Goal: Task Accomplishment & Management: Manage account settings

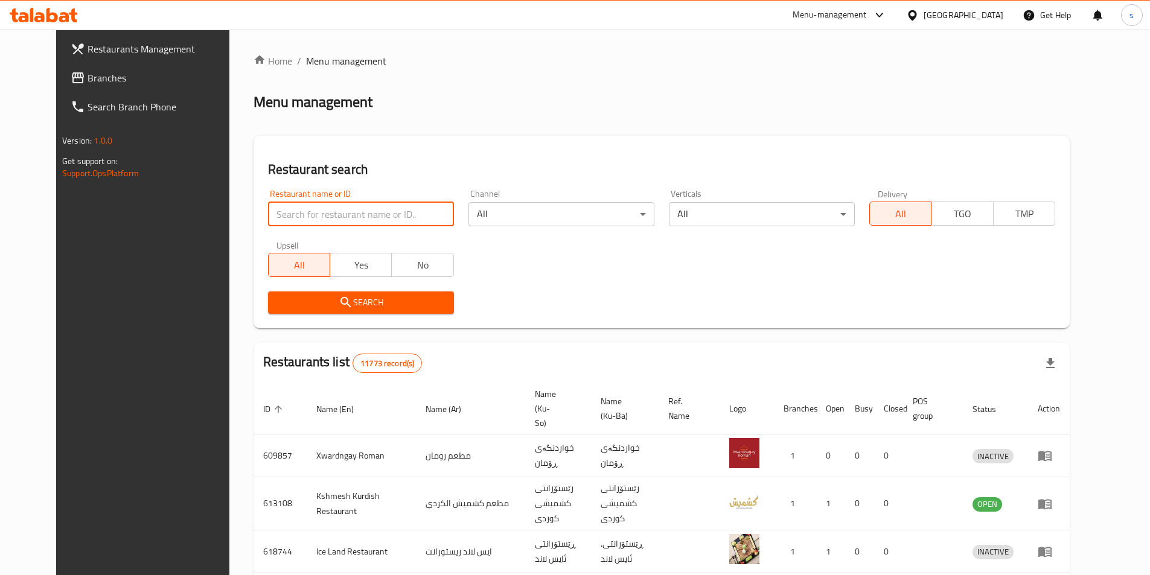
click at [294, 211] on input "search" at bounding box center [361, 214] width 186 height 24
type input "780011"
click button "Search" at bounding box center [361, 303] width 186 height 22
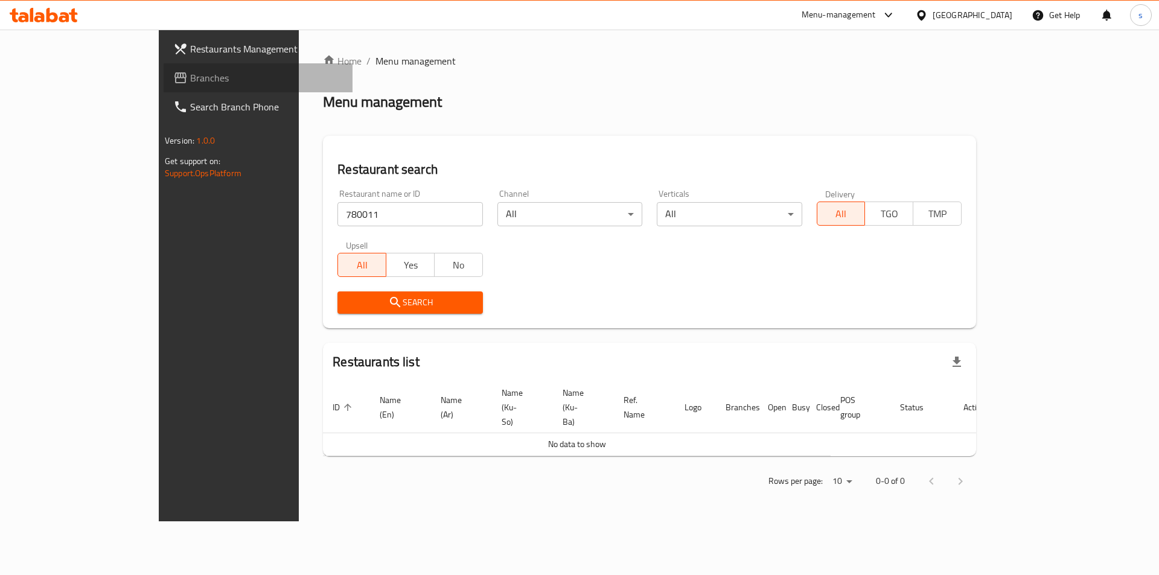
click at [164, 68] on link "Branches" at bounding box center [258, 77] width 189 height 29
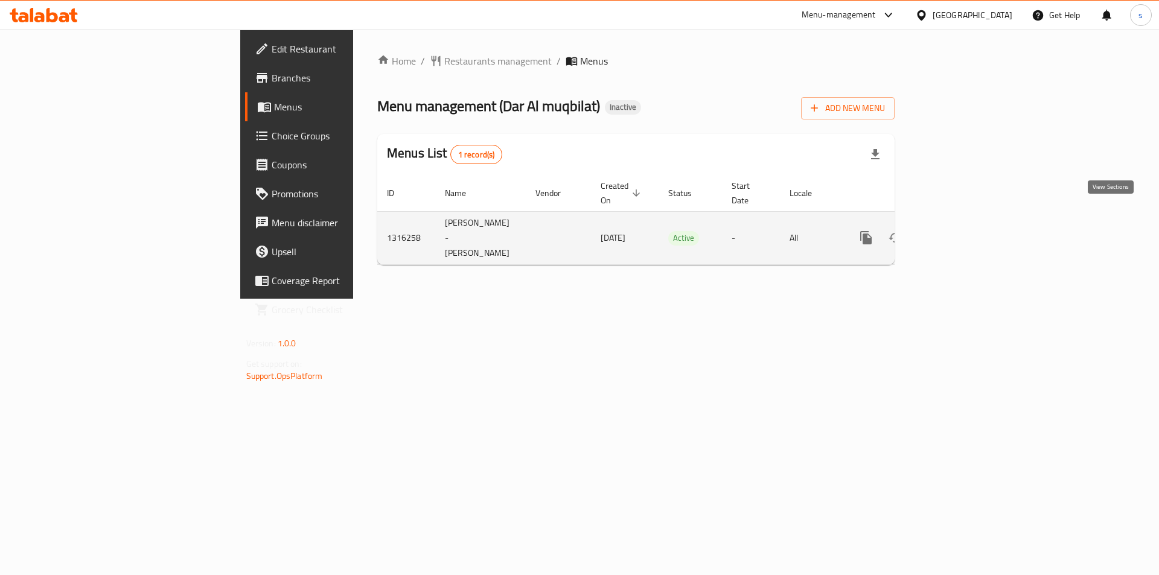
click at [961, 231] on icon "enhanced table" at bounding box center [953, 238] width 14 height 14
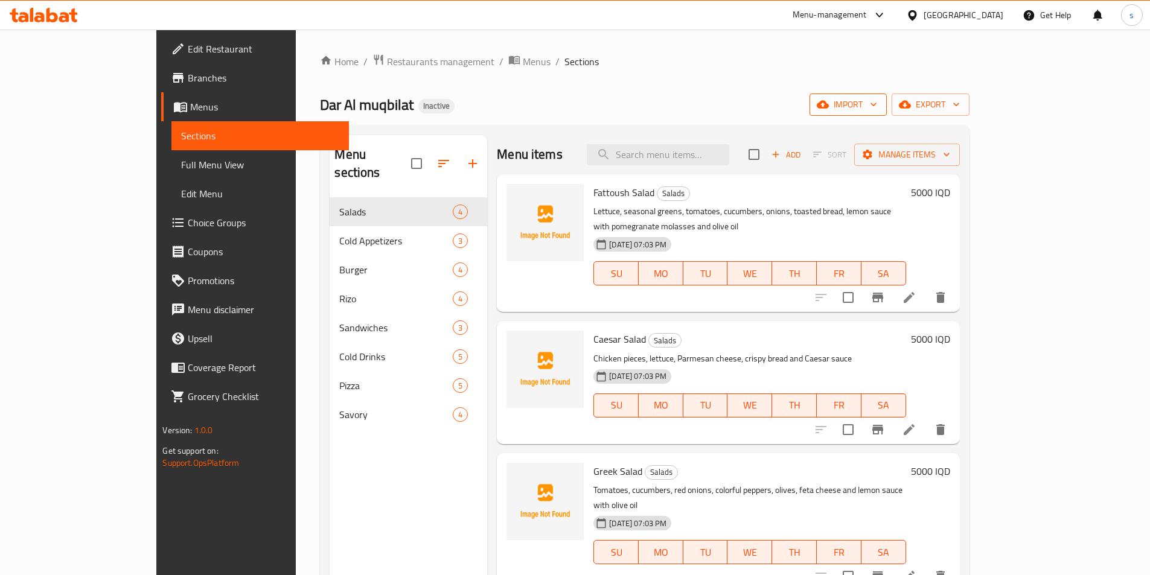
click at [877, 107] on span "import" at bounding box center [848, 104] width 58 height 15
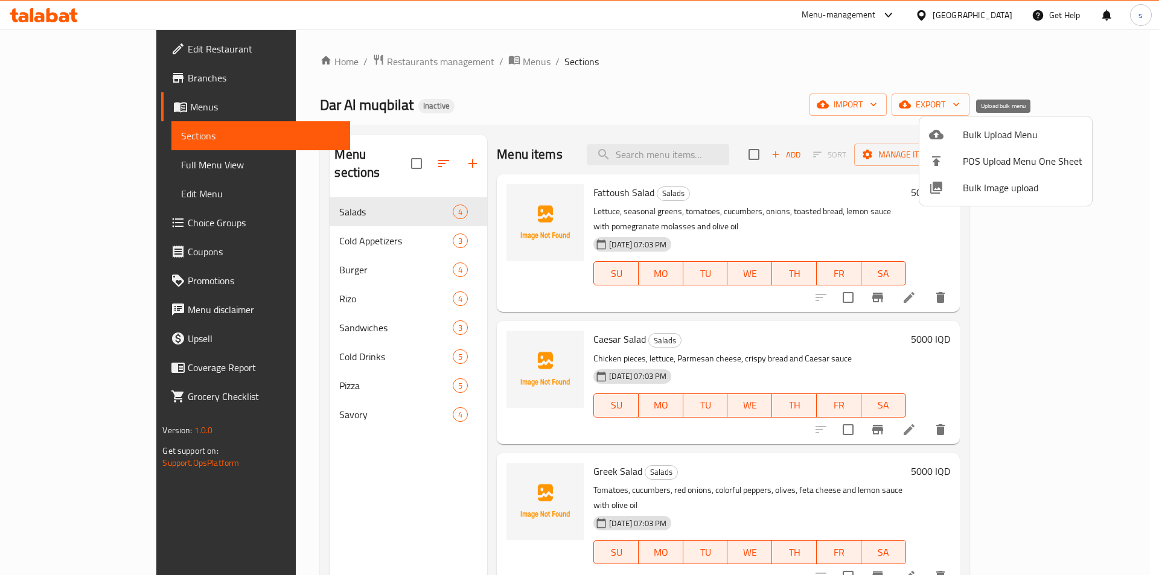
click at [973, 135] on span "Bulk Upload Menu" at bounding box center [1023, 134] width 120 height 14
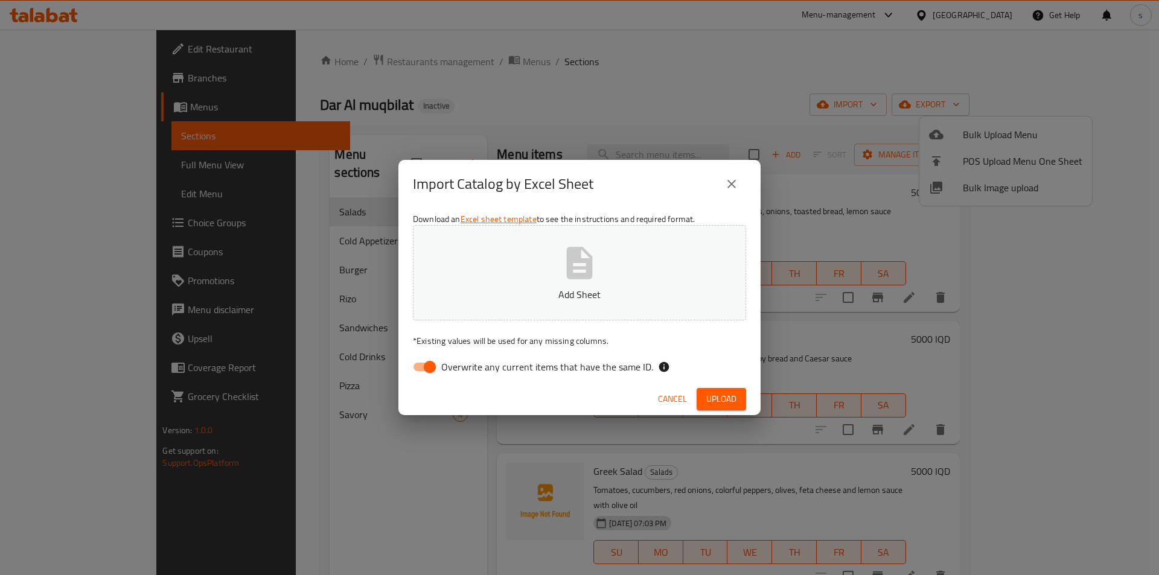
click at [426, 367] on input "Overwrite any current items that have the same ID." at bounding box center [429, 367] width 69 height 23
checkbox input "false"
click at [485, 294] on p "Add Sheet" at bounding box center [580, 294] width 296 height 14
click at [732, 392] on span "Upload" at bounding box center [721, 399] width 30 height 15
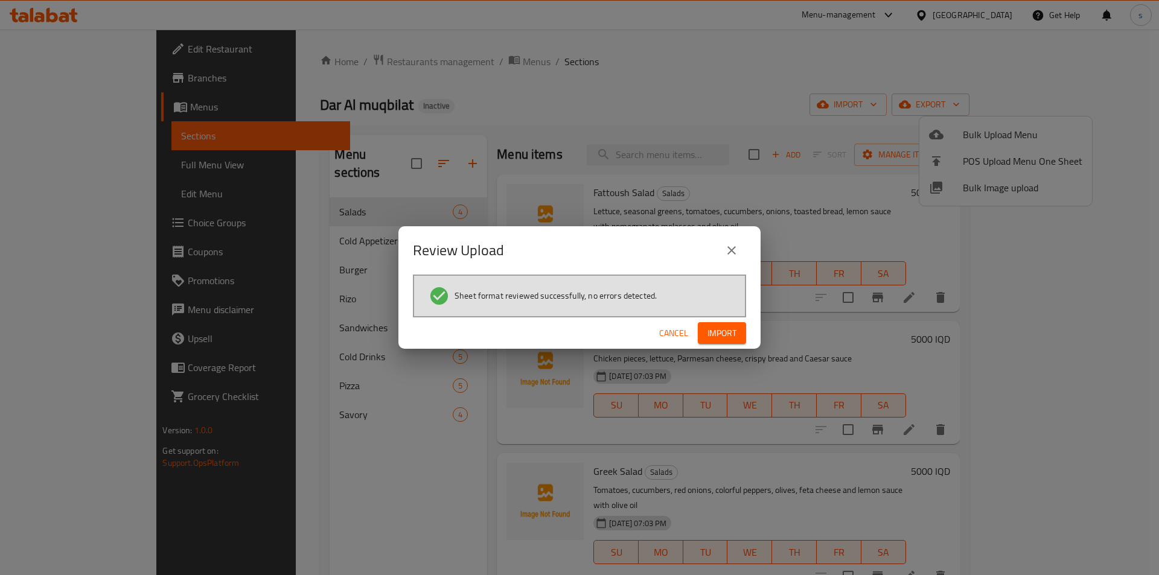
click at [718, 350] on div "Review Upload Sheet format reviewed successfully, no errors detected. Cancel Im…" at bounding box center [579, 287] width 1159 height 575
click at [718, 339] on span "Import" at bounding box center [722, 333] width 29 height 15
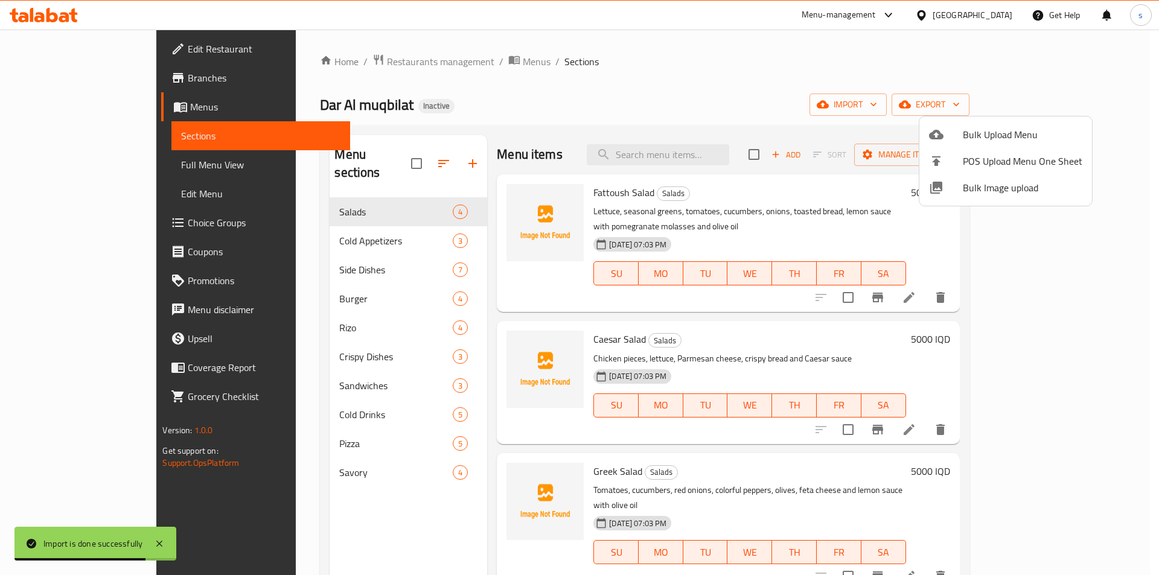
click at [701, 38] on div at bounding box center [579, 287] width 1159 height 575
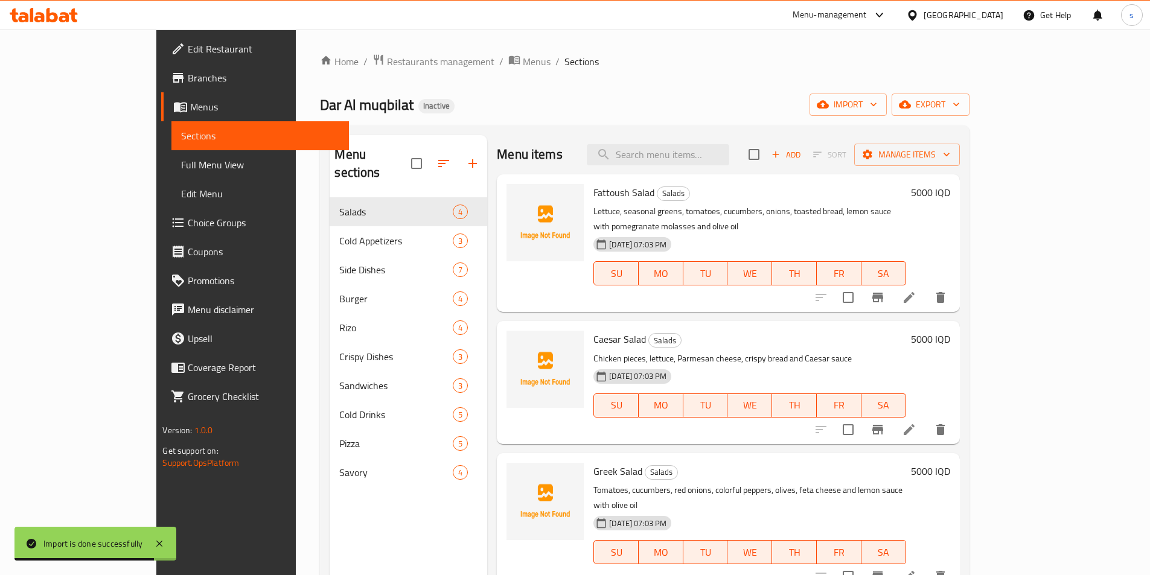
click at [701, 38] on div "Home / Restaurants management / Menus / Sections Dar Al muqbilat Inactive impor…" at bounding box center [644, 387] width 697 height 715
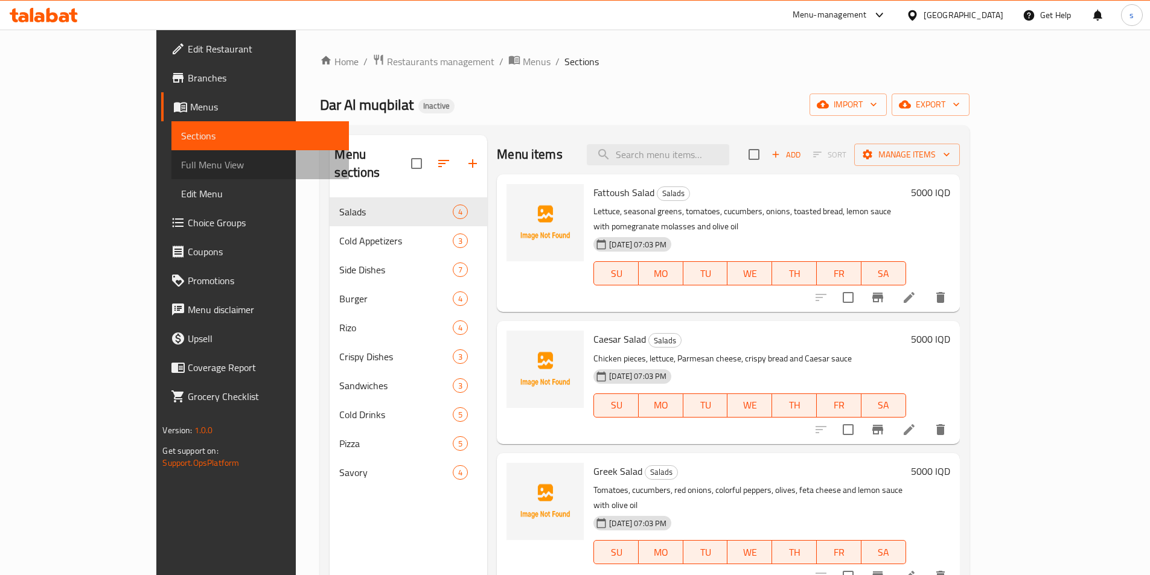
click at [171, 176] on link "Full Menu View" at bounding box center [259, 164] width 177 height 29
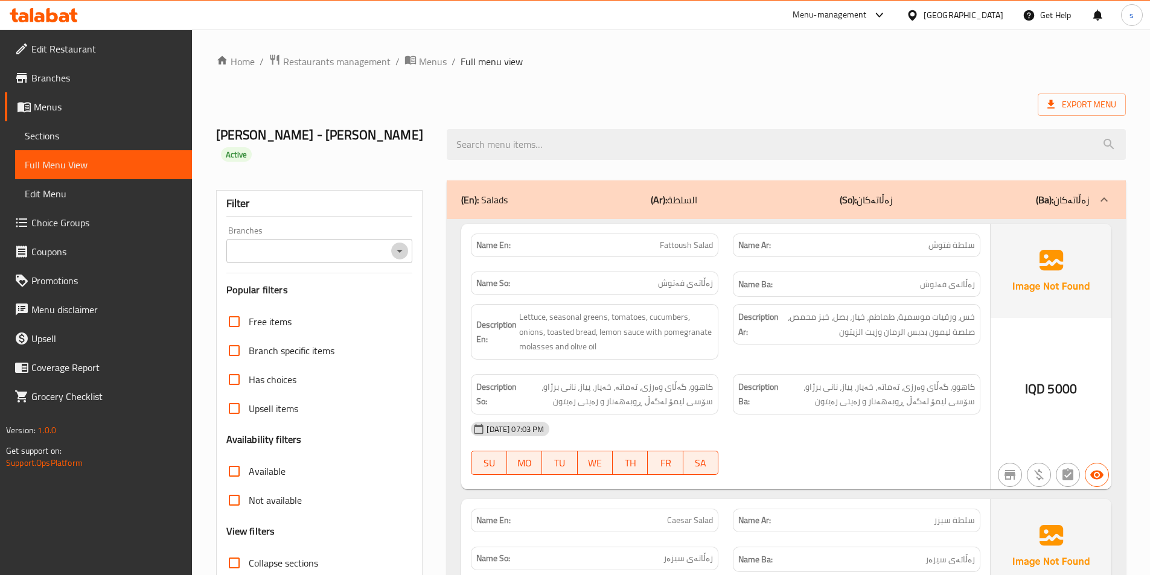
click at [398, 250] on icon "Open" at bounding box center [400, 251] width 6 height 3
click at [385, 289] on li "Dar Al muqbilat,Al-Qibla" at bounding box center [318, 285] width 187 height 22
type input "Dar Al muqbilat,Al-Qibla"
click at [231, 549] on input "Collapse sections" at bounding box center [234, 563] width 29 height 29
checkbox input "true"
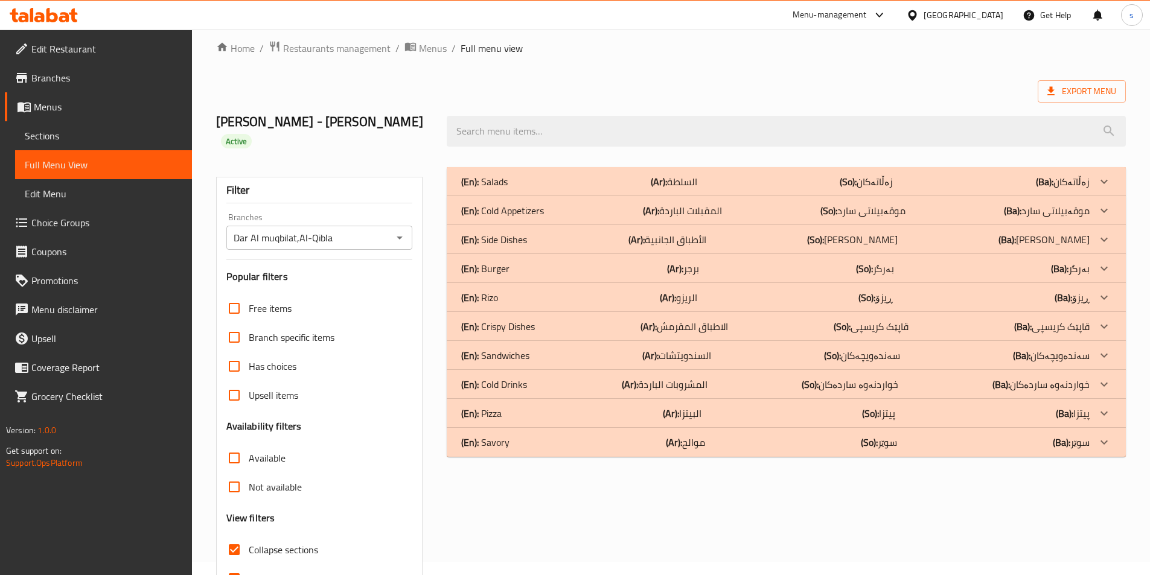
scroll to position [54, 0]
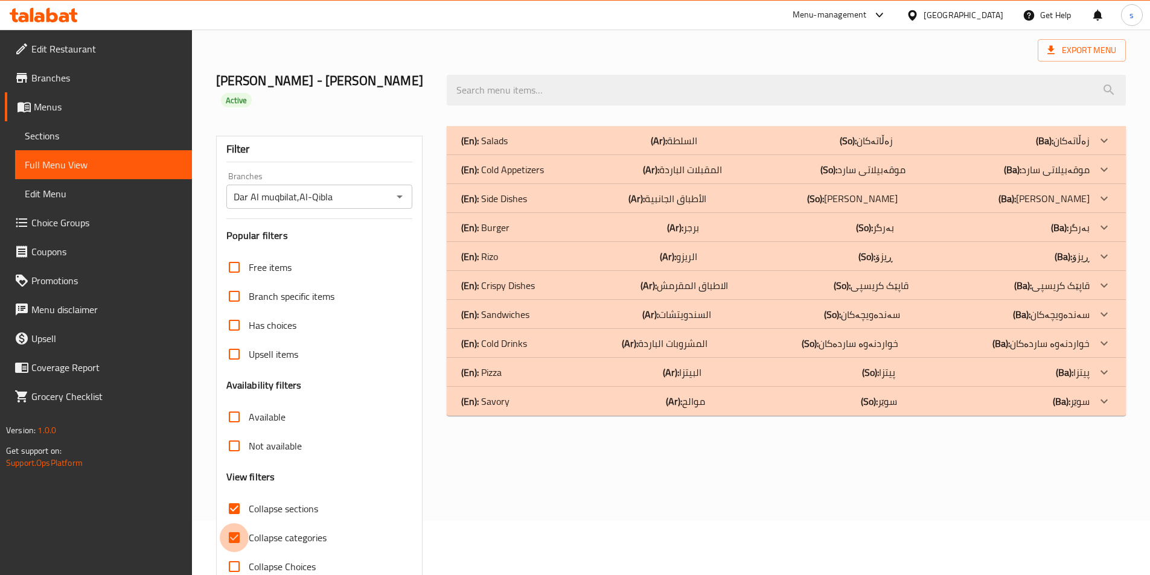
click at [243, 523] on input "Collapse categories" at bounding box center [234, 537] width 29 height 29
checkbox input "false"
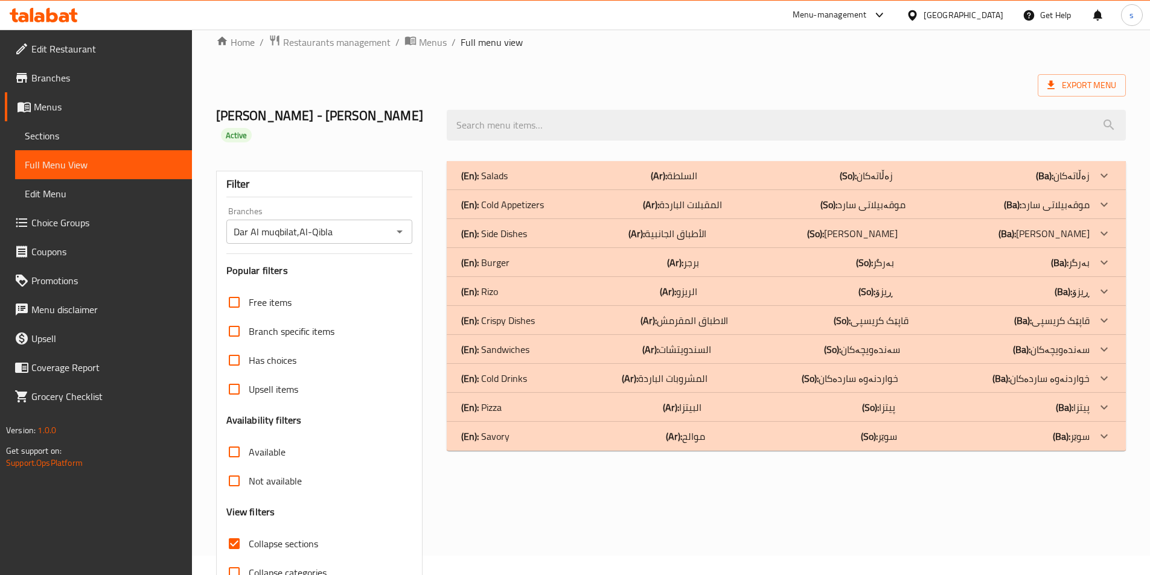
click at [532, 226] on div "(En): Side Dishes (Ar): الأطباق الجانبية (So): ژەمە لاوەکییەکان (Ba): ژەمە لاوە…" at bounding box center [775, 233] width 628 height 14
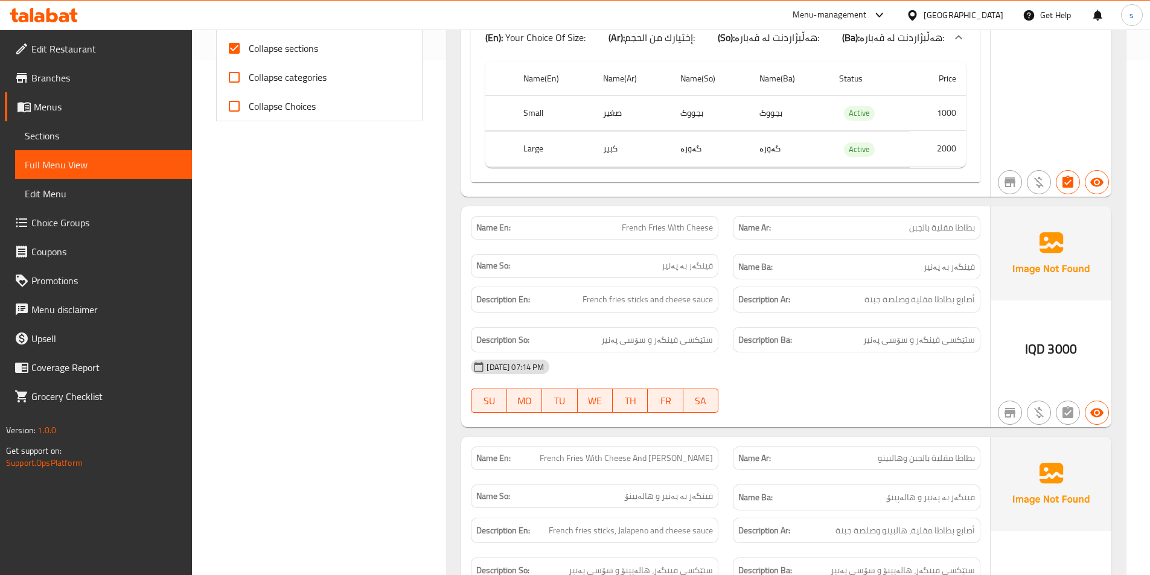
scroll to position [490, 0]
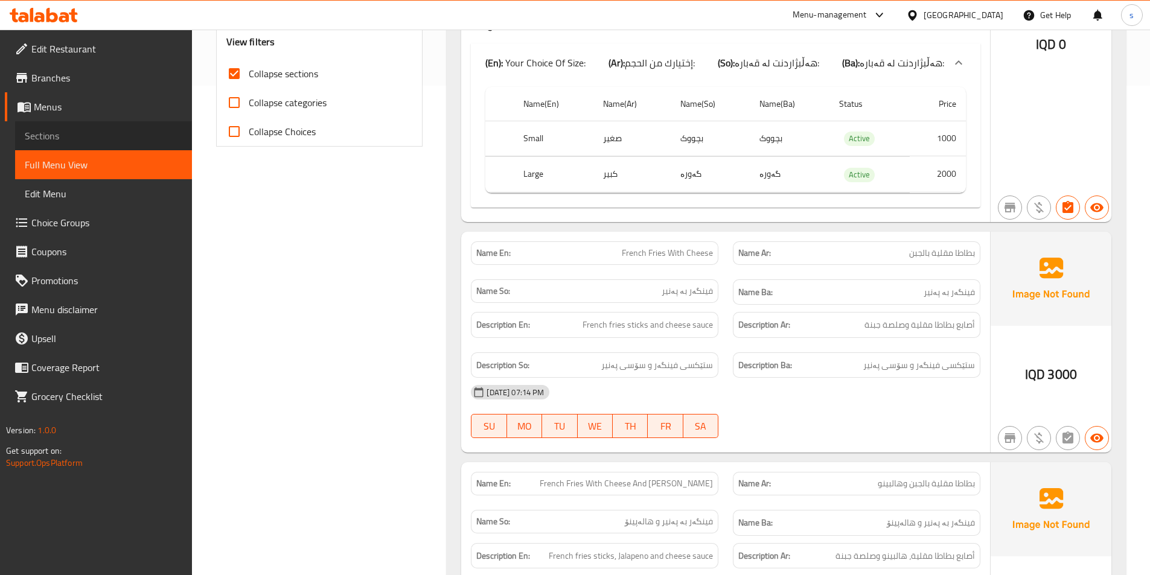
click at [72, 136] on span "Sections" at bounding box center [104, 136] width 158 height 14
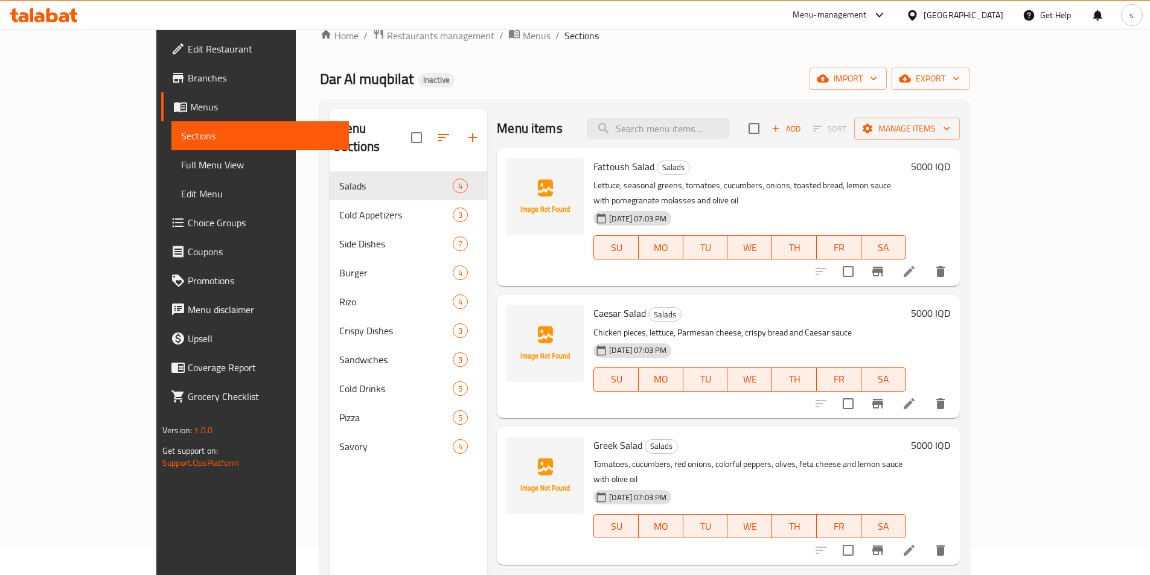
scroll to position [14, 0]
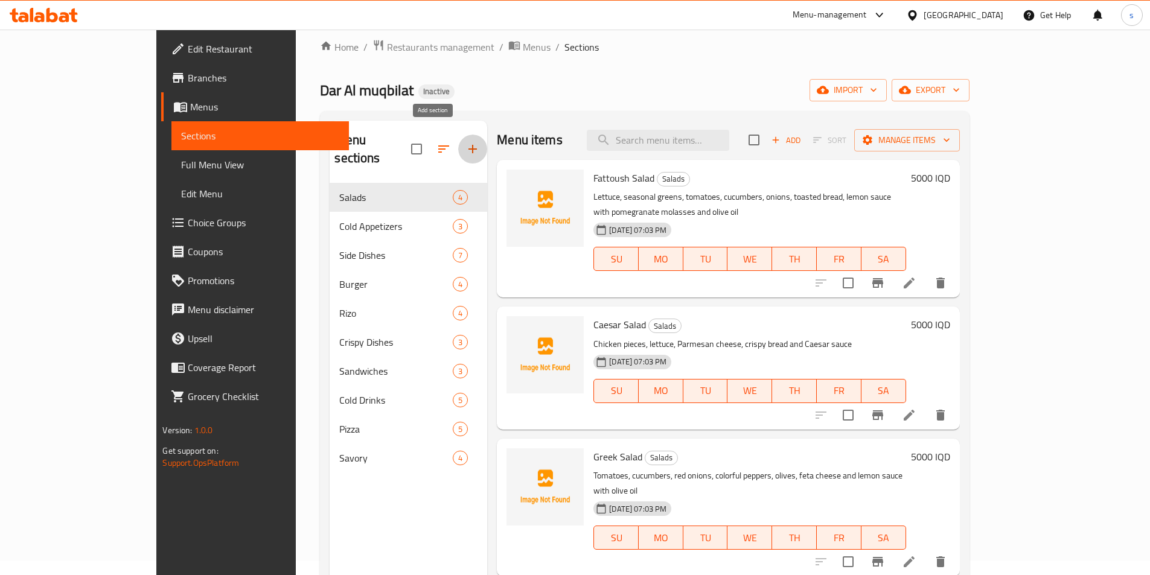
click at [458, 135] on button "button" at bounding box center [472, 149] width 29 height 29
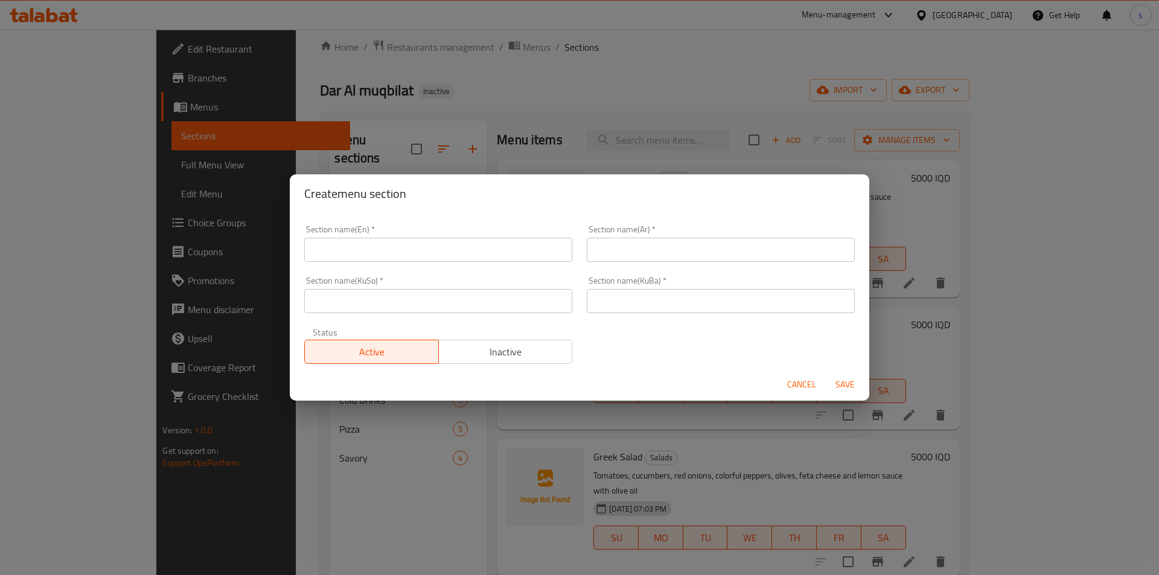
click at [776, 380] on div "Cancel Save" at bounding box center [580, 385] width 580 height 32
click at [782, 379] on button "Cancel" at bounding box center [801, 385] width 39 height 22
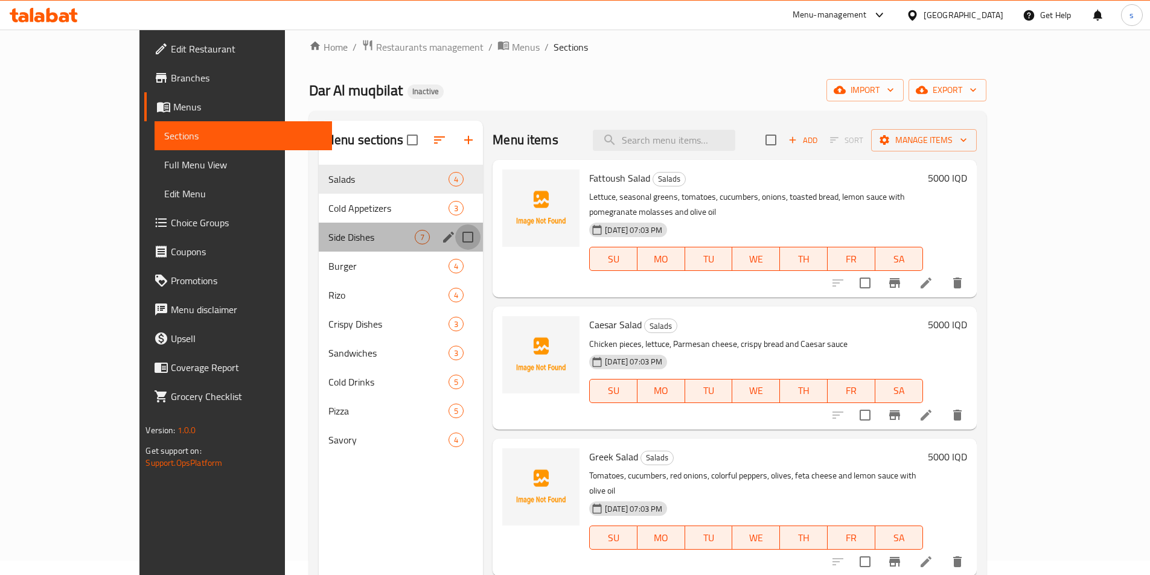
click at [455, 241] on input "Menu sections" at bounding box center [467, 237] width 25 height 25
checkbox input "true"
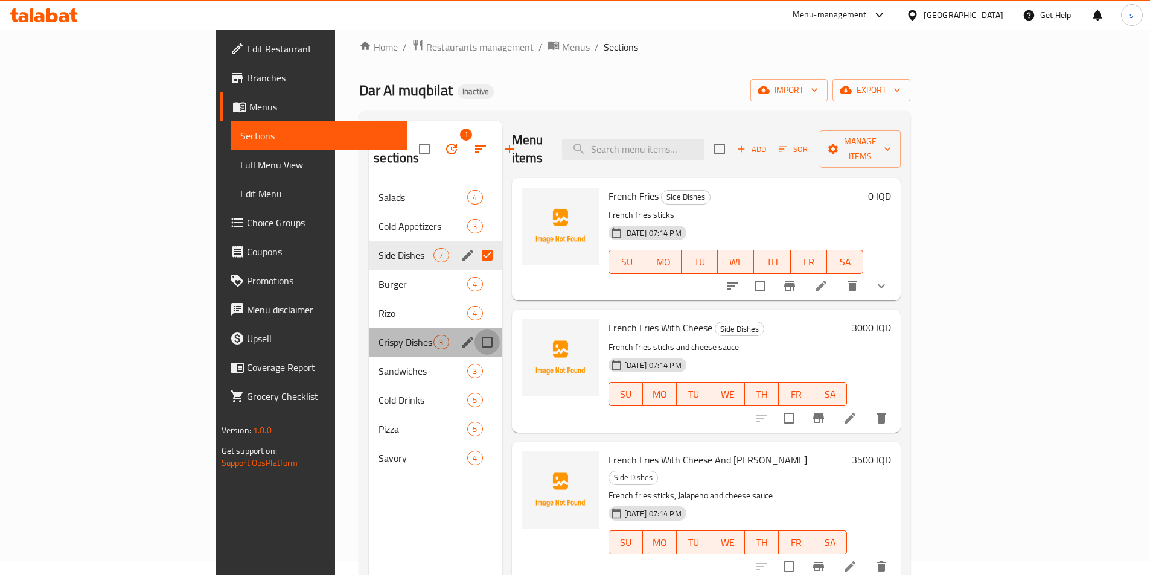
click at [475, 330] on input "Menu sections" at bounding box center [487, 342] width 25 height 25
checkbox input "true"
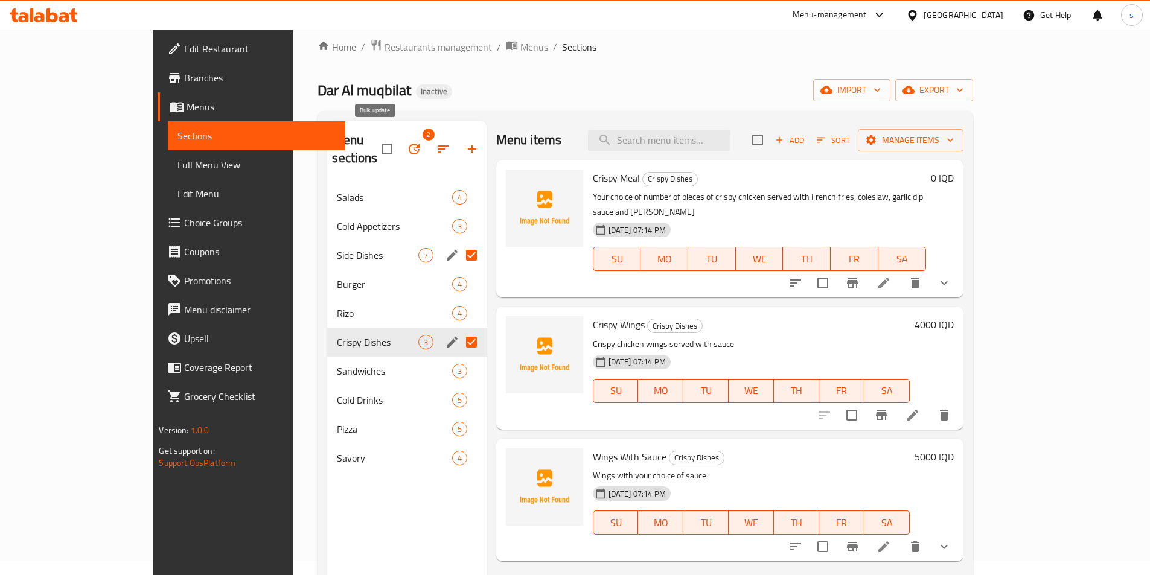
click at [400, 135] on span "2" at bounding box center [414, 149] width 29 height 29
click at [400, 135] on button "button" at bounding box center [414, 149] width 29 height 29
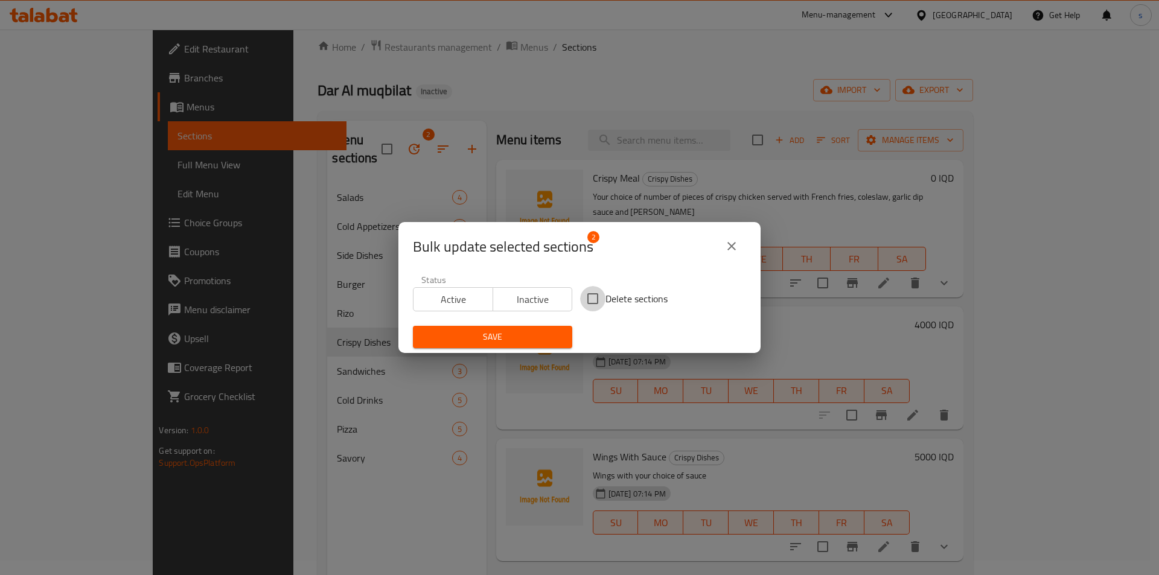
drag, startPoint x: 596, startPoint y: 294, endPoint x: 550, endPoint y: 315, distance: 51.1
click at [595, 295] on input "Delete sections" at bounding box center [592, 298] width 25 height 25
checkbox input "true"
click at [540, 325] on div "Save" at bounding box center [493, 337] width 174 height 37
click at [540, 329] on button "Save" at bounding box center [492, 337] width 159 height 22
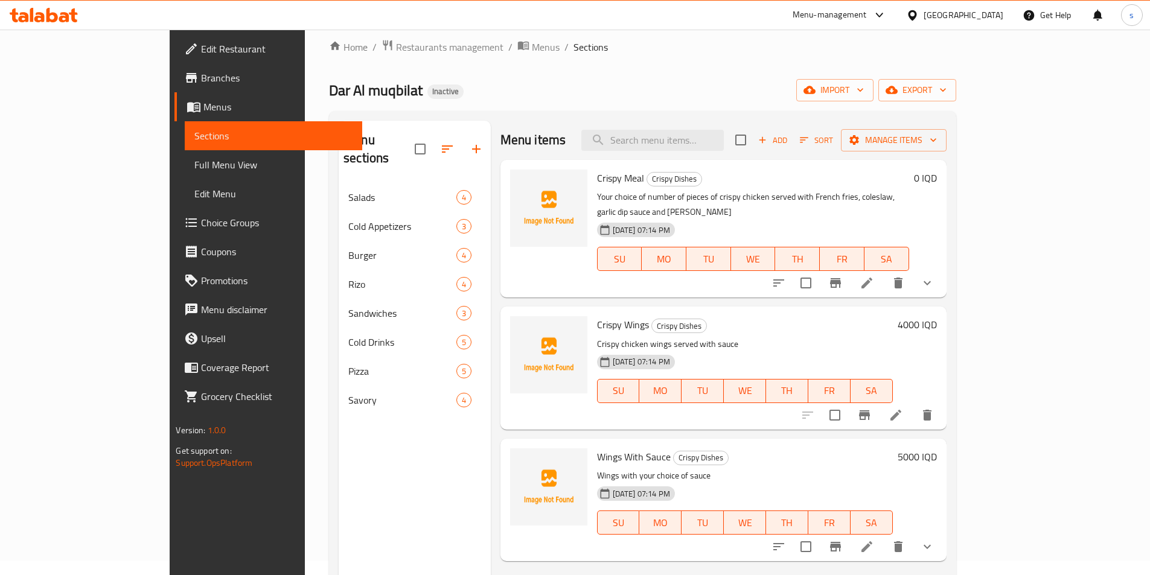
click at [856, 92] on div "Dar Al muqbilat Inactive import export" at bounding box center [642, 90] width 627 height 22
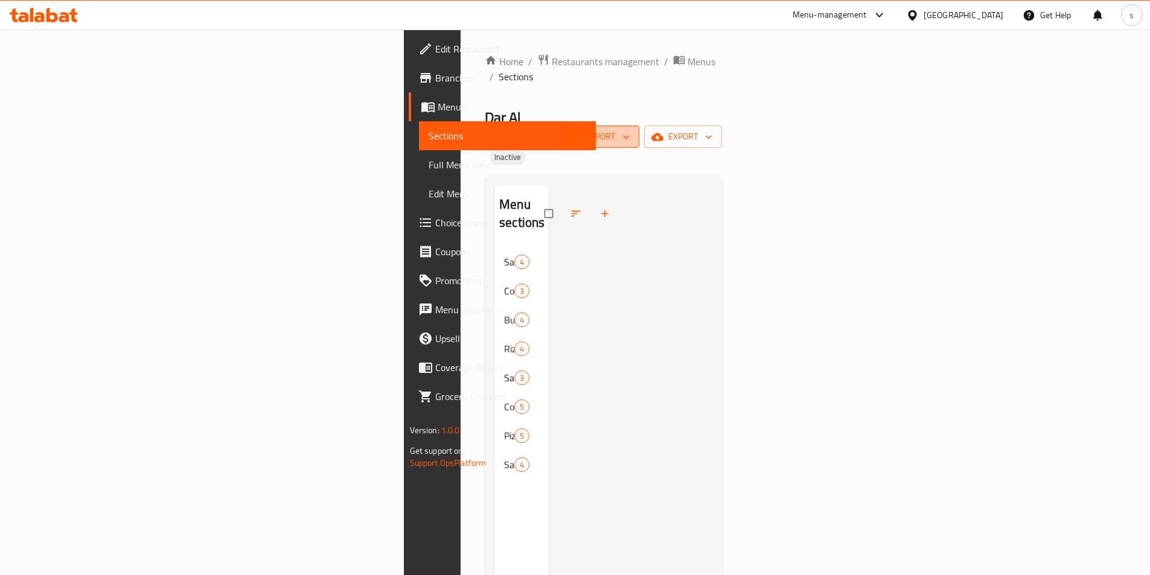
click at [630, 129] on span "import" at bounding box center [601, 136] width 58 height 15
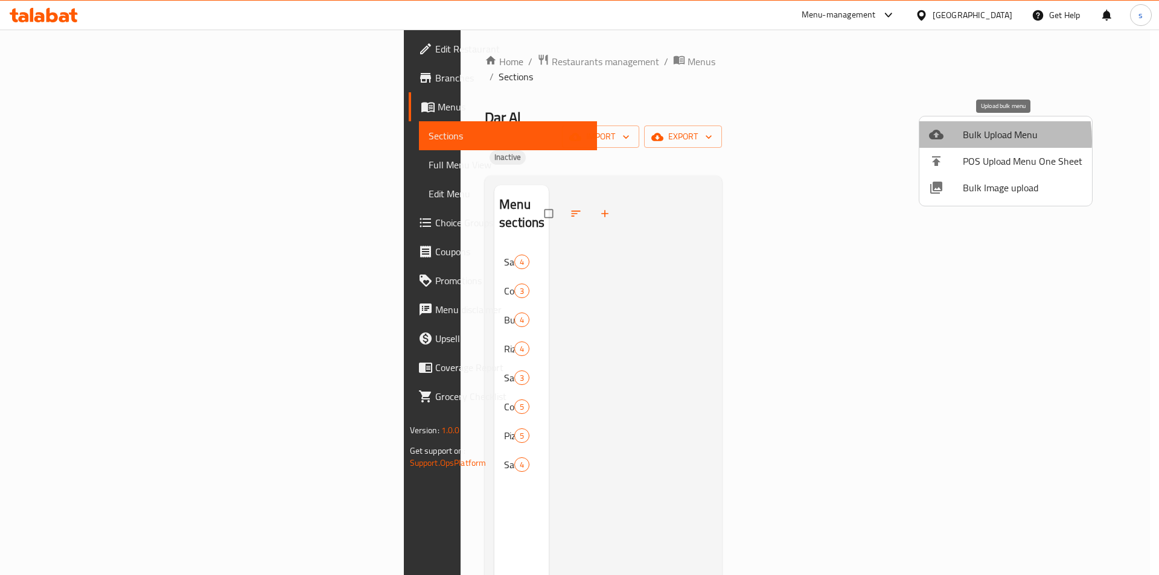
click at [953, 141] on div at bounding box center [946, 134] width 34 height 14
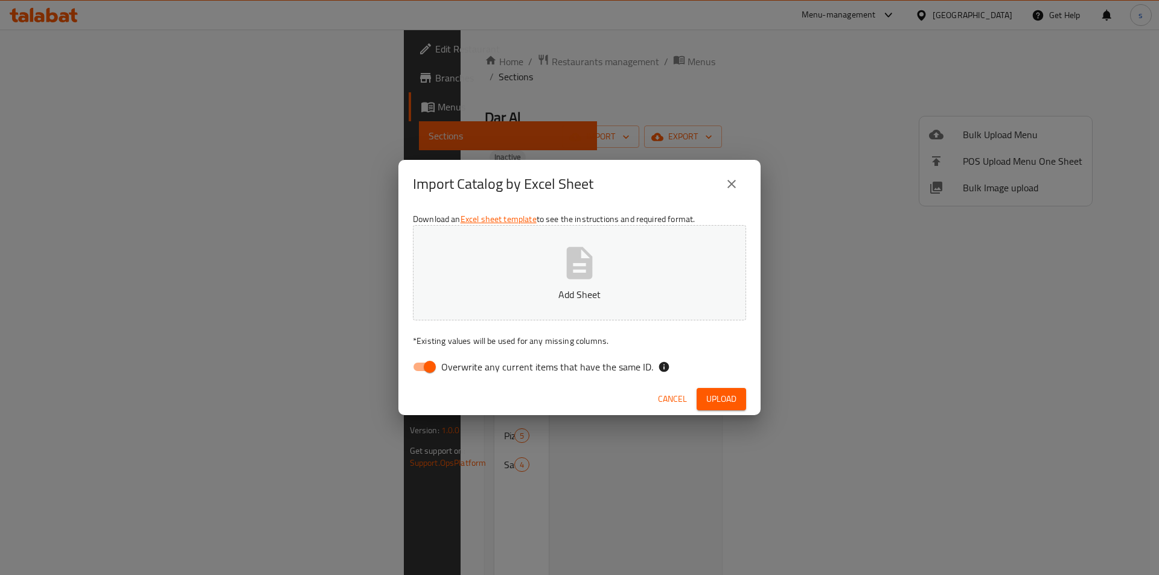
click at [734, 187] on icon "close" at bounding box center [731, 184] width 8 height 8
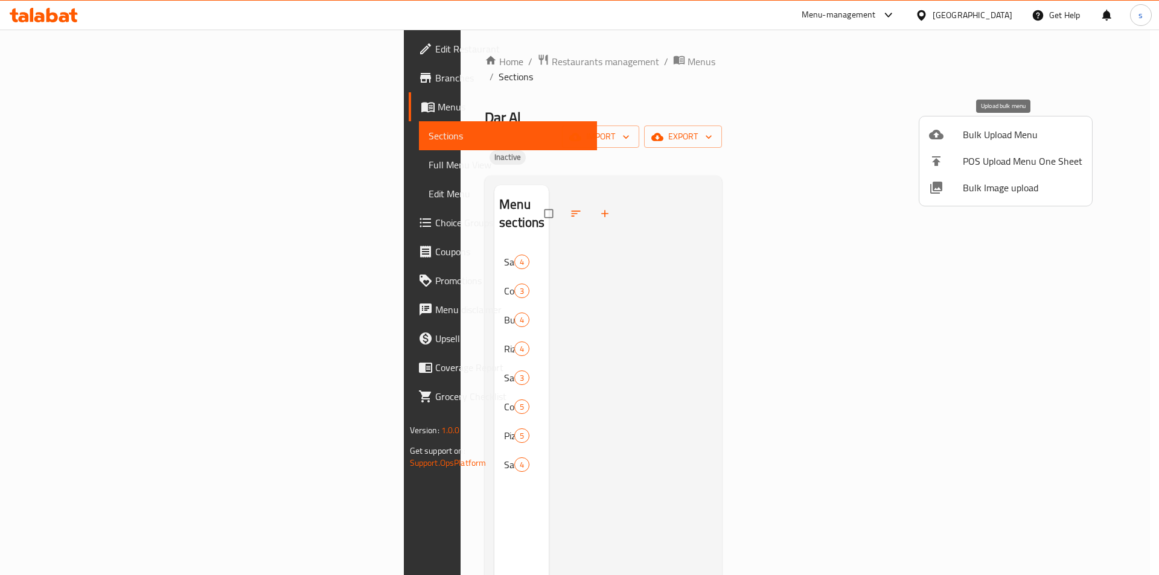
click at [958, 139] on div at bounding box center [946, 134] width 34 height 14
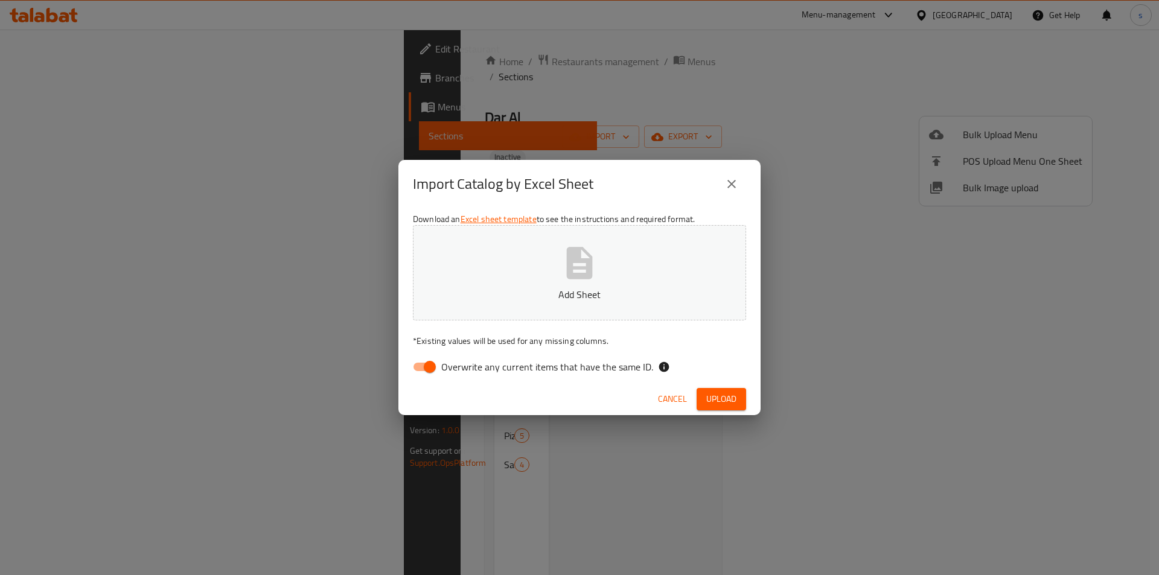
click at [424, 373] on input "Overwrite any current items that have the same ID." at bounding box center [429, 367] width 69 height 23
checkbox input "false"
click at [499, 281] on button "Add Sheet" at bounding box center [579, 272] width 333 height 95
click at [727, 401] on span "Upload" at bounding box center [721, 399] width 30 height 15
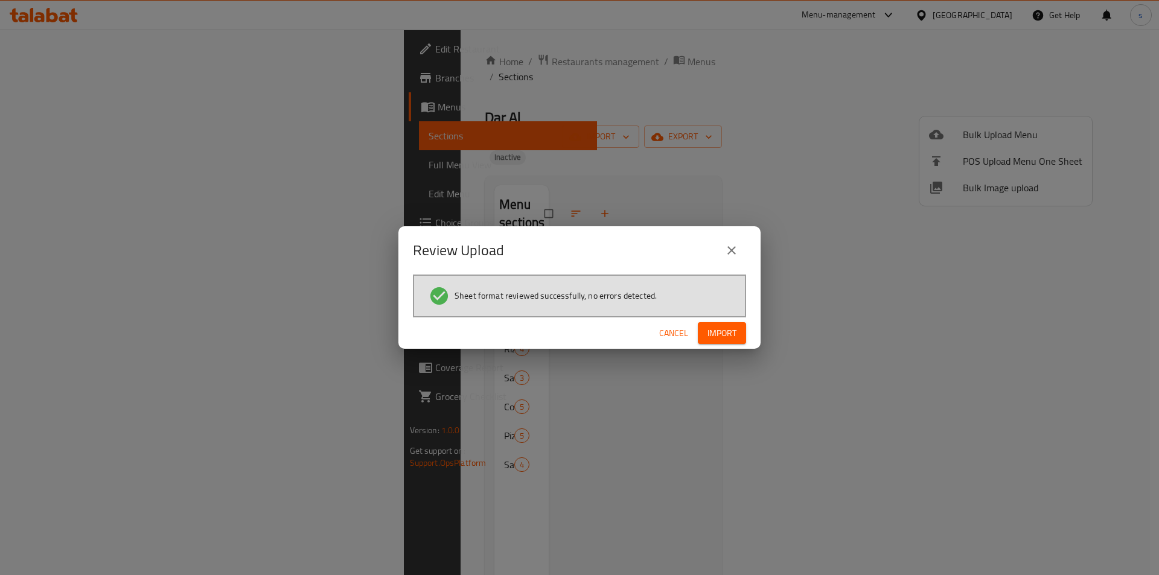
click at [721, 328] on span "Import" at bounding box center [722, 333] width 29 height 15
click at [828, 193] on div "Review Upload Sheet format reviewed successfully, no errors detected. Cancel" at bounding box center [579, 287] width 1159 height 575
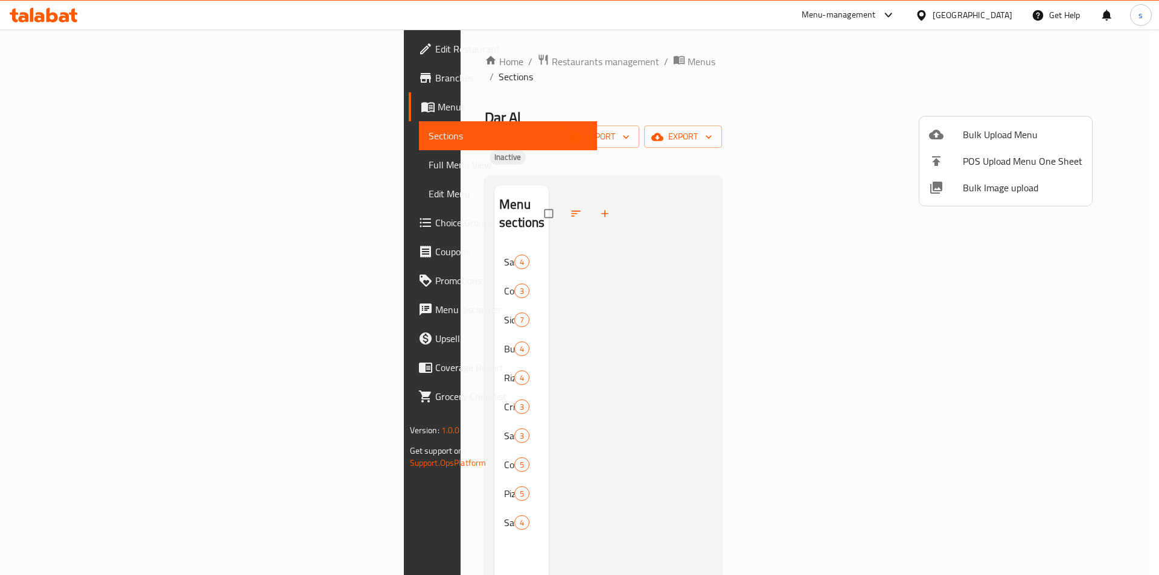
click at [88, 166] on div at bounding box center [579, 287] width 1159 height 575
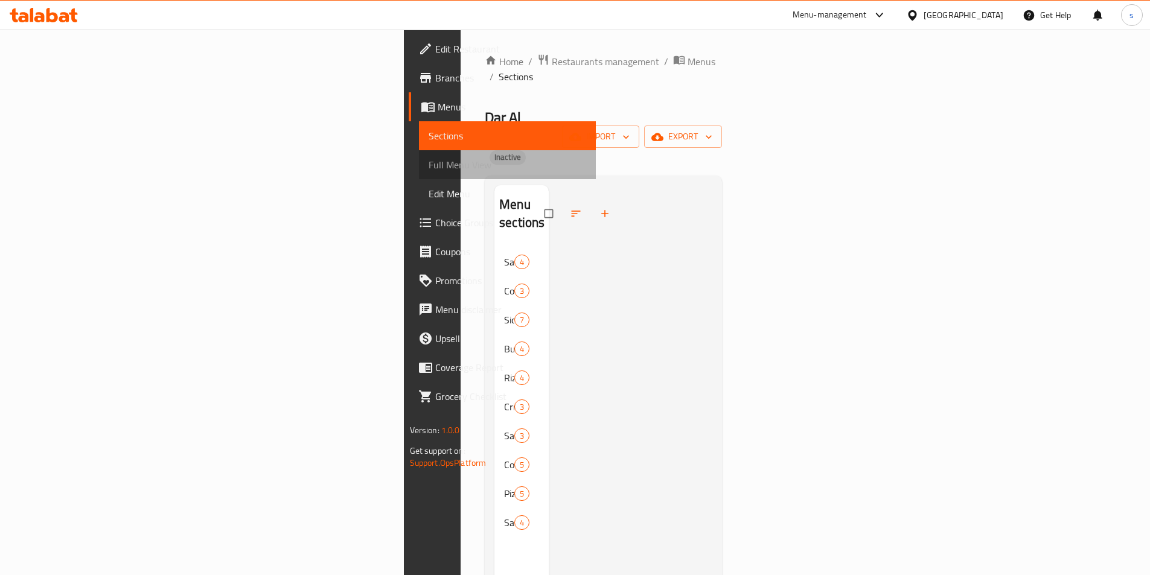
click at [429, 166] on span "Full Menu View" at bounding box center [508, 165] width 158 height 14
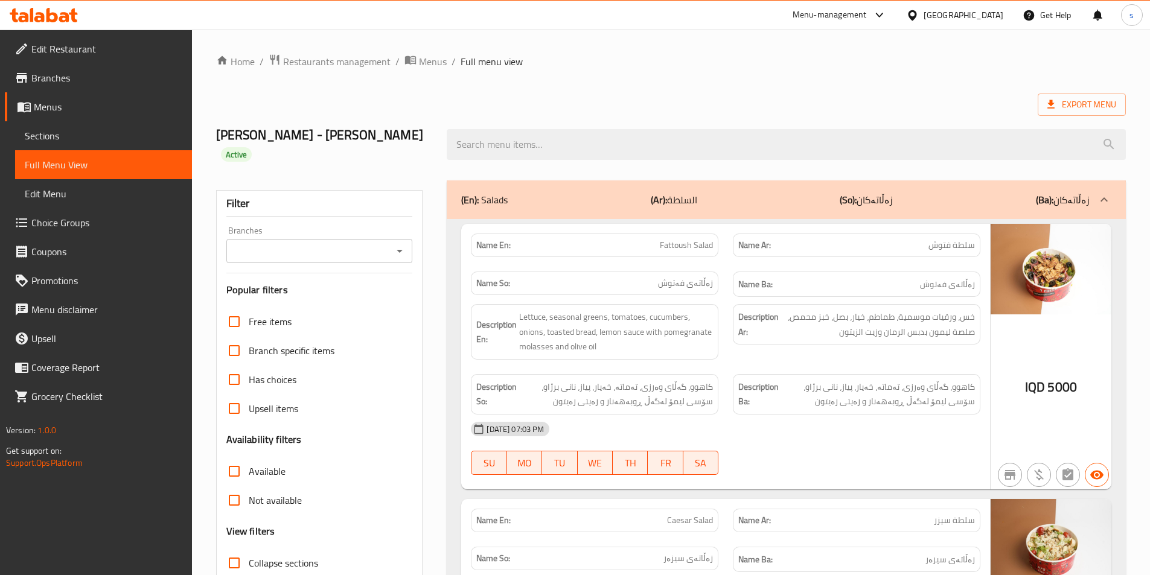
click at [395, 243] on div at bounding box center [399, 251] width 16 height 17
click at [403, 244] on icon "Open" at bounding box center [399, 251] width 14 height 14
click at [380, 292] on li "Dar Al muqbilat,Al-Qibla" at bounding box center [318, 285] width 187 height 22
type input "Dar Al muqbilat,Al-Qibla"
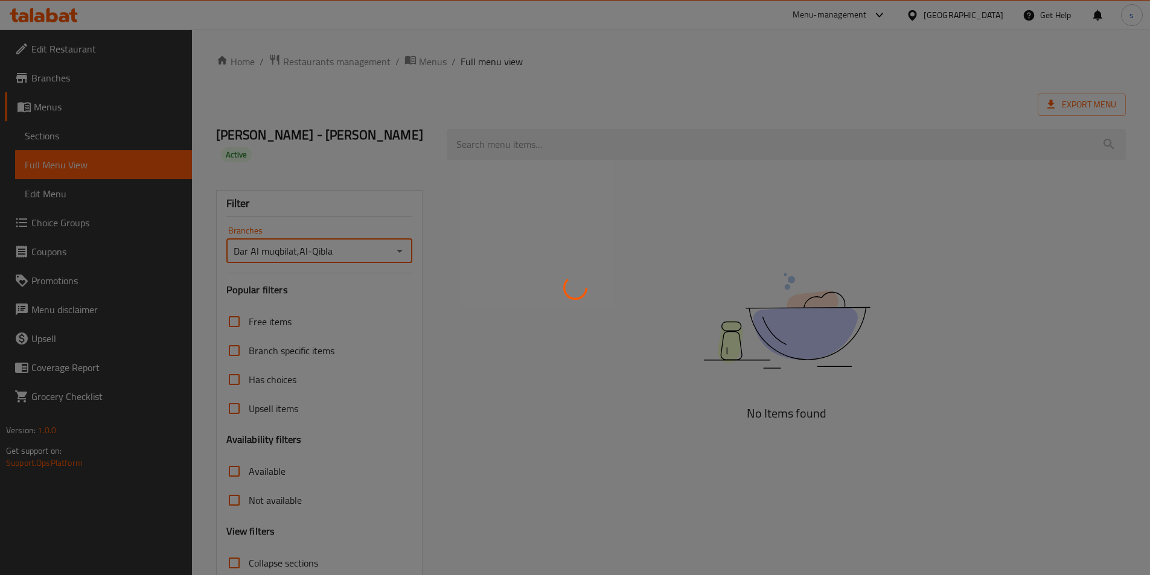
scroll to position [67, 0]
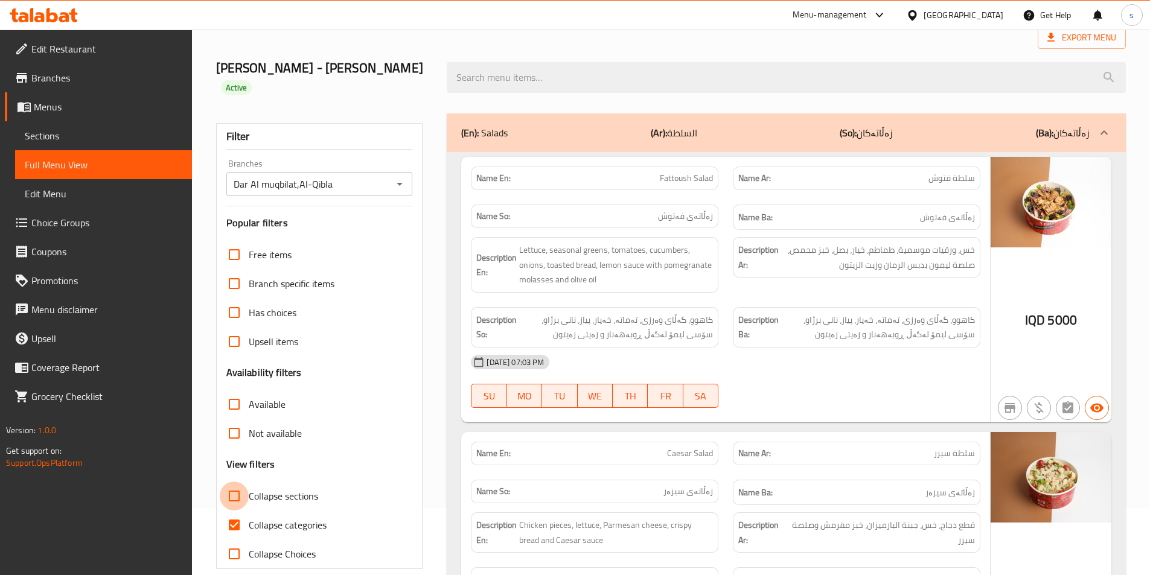
click at [240, 482] on input "Collapse sections" at bounding box center [234, 496] width 29 height 29
checkbox input "true"
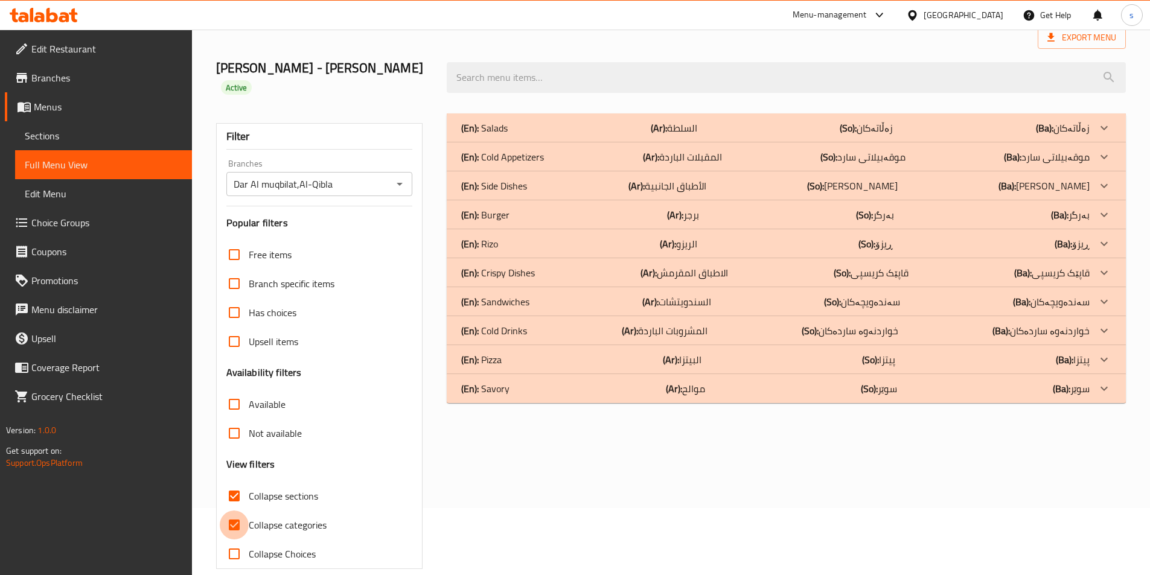
click at [230, 511] on input "Collapse categories" at bounding box center [234, 525] width 29 height 29
checkbox input "false"
click at [570, 179] on div "(En): Side Dishes (Ar): الأطباق الجانبية (So): ژەمە لاوەکییەکان (Ba): ژەمە لاوە…" at bounding box center [775, 186] width 628 height 14
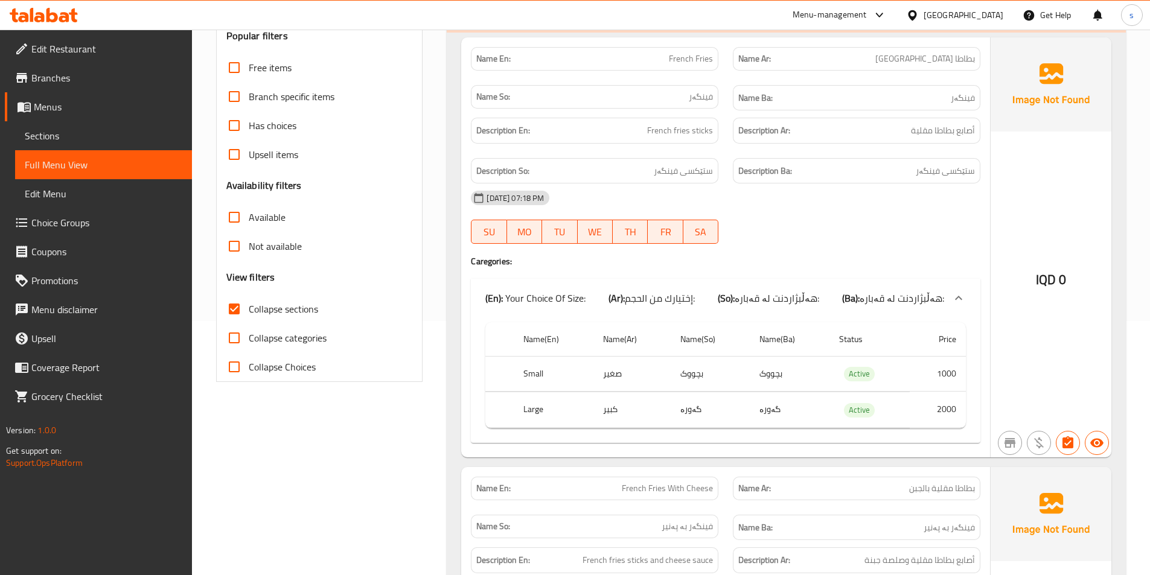
scroll to position [193, 0]
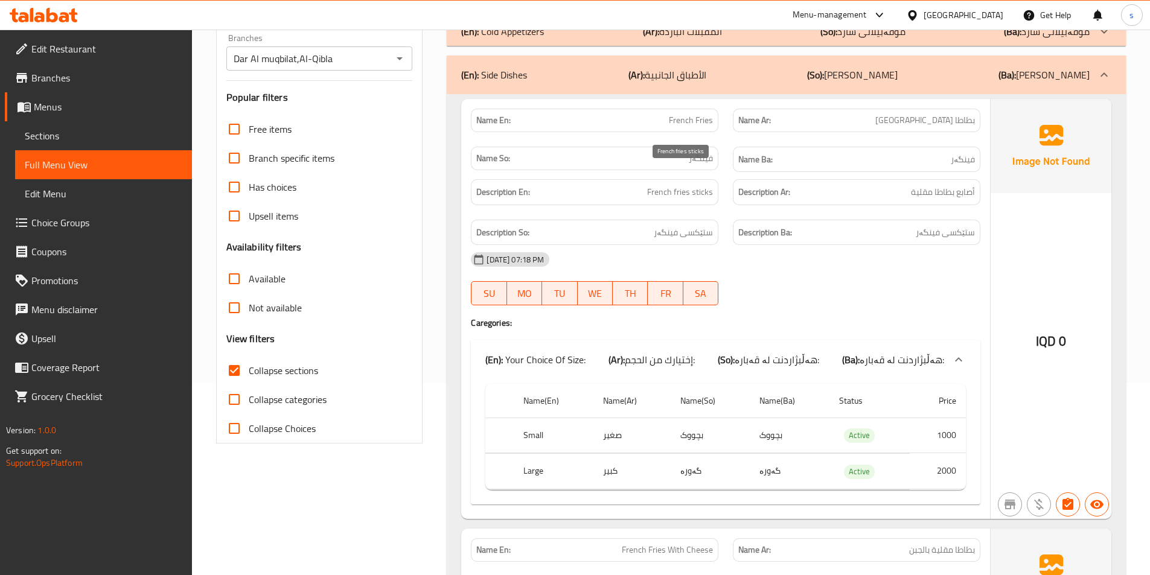
click at [704, 185] on span "French fries sticks" at bounding box center [680, 192] width 66 height 15
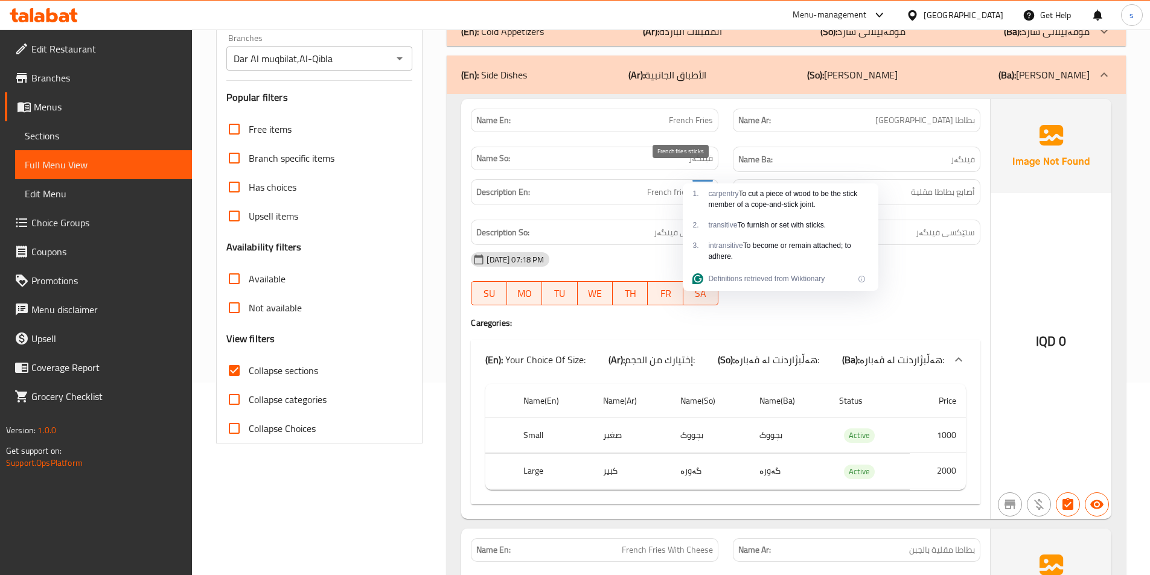
copy span "sticks"
click at [999, 272] on div "IQD 0" at bounding box center [1051, 309] width 121 height 420
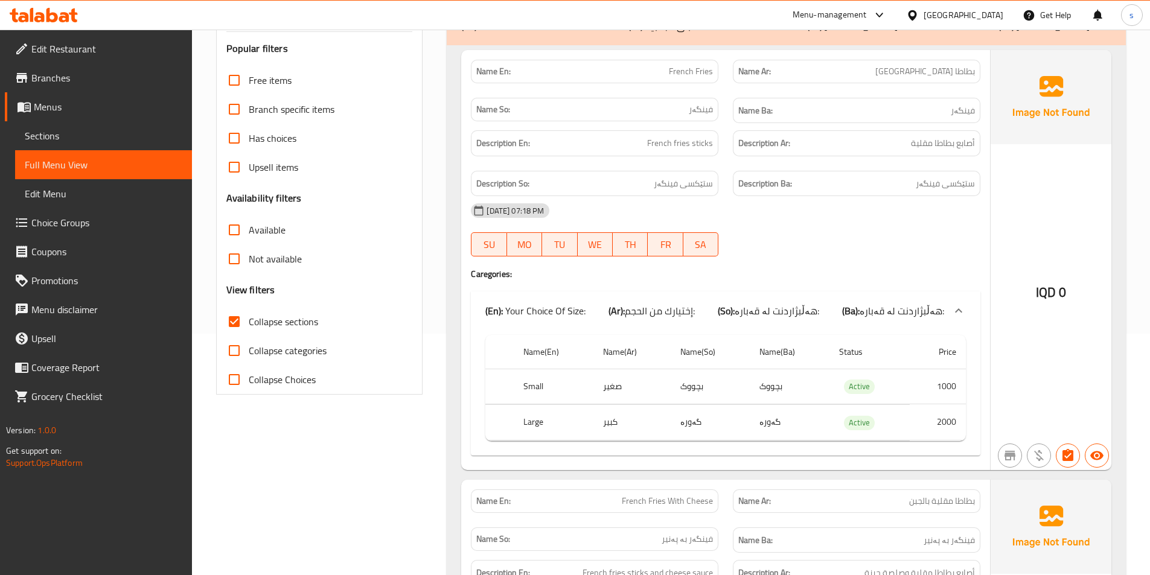
scroll to position [247, 0]
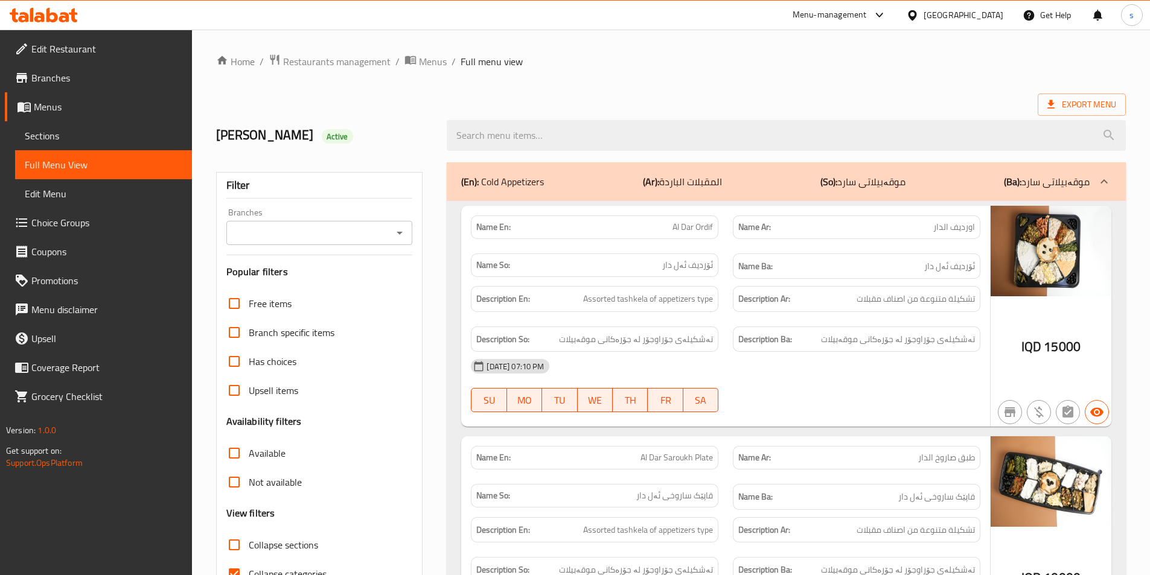
click at [393, 225] on div at bounding box center [399, 233] width 16 height 17
click at [394, 232] on icon "Open" at bounding box center [399, 233] width 14 height 14
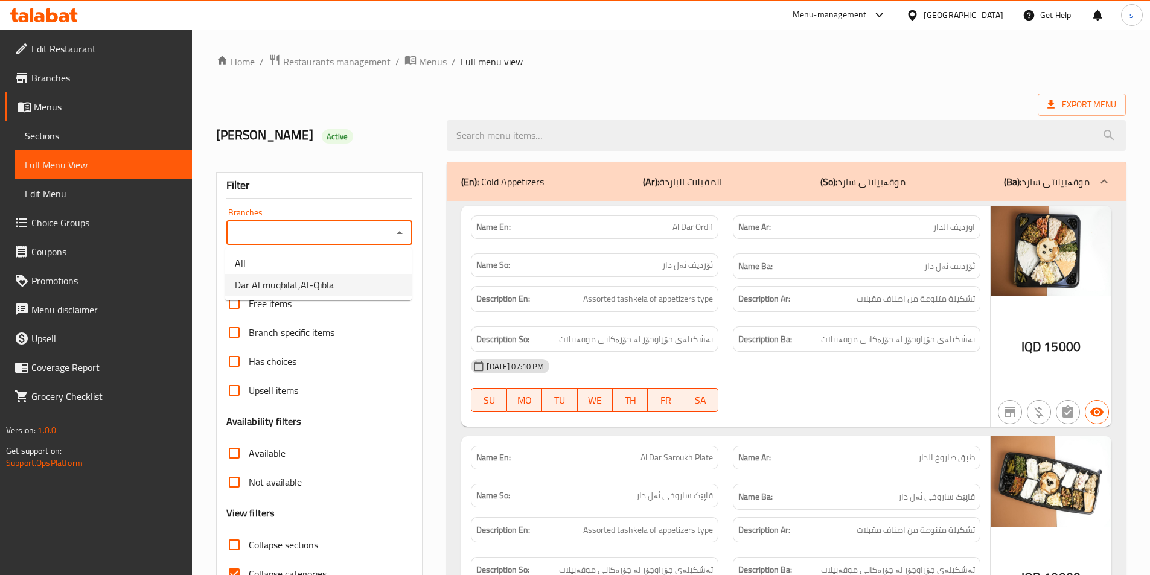
click at [382, 279] on li "Dar Al muqbilat,Al-Qibla" at bounding box center [318, 285] width 187 height 22
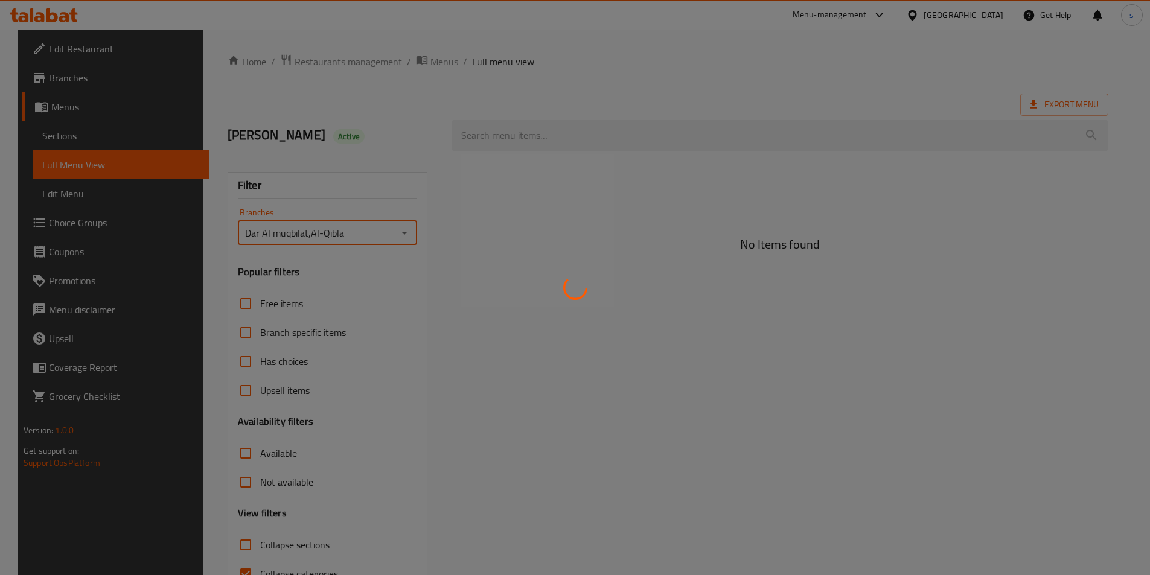
type input "Dar Al muqbilat,Al-Qibla"
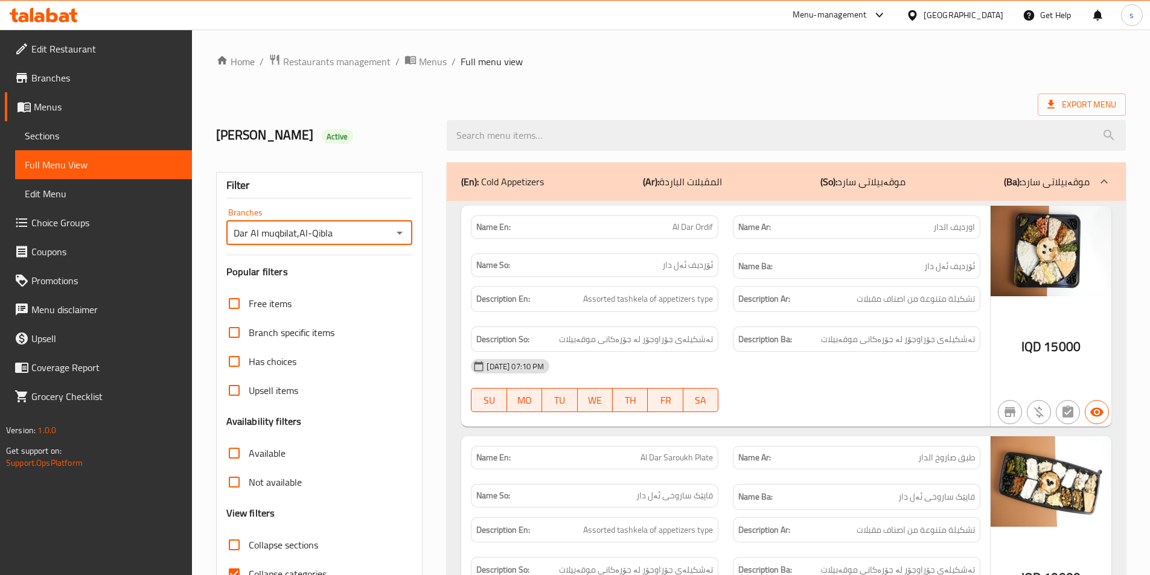
click at [242, 551] on input "Collapse sections" at bounding box center [234, 545] width 29 height 29
checkbox input "true"
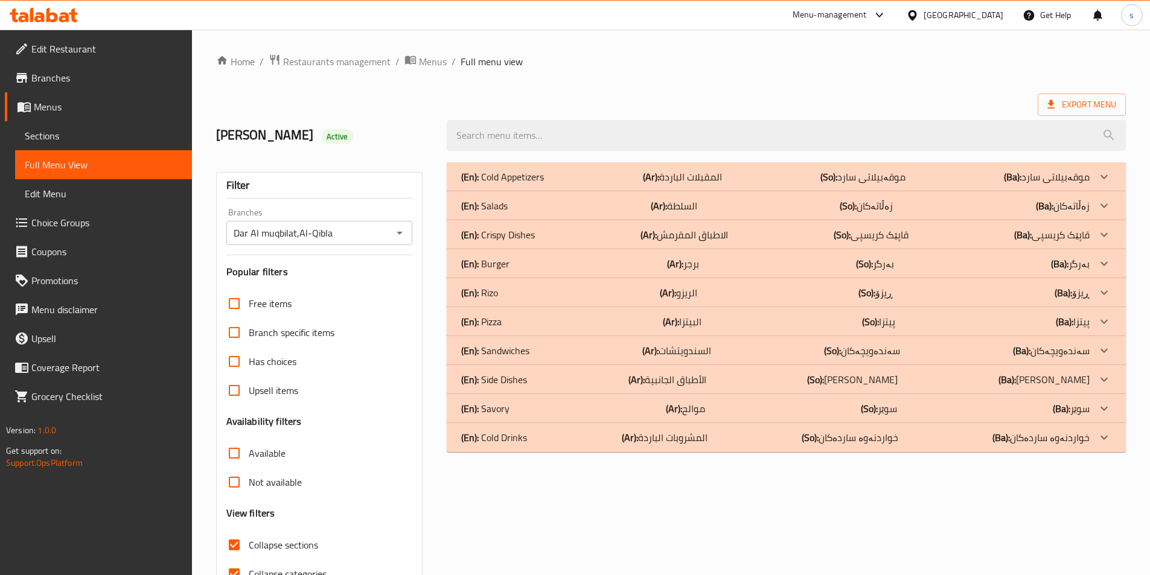
click at [236, 572] on input "Collapse categories" at bounding box center [234, 574] width 29 height 29
checkbox input "false"
click at [67, 137] on span "Sections" at bounding box center [104, 136] width 158 height 14
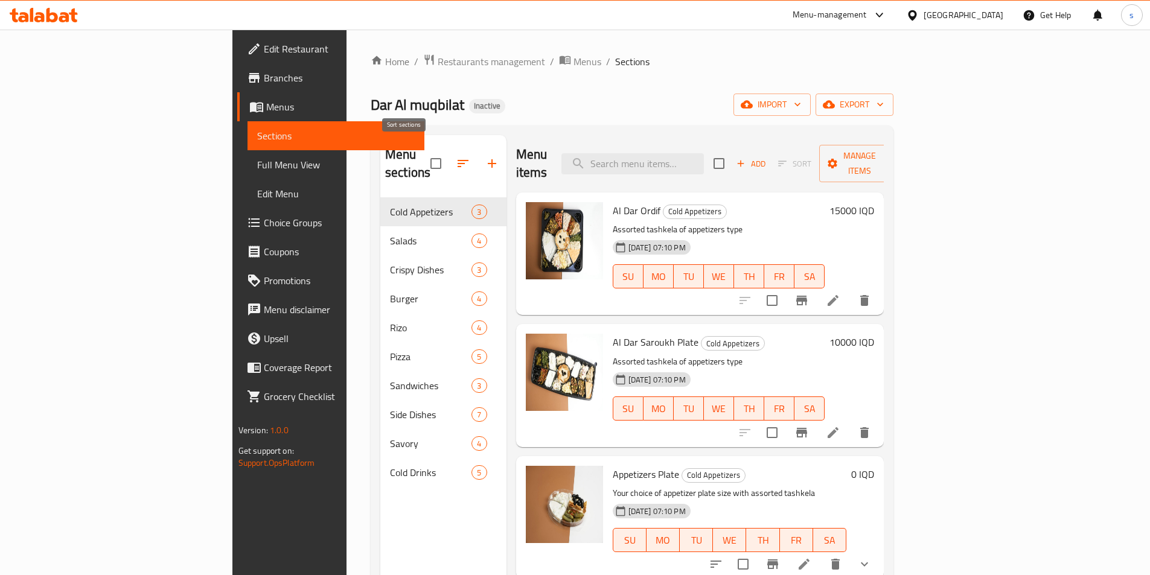
click at [456, 156] on icon "button" at bounding box center [463, 163] width 14 height 14
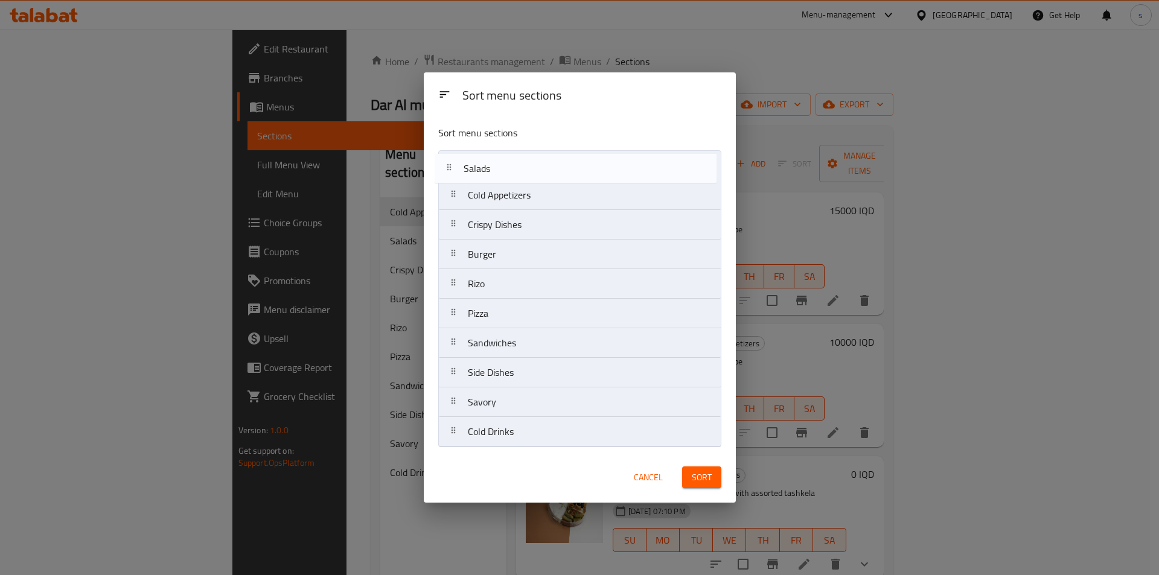
drag, startPoint x: 522, startPoint y: 197, endPoint x: 517, endPoint y: 167, distance: 30.0
click at [517, 167] on nav "Cold Appetizers Salads Crispy Dishes Burger Rizo Pizza Sandwiches Side Dishes S…" at bounding box center [579, 298] width 283 height 297
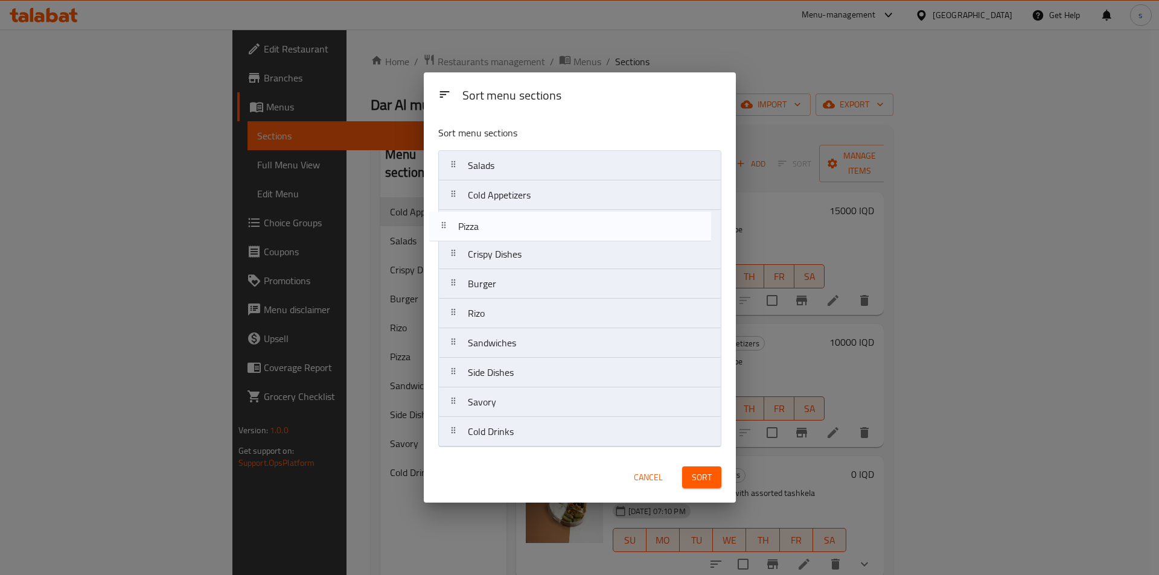
drag, startPoint x: 518, startPoint y: 316, endPoint x: 508, endPoint y: 217, distance: 98.9
click at [508, 217] on nav "Salads Cold Appetizers Crispy Dishes Burger Rizo Pizza Sandwiches Side Dishes S…" at bounding box center [579, 298] width 283 height 297
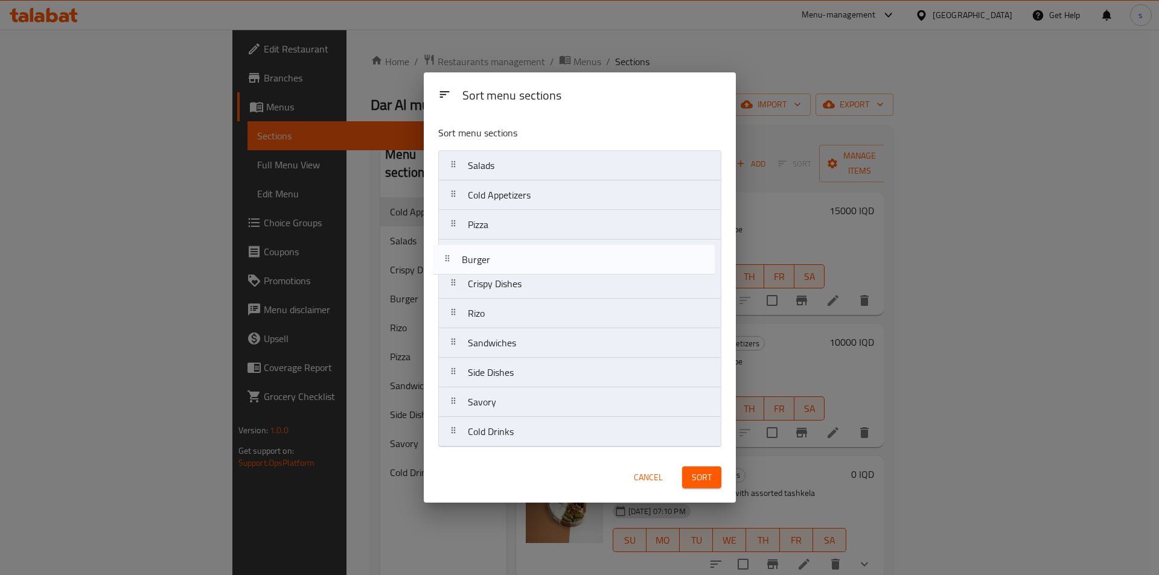
drag, startPoint x: 510, startPoint y: 283, endPoint x: 502, endPoint y: 252, distance: 31.0
click at [502, 252] on nav "Salads Cold Appetizers Pizza Crispy Dishes Burger Rizo Sandwiches Side Dishes S…" at bounding box center [579, 298] width 283 height 297
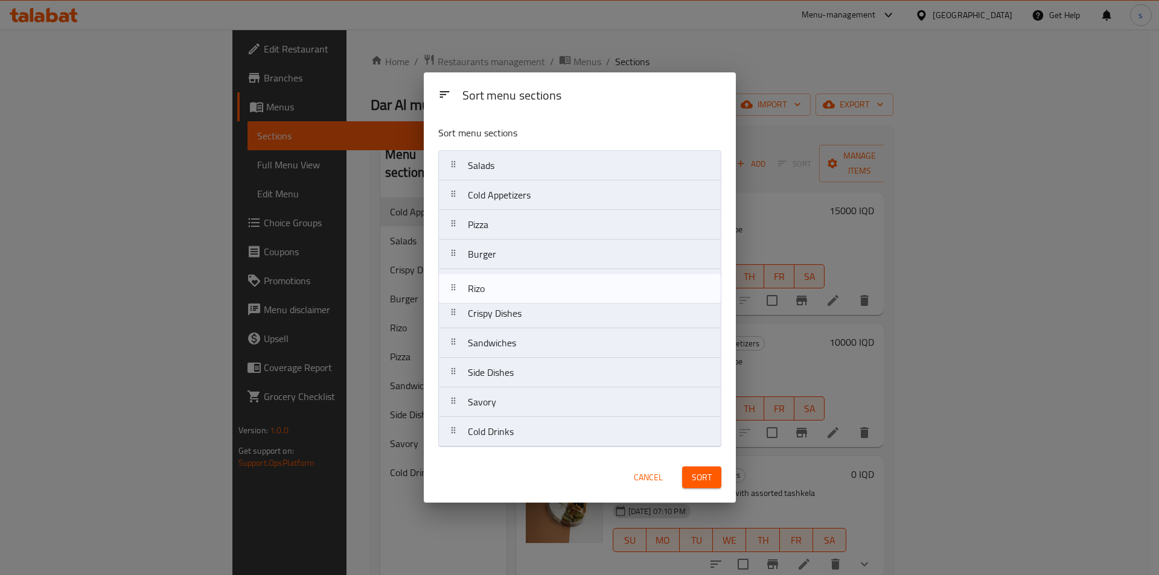
drag, startPoint x: 504, startPoint y: 318, endPoint x: 504, endPoint y: 278, distance: 39.8
click at [504, 278] on nav "Salads Cold Appetizers Pizza Burger Crispy Dishes Rizo Sandwiches Side Dishes S…" at bounding box center [579, 298] width 283 height 297
click at [504, 311] on nav "Salads Cold Appetizers Pizza Burger Rizo Crispy Dishes Sandwiches Side Dishes S…" at bounding box center [579, 298] width 283 height 297
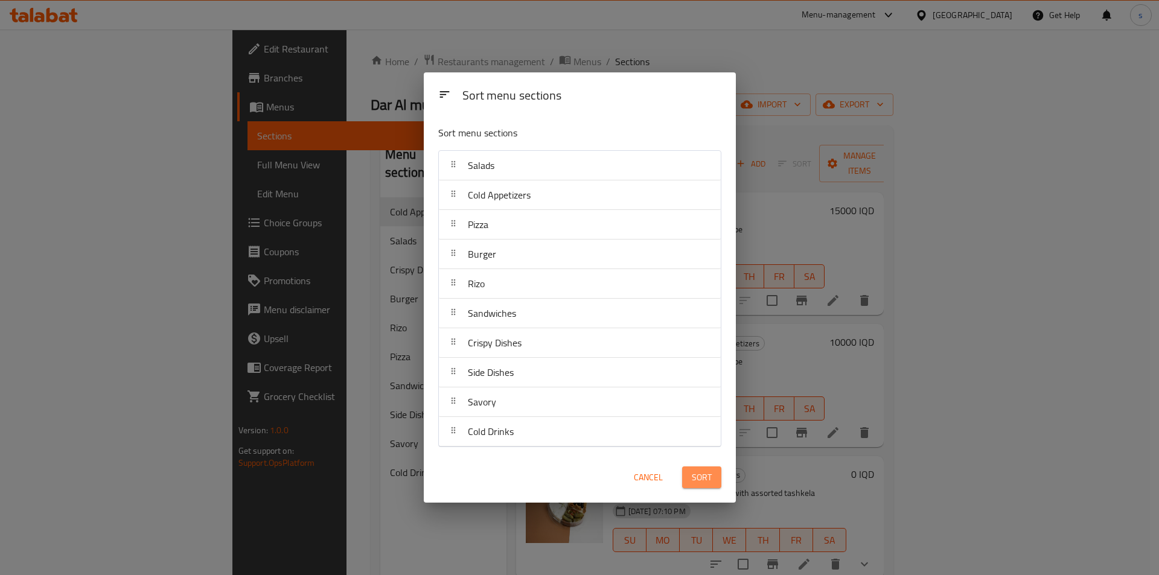
click at [708, 477] on span "Sort" at bounding box center [702, 477] width 20 height 15
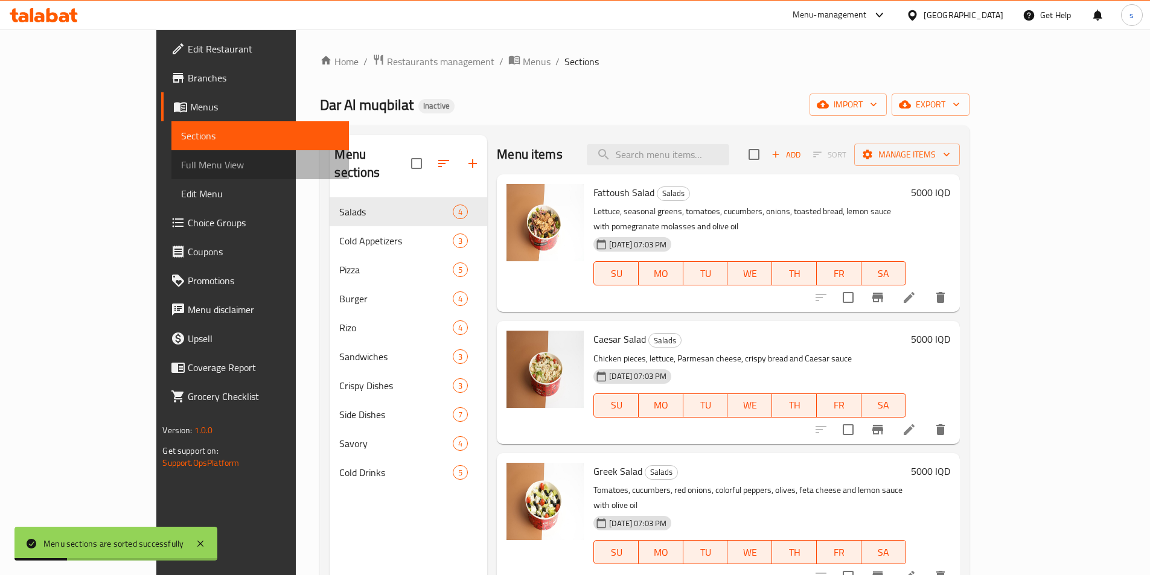
click at [181, 165] on span "Full Menu View" at bounding box center [260, 165] width 158 height 14
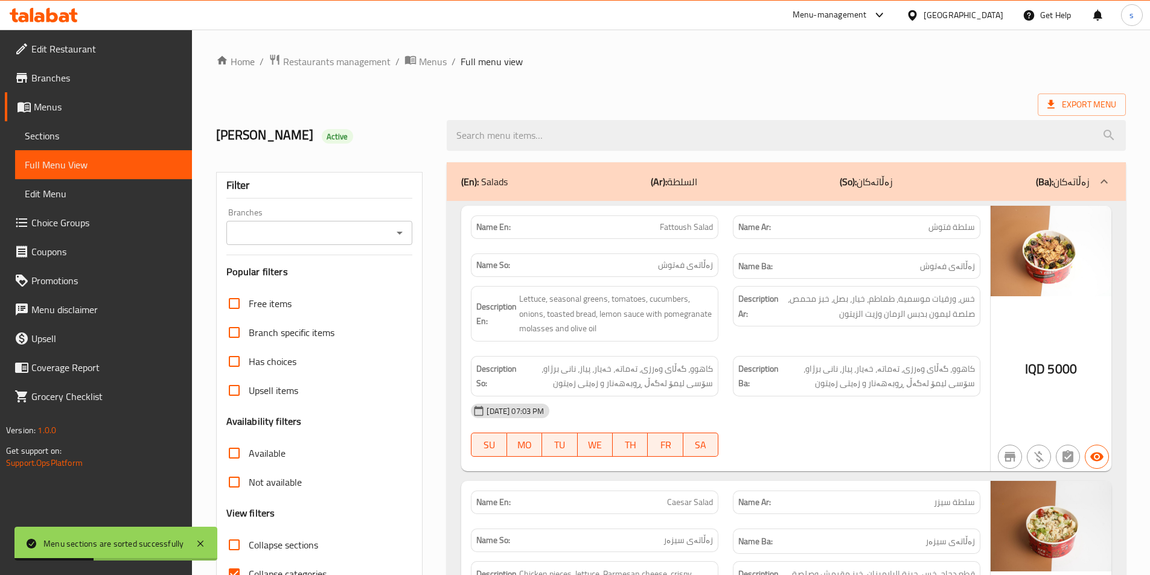
click at [402, 237] on icon "Open" at bounding box center [399, 233] width 14 height 14
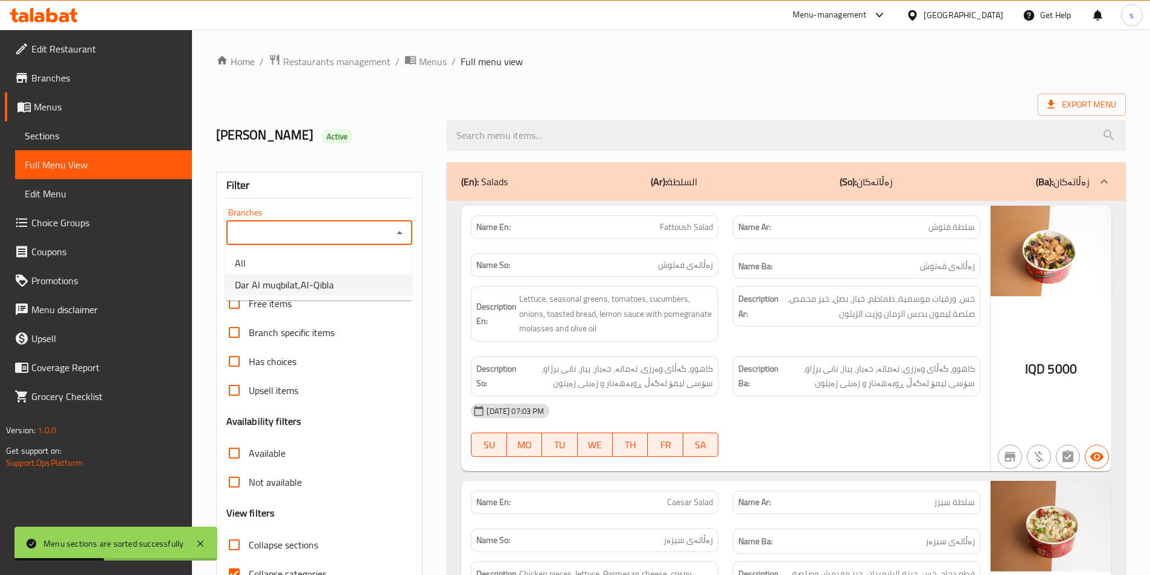
click at [380, 286] on li "Dar Al muqbilat,Al-Qibla" at bounding box center [318, 285] width 187 height 22
type input "Dar Al muqbilat,Al-Qibla"
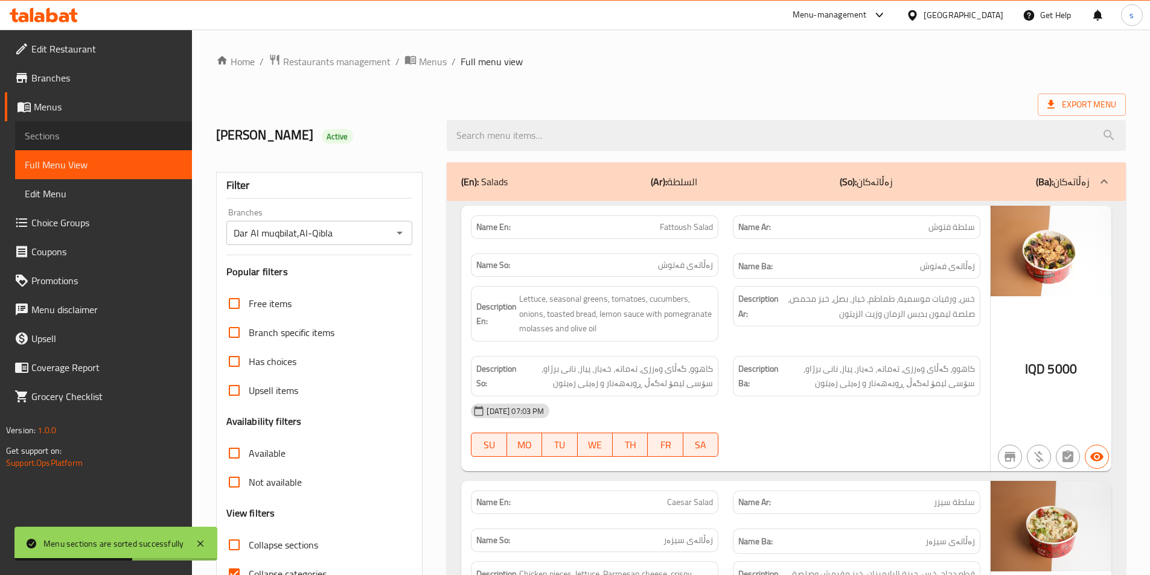
click at [112, 137] on span "Sections" at bounding box center [104, 136] width 158 height 14
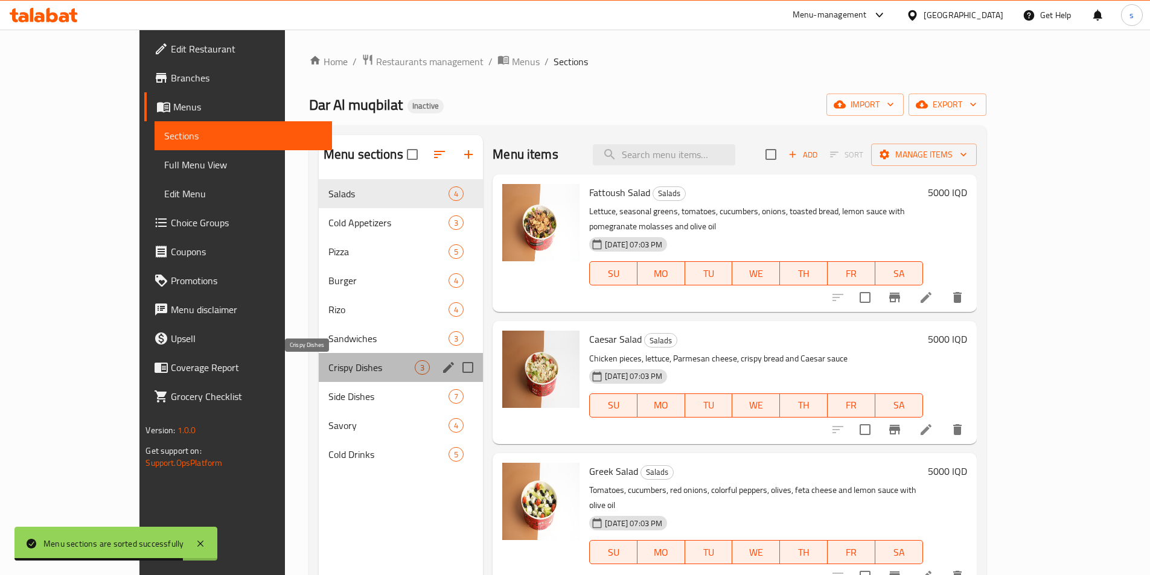
click at [328, 369] on span "Crispy Dishes" at bounding box center [371, 367] width 86 height 14
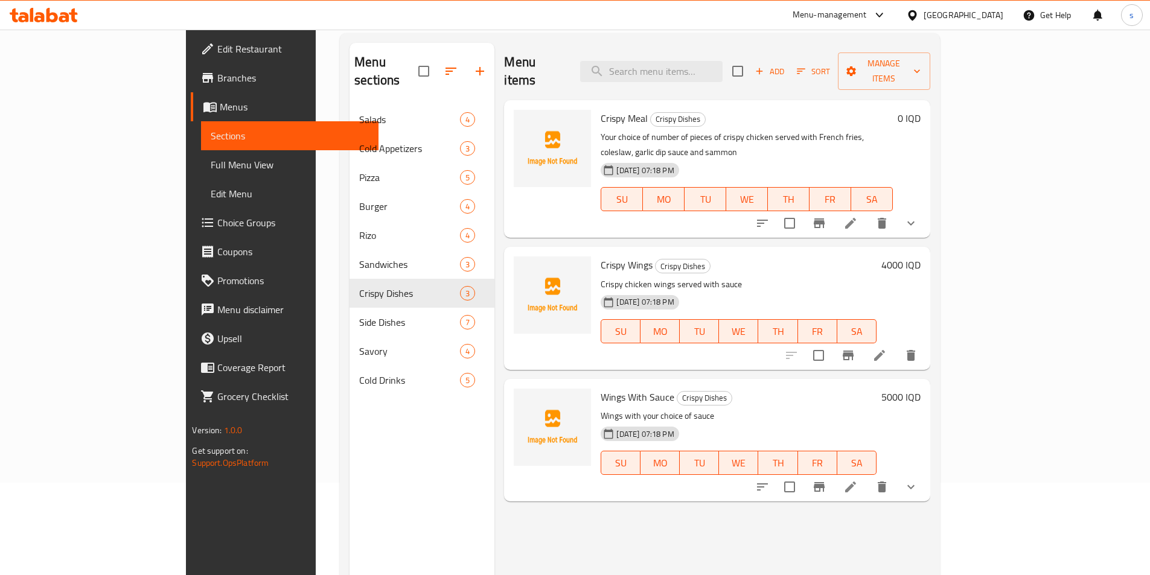
scroll to position [92, 0]
click at [622, 548] on div "Menu items Add Sort Manage items Crispy Meal Crispy Dishes Your choice of numbe…" at bounding box center [711, 330] width 435 height 575
click at [557, 491] on div "Menu items Add Sort Manage items Crispy Meal Crispy Dishes Your choice of numbe…" at bounding box center [711, 330] width 435 height 575
click at [211, 168] on span "Full Menu View" at bounding box center [290, 165] width 158 height 14
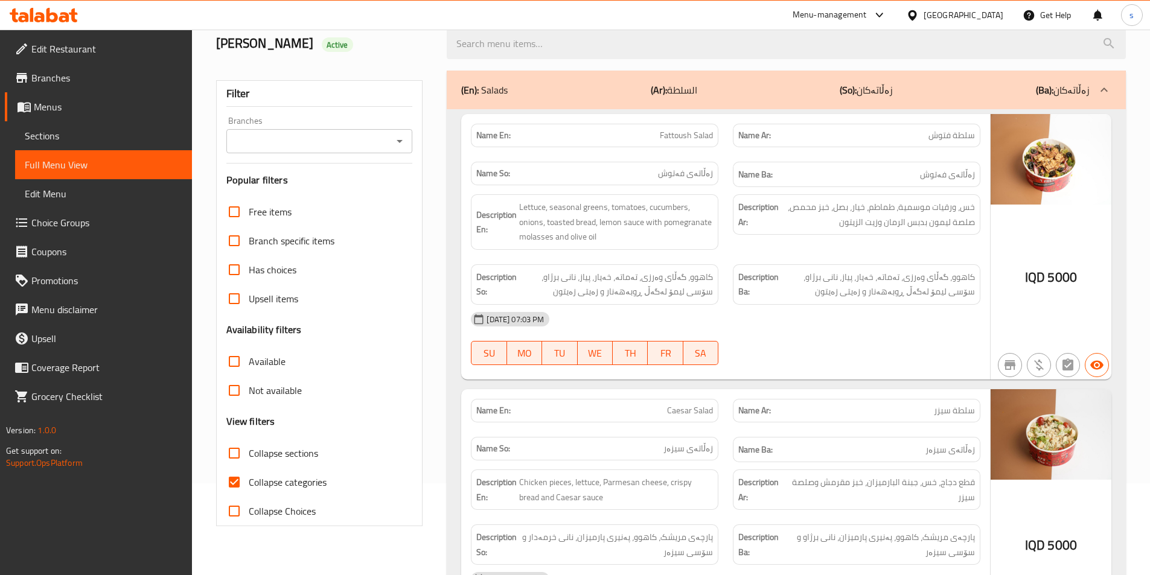
click at [240, 479] on input "Collapse categories" at bounding box center [234, 482] width 29 height 29
checkbox input "false"
click at [235, 455] on input "Collapse sections" at bounding box center [234, 453] width 29 height 29
checkbox input "true"
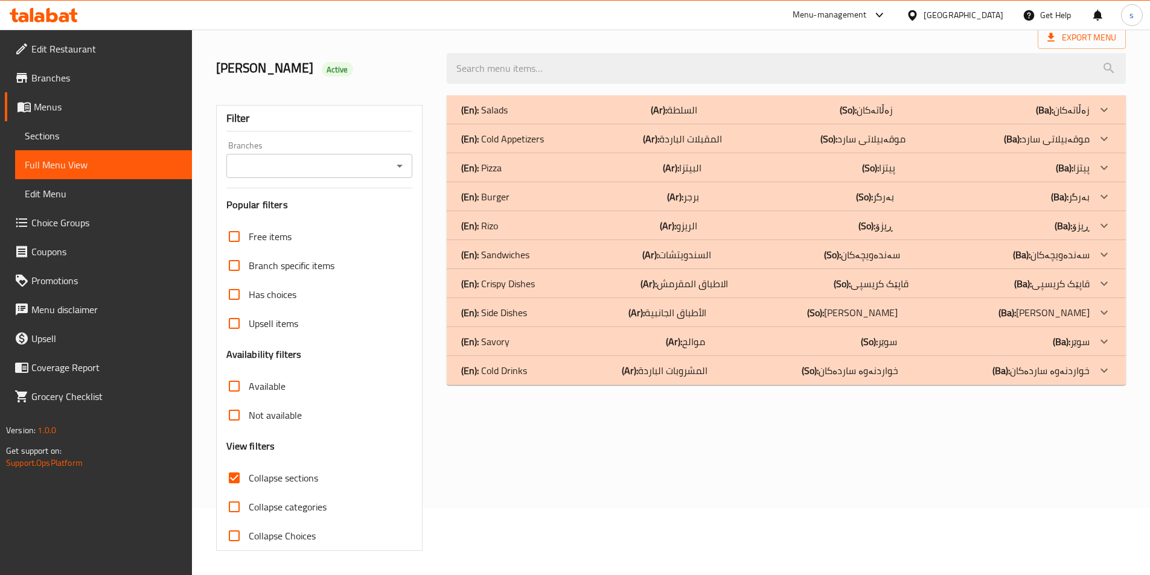
scroll to position [67, 0]
click at [403, 142] on div "Branches Branches" at bounding box center [319, 159] width 187 height 37
click at [394, 165] on icon "Open" at bounding box center [399, 166] width 14 height 14
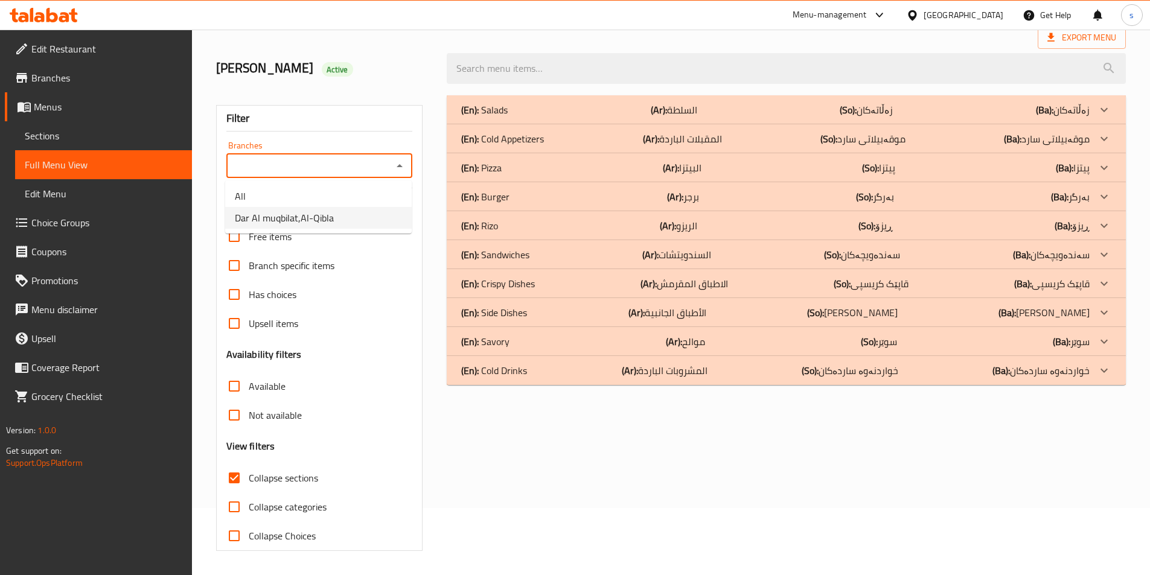
click at [386, 216] on li "Dar Al muqbilat,Al-Qibla" at bounding box center [318, 218] width 187 height 22
type input "Dar Al muqbilat,Al-Qibla"
click at [546, 286] on div "(En): Crispy Dishes (Ar): الاطباق المقرمش (So): قاپێک کریسپی (Ba): قاپێک کریسپی" at bounding box center [775, 284] width 628 height 14
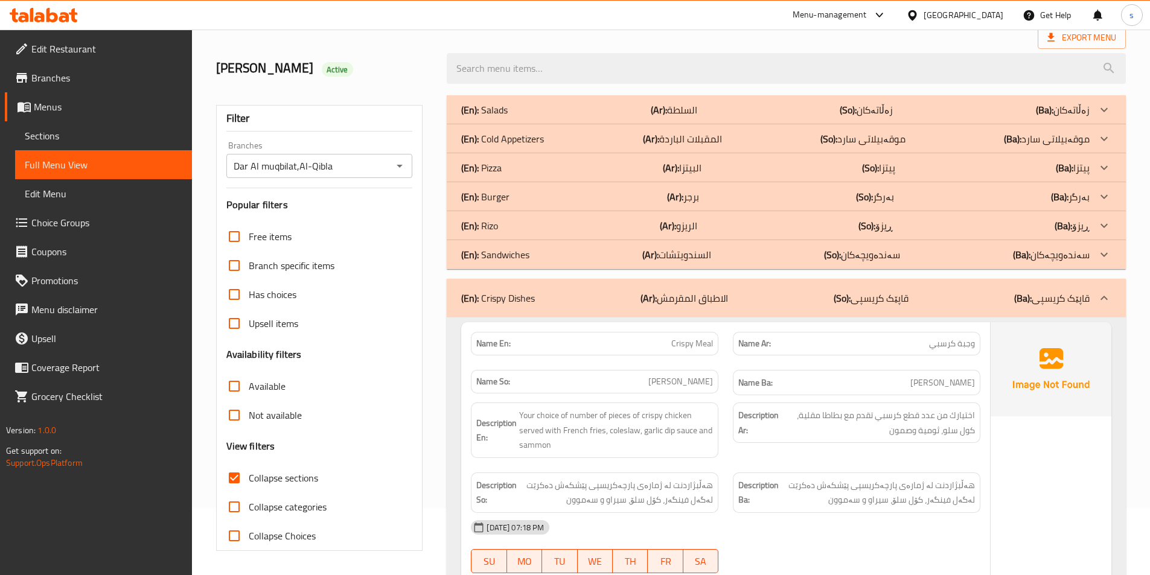
click at [572, 118] on div "(En): Salads (Ar): السلطة (So): زەڵاتەکان (Ba): زەڵاتەکان" at bounding box center [786, 109] width 679 height 29
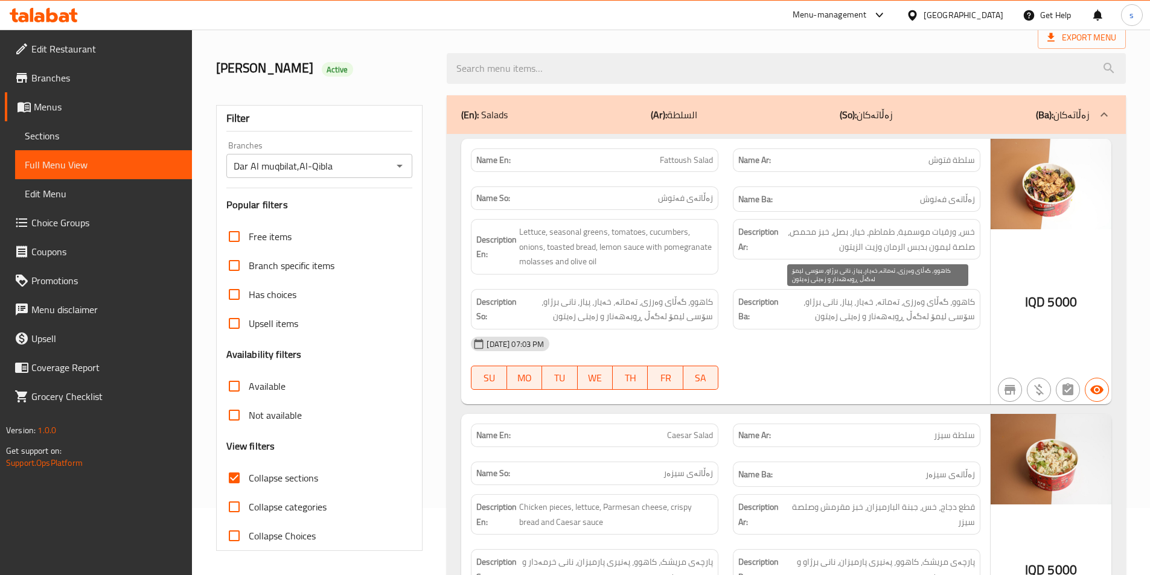
click at [804, 318] on span "کاهوو، گەڵای وەرزی، تەماتە، خەیار، پیاز، نانی برژاو، سۆسی لیمۆ لەگەڵ ڕوبەهەنار …" at bounding box center [878, 310] width 194 height 30
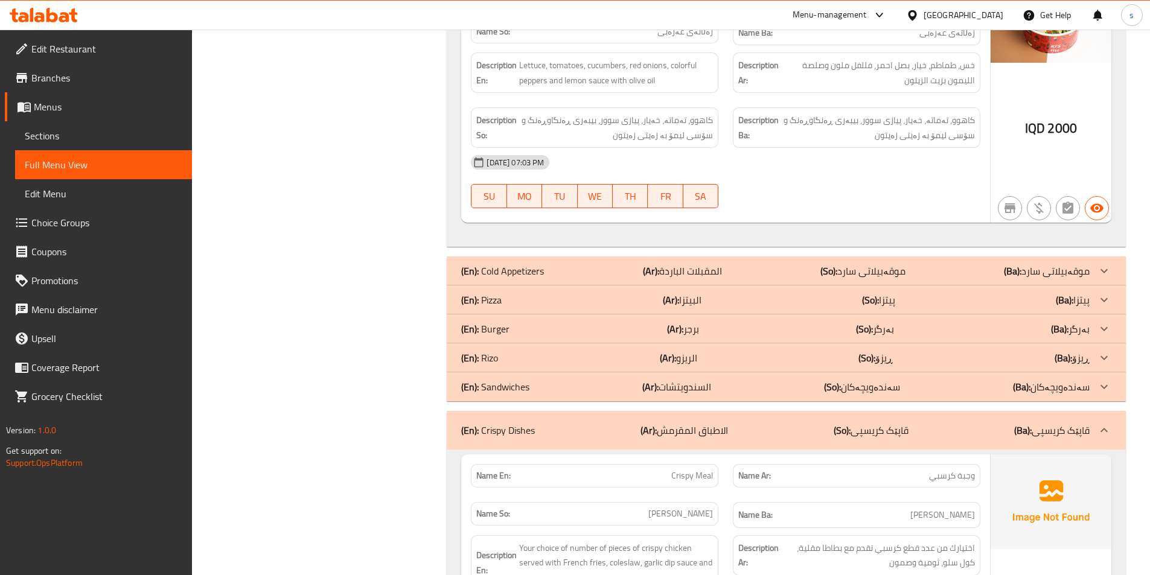
scroll to position [1045, 0]
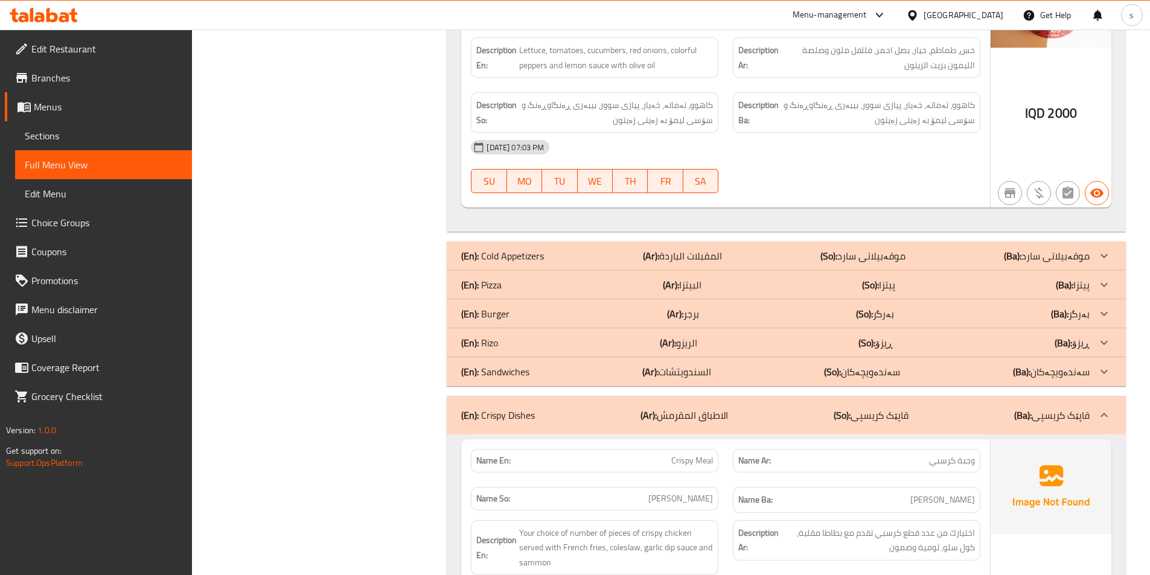
click at [714, 257] on p "(Ar): المقبلات الباردة" at bounding box center [682, 256] width 79 height 14
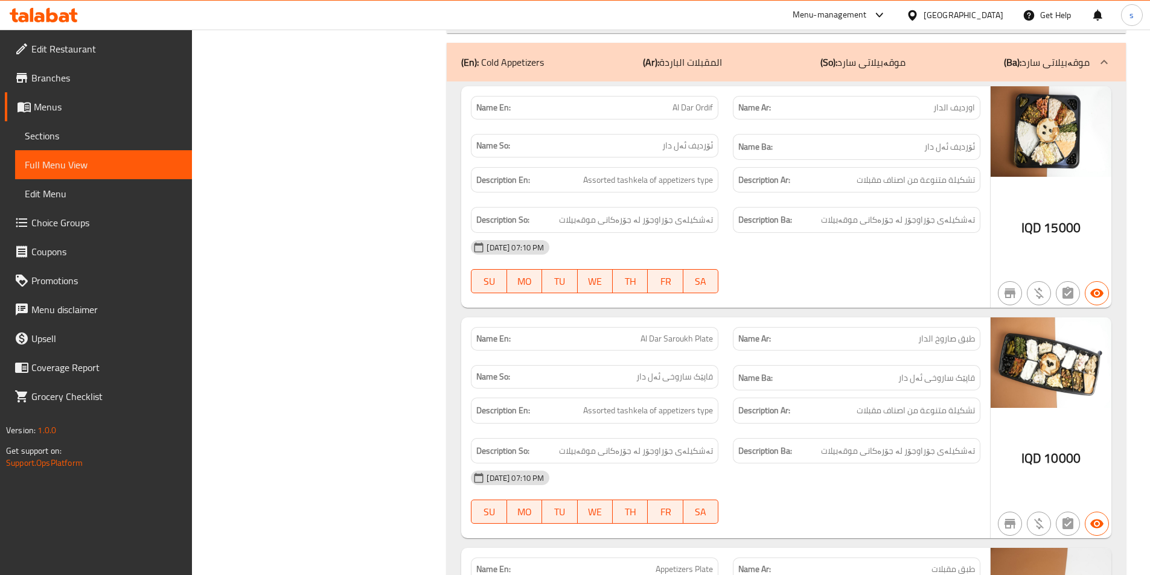
scroll to position [1248, 0]
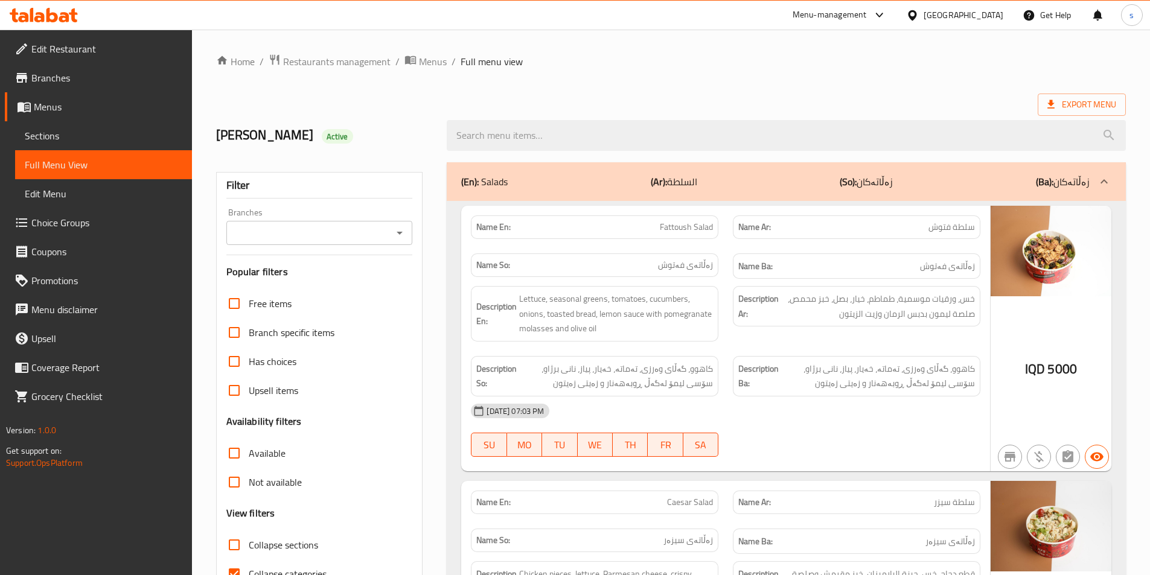
click at [402, 237] on icon "Open" at bounding box center [399, 233] width 14 height 14
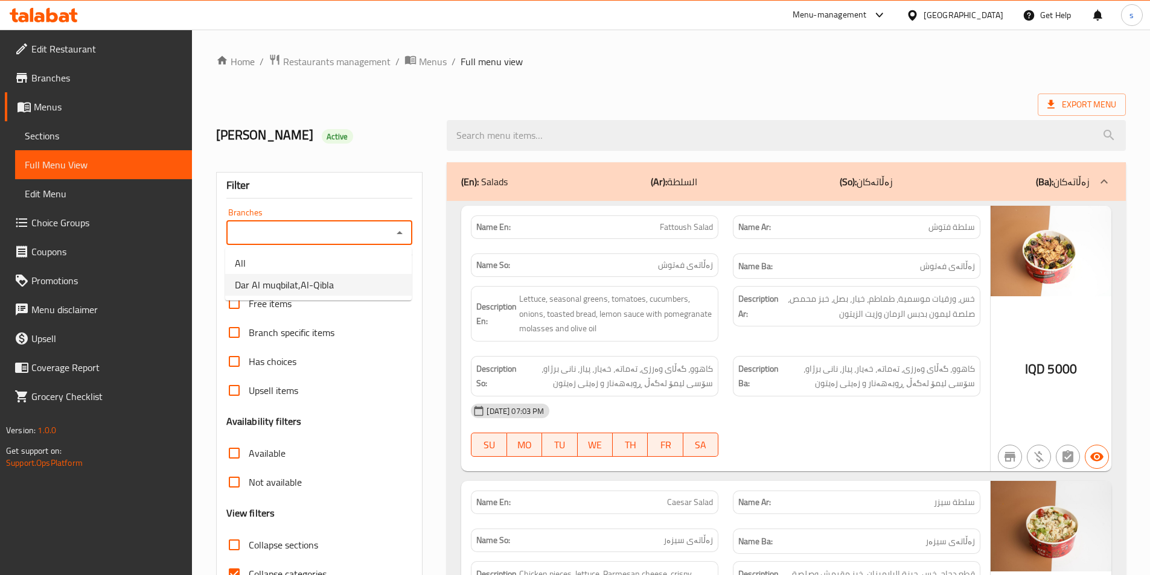
click at [362, 293] on li "Dar Al muqbilat,Al-Qibla" at bounding box center [318, 285] width 187 height 22
type input "Dar Al muqbilat,Al-Qibla"
click at [231, 568] on input "Collapse categories" at bounding box center [234, 574] width 29 height 29
checkbox input "false"
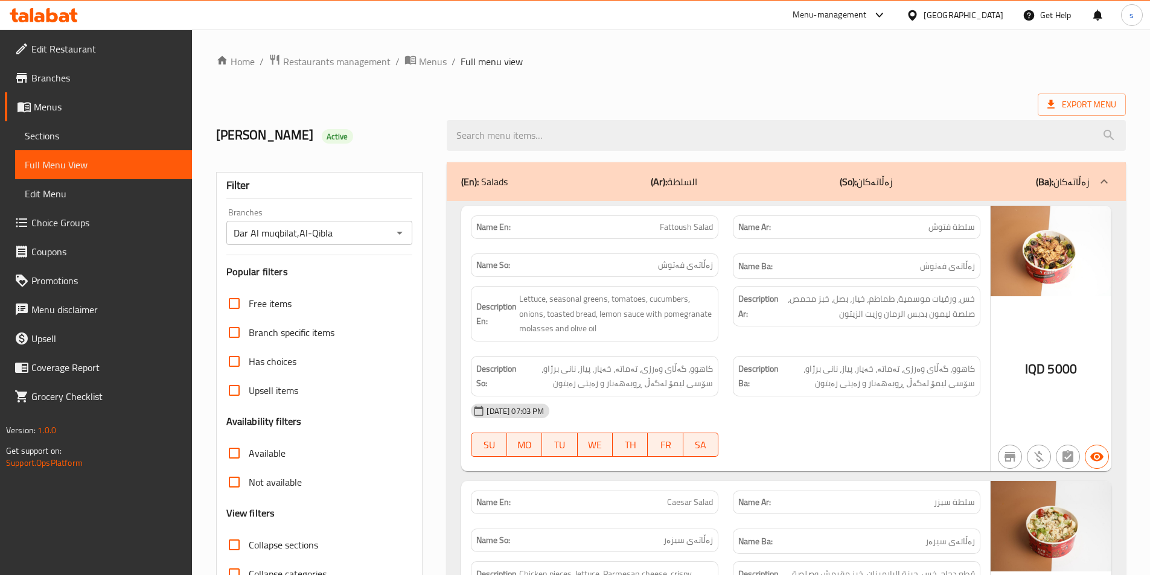
click at [507, 182] on p "(En): Salads" at bounding box center [484, 181] width 46 height 14
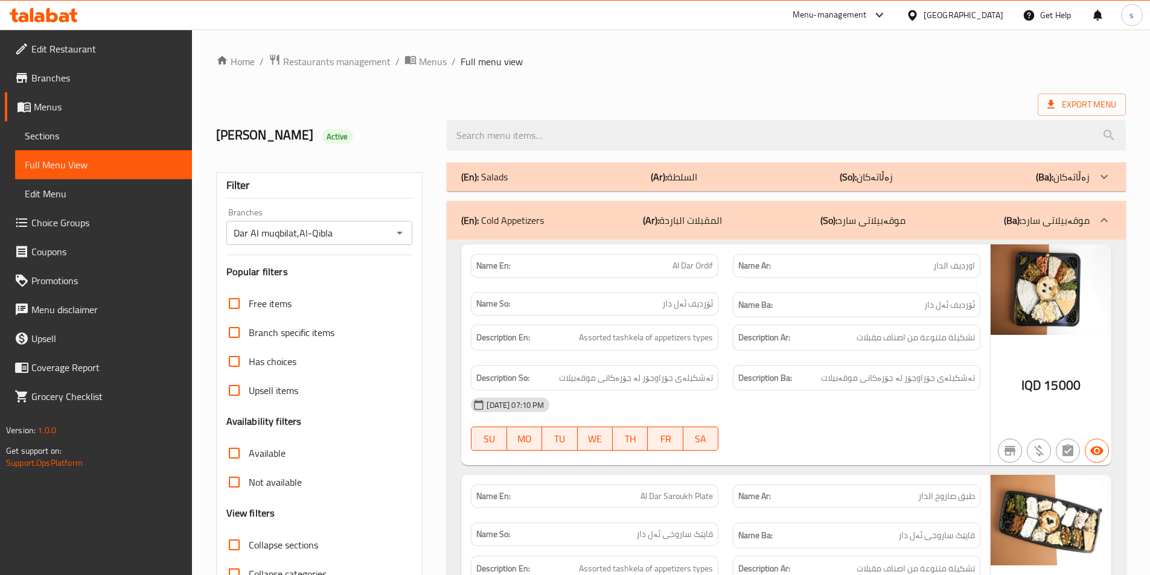
scroll to position [188, 0]
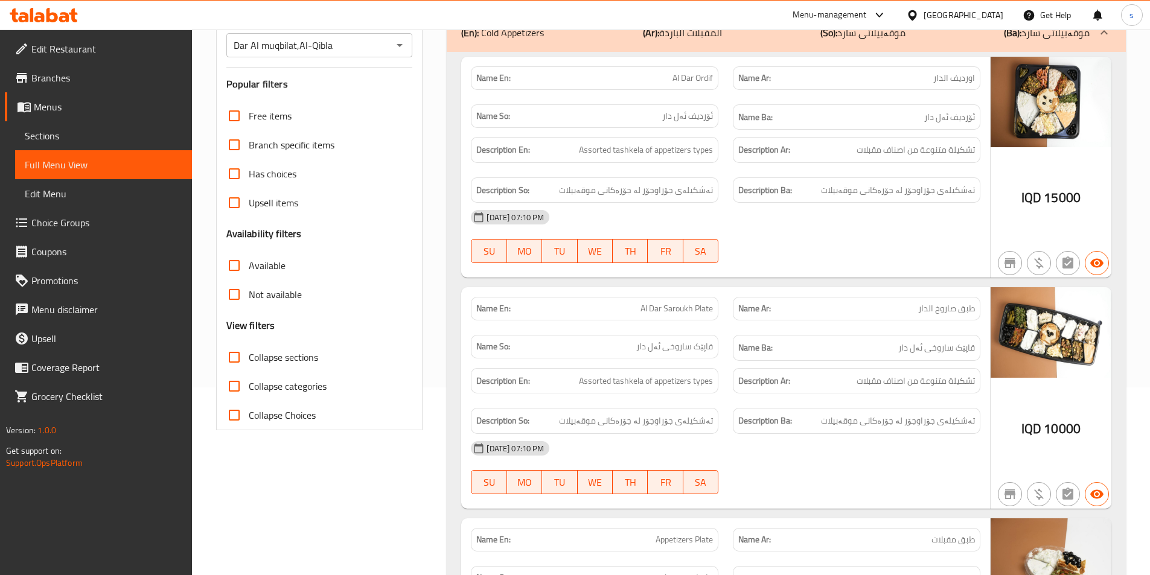
click at [959, 154] on span "تشكيلة متنوعة من اصناف مقبلات" at bounding box center [916, 149] width 118 height 15
click at [959, 150] on span "تشكيلة متنوعة من اصناف مقبلات" at bounding box center [916, 149] width 118 height 15
copy span "تشكيلة"
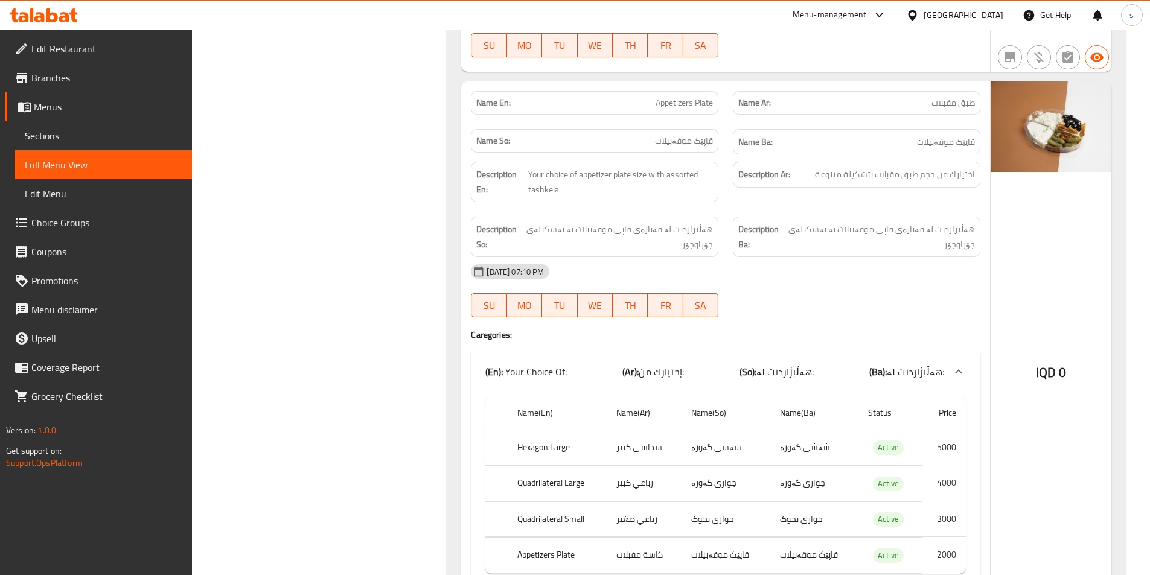
scroll to position [650, 0]
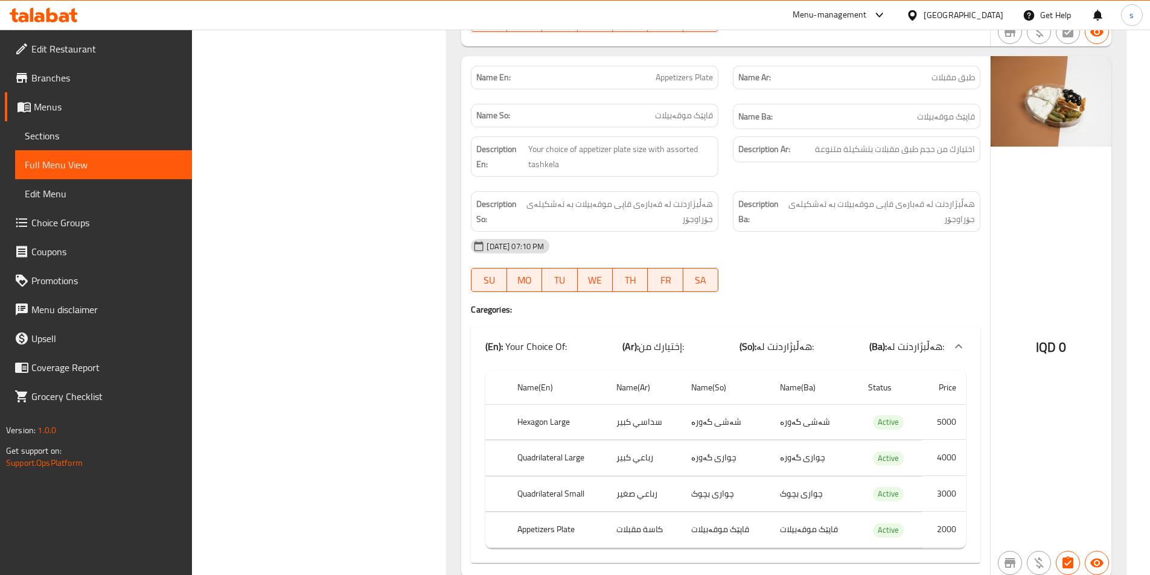
click at [54, 143] on span "Sections" at bounding box center [104, 136] width 158 height 14
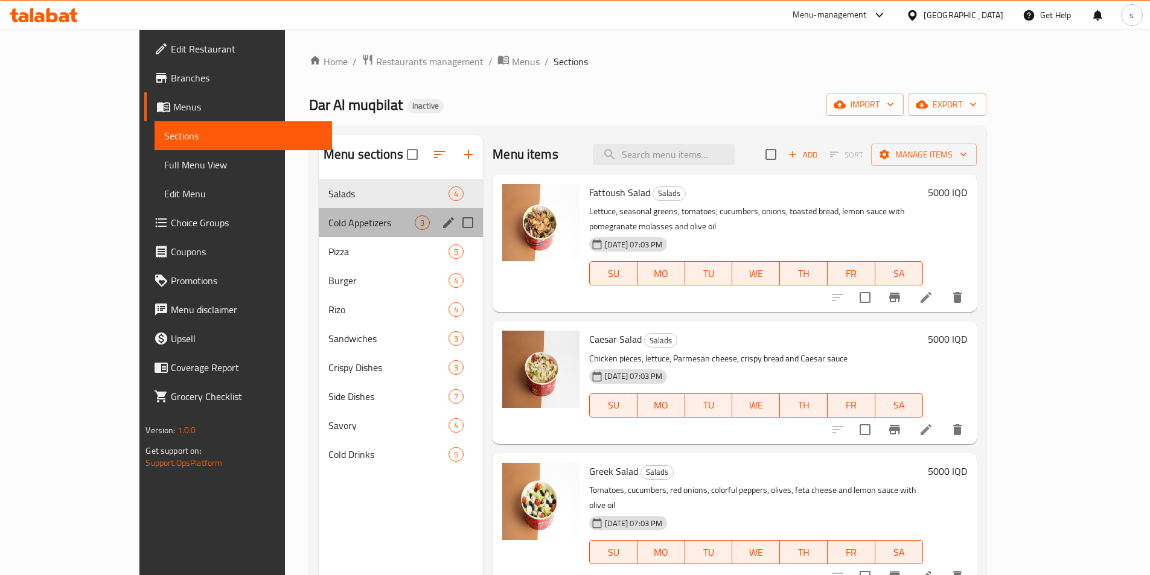
click at [319, 231] on div "Cold Appetizers 3" at bounding box center [401, 222] width 164 height 29
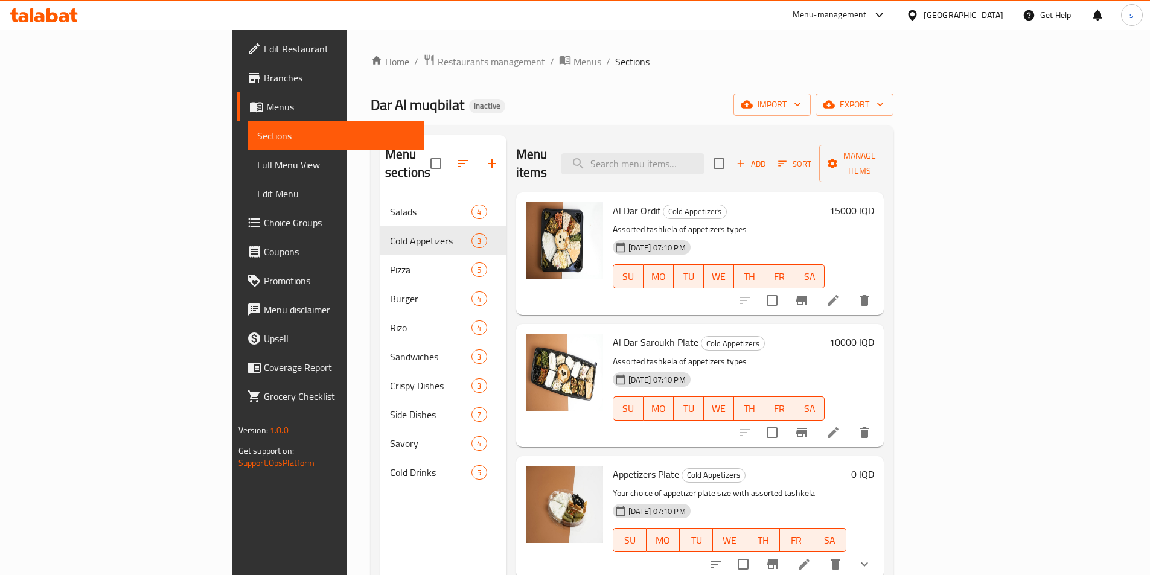
scroll to position [169, 0]
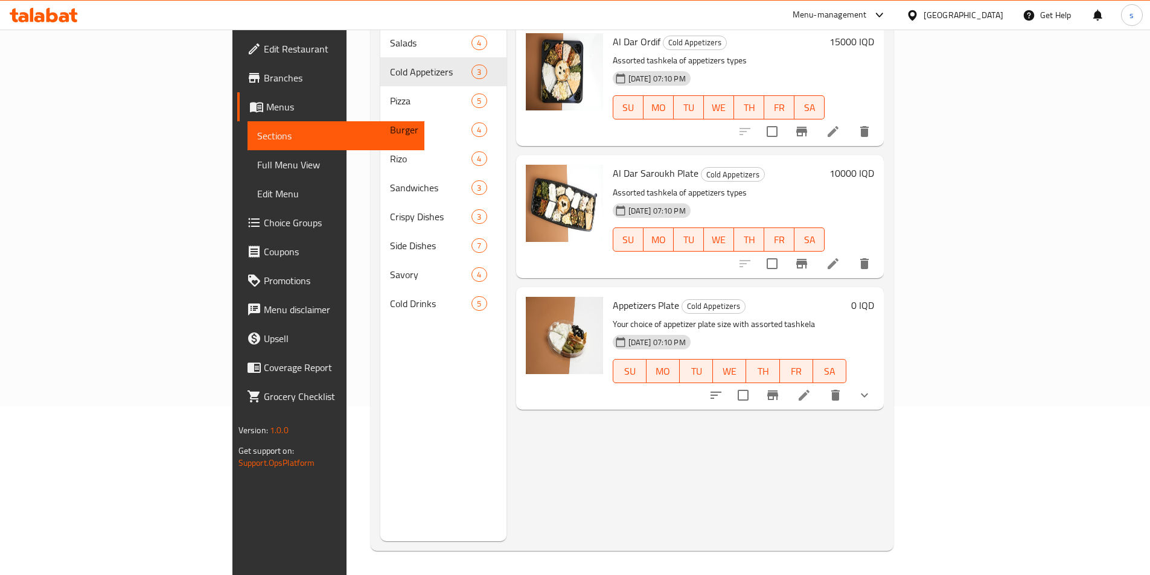
click at [821, 387] on li at bounding box center [804, 396] width 34 height 22
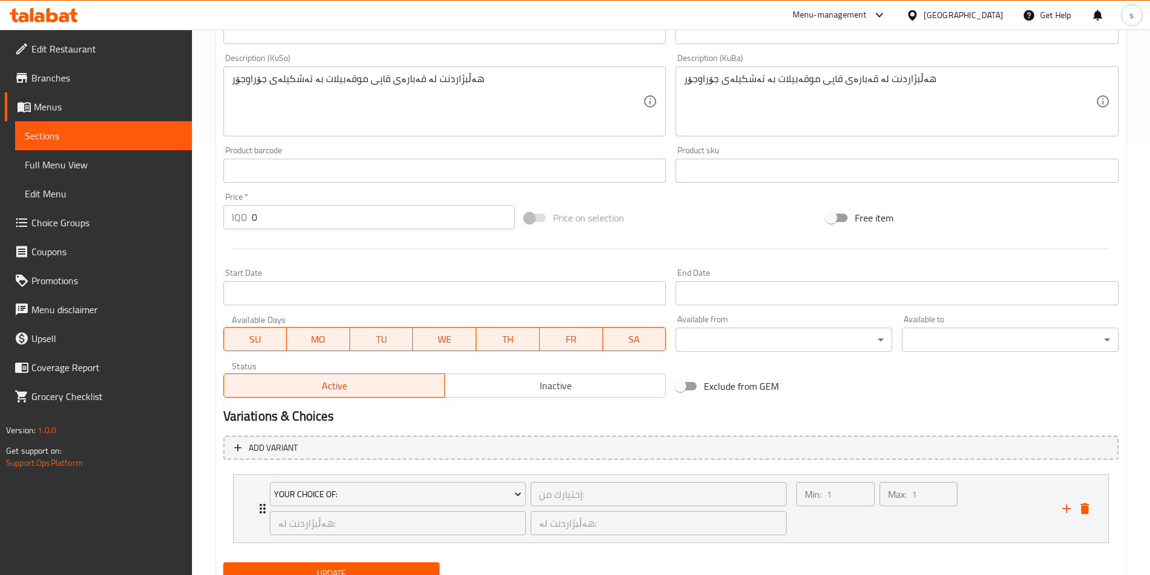
scroll to position [483, 0]
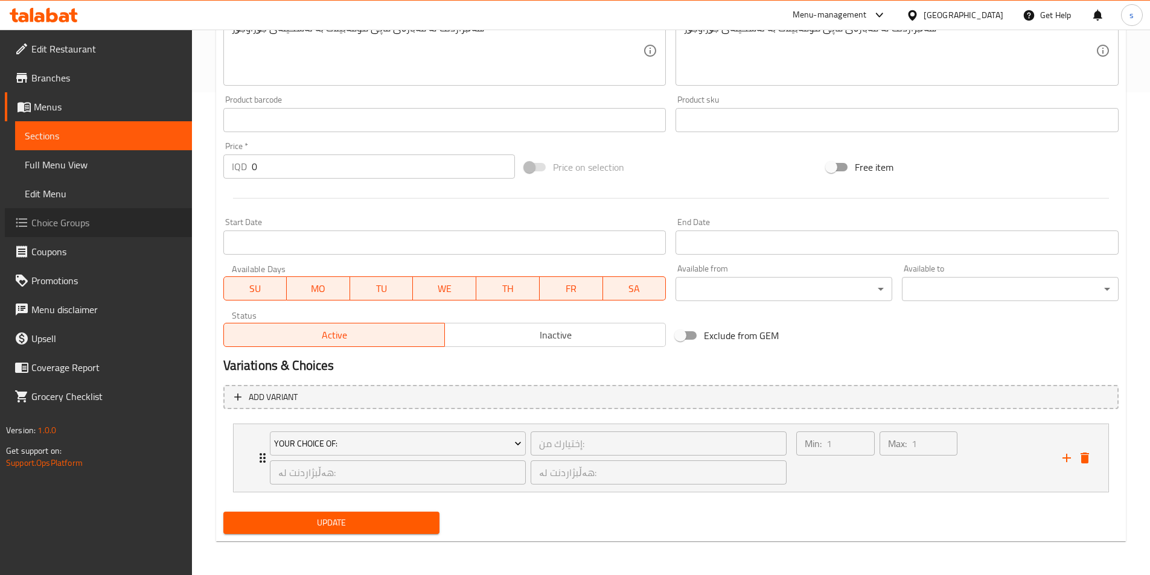
click at [60, 219] on span "Choice Groups" at bounding box center [106, 223] width 151 height 14
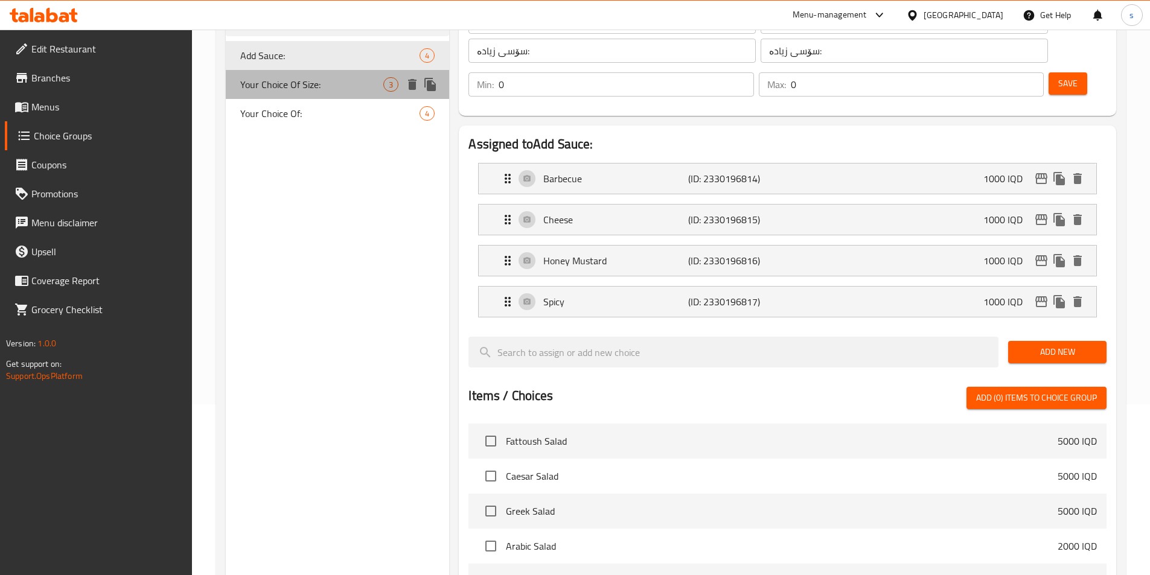
click at [266, 86] on span "Your Choice Of Size:" at bounding box center [312, 84] width 144 height 14
type input "Your Choice Of Size:"
type input "إختيارك من الحجم:"
type input "هەڵبژاردنت لە قەبارە:"
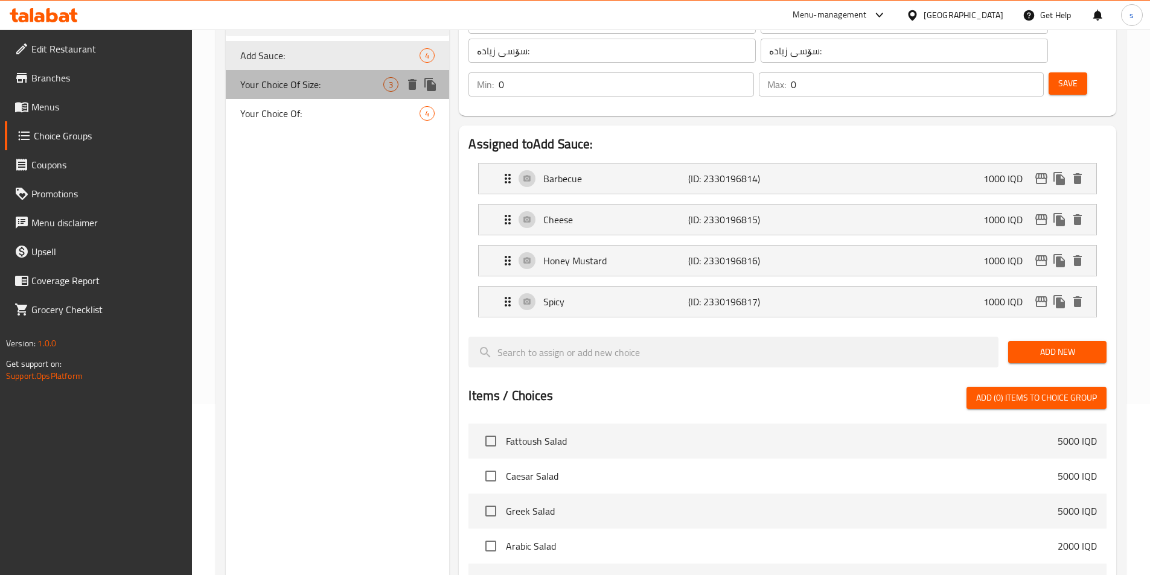
type input "1"
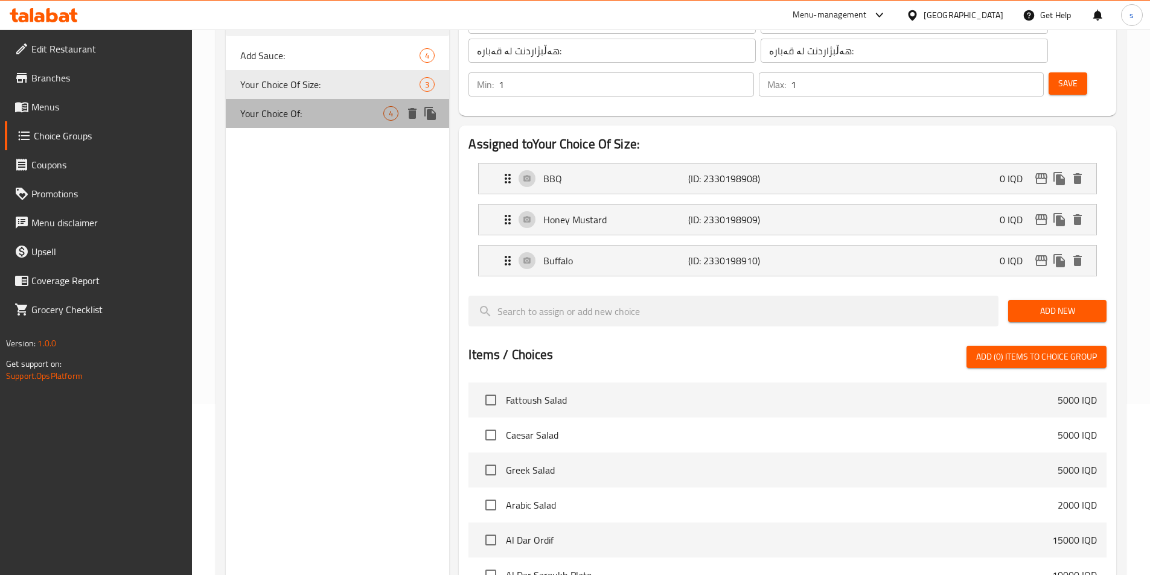
click at [298, 127] on div "Your Choice Of: 4" at bounding box center [338, 113] width 224 height 29
type input "Your Choice Of:"
type input "إختيارك من:"
type input "هەڵبژاردنت لە:"
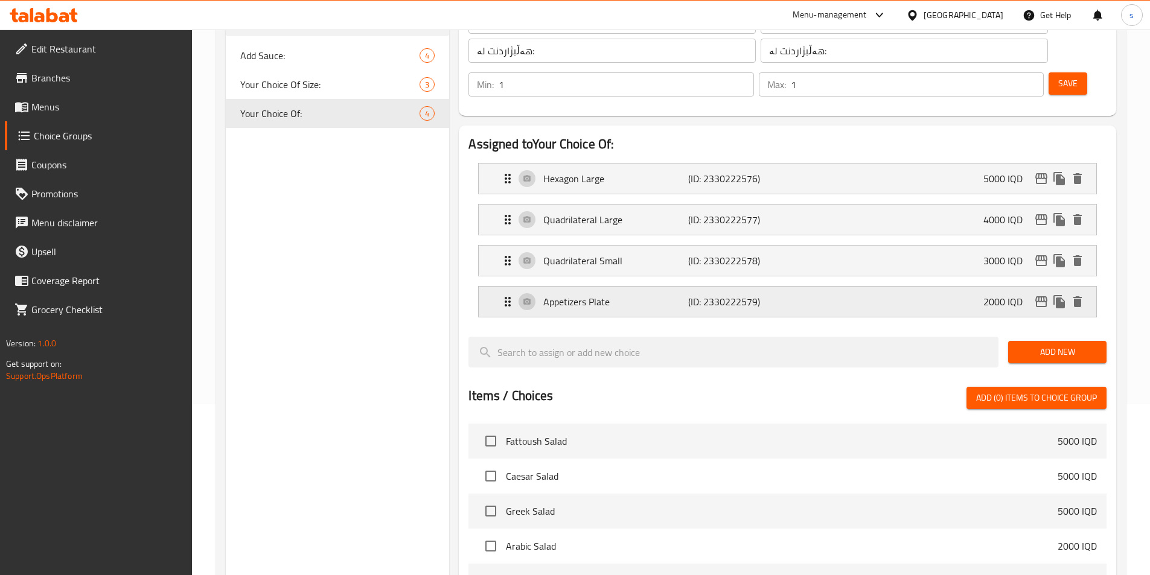
click at [765, 287] on div "Appetizers Plate (ID: 2330222579) 2000 IQD" at bounding box center [790, 302] width 581 height 30
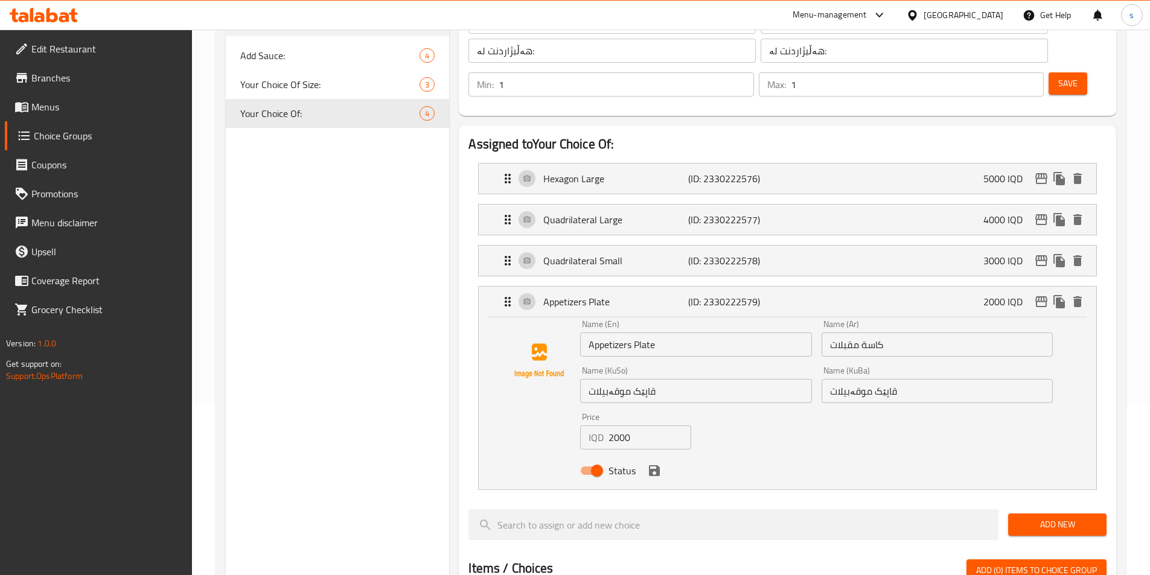
click at [875, 333] on input "كاسة مقبلات" at bounding box center [937, 345] width 231 height 24
drag, startPoint x: 637, startPoint y: 313, endPoint x: 675, endPoint y: 312, distance: 38.1
click at [675, 333] on input "Appetizers Plate" at bounding box center [695, 345] width 231 height 24
paste input "Kasa"
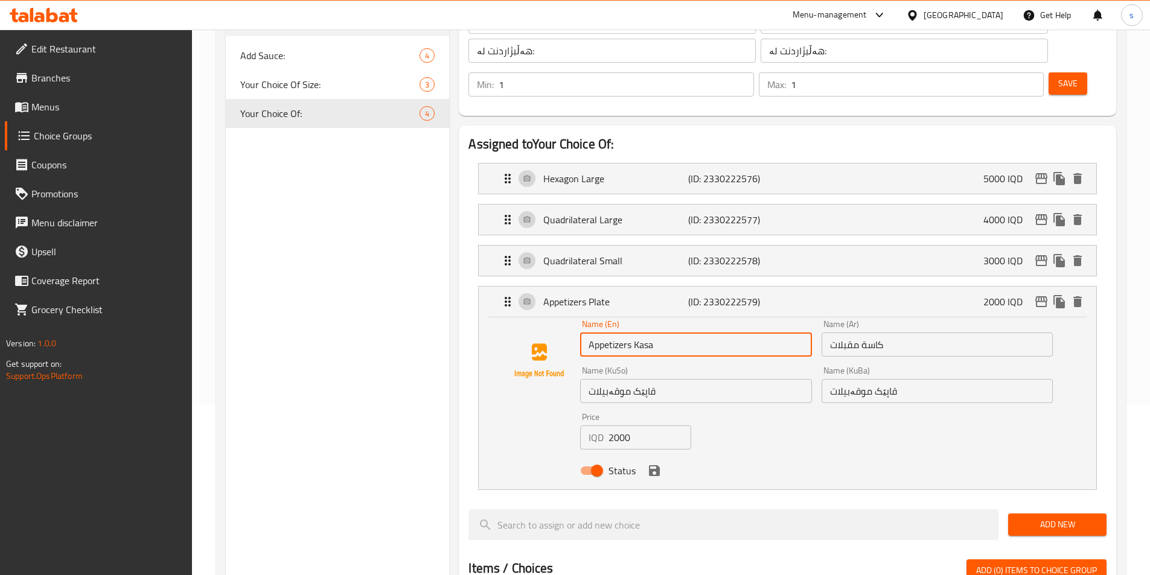
type input "Appetizers Kasa"
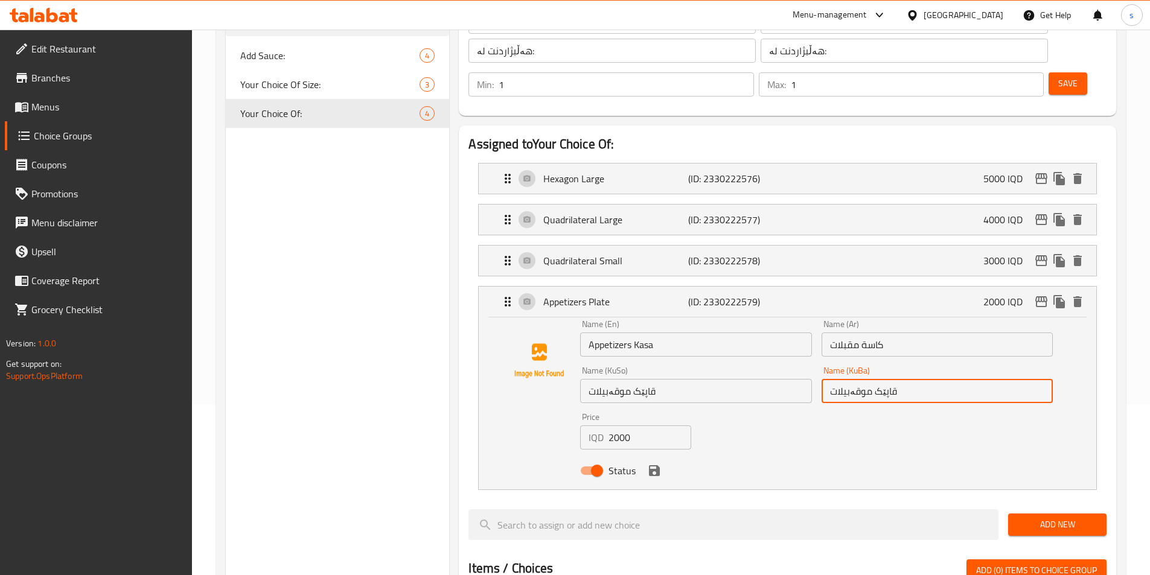
drag, startPoint x: 877, startPoint y: 357, endPoint x: 926, endPoint y: 356, distance: 49.5
click at [926, 379] on input "قاپێک موقەبیلات" at bounding box center [937, 391] width 231 height 24
paste input "کاسە"
drag, startPoint x: 919, startPoint y: 358, endPoint x: 788, endPoint y: 366, distance: 131.3
click at [788, 366] on div "Name (En) Appetizers Kasa Name (En) Name (Ar) كاسة مقبلات Name (Ar) Name (KuSo)…" at bounding box center [816, 401] width 482 height 172
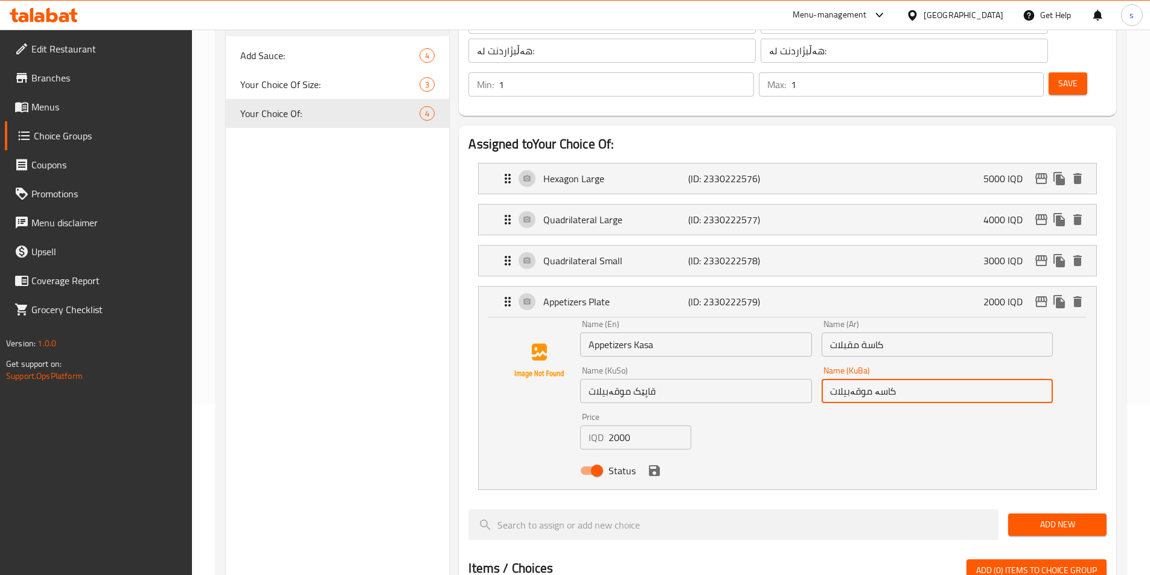
type input "کاسە موقەبیلات"
click at [695, 379] on input "قاپێک موقەبیلات" at bounding box center [695, 391] width 231 height 24
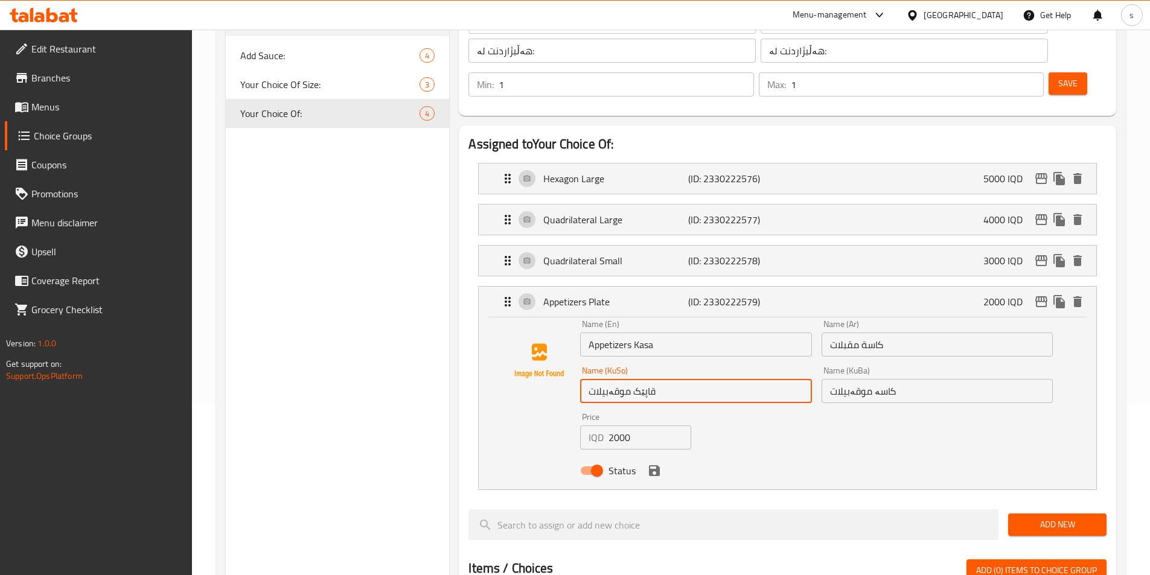
click at [695, 379] on input "قاپێک موقەبیلات" at bounding box center [695, 391] width 231 height 24
paste input "کاسە"
click at [662, 455] on div "Status" at bounding box center [816, 471] width 482 height 33
click at [652, 465] on icon "save" at bounding box center [654, 470] width 11 height 11
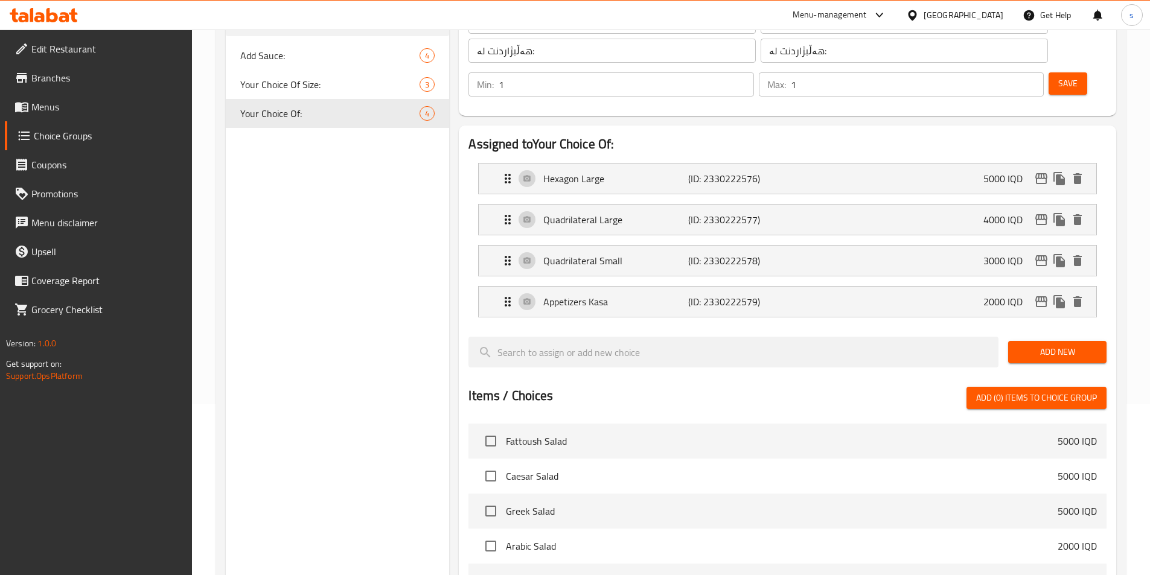
type input "کاسە موقەبیلات"
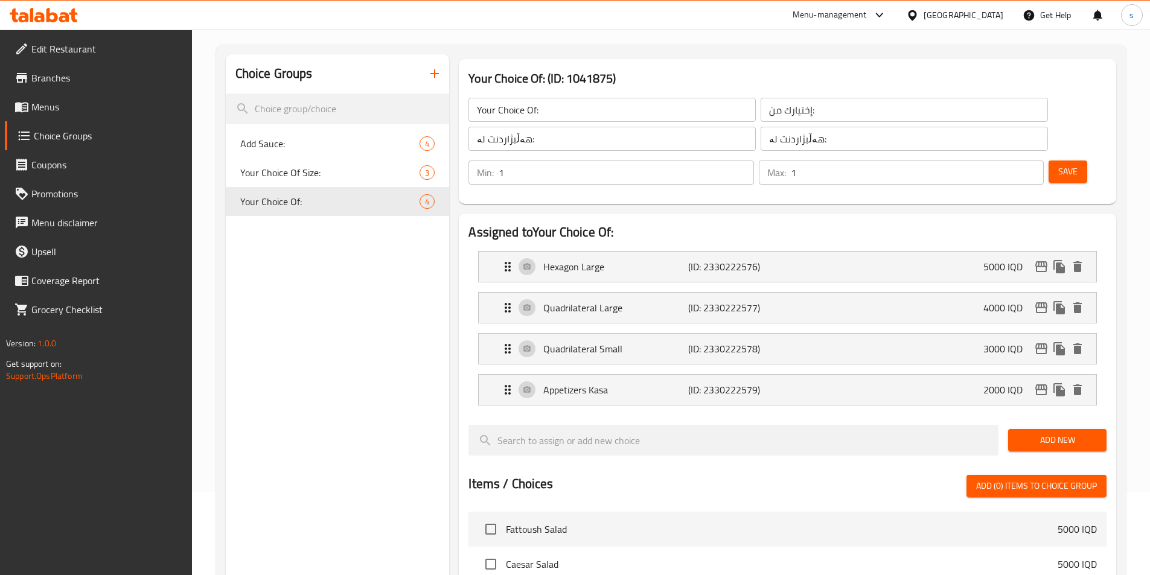
scroll to position [63, 0]
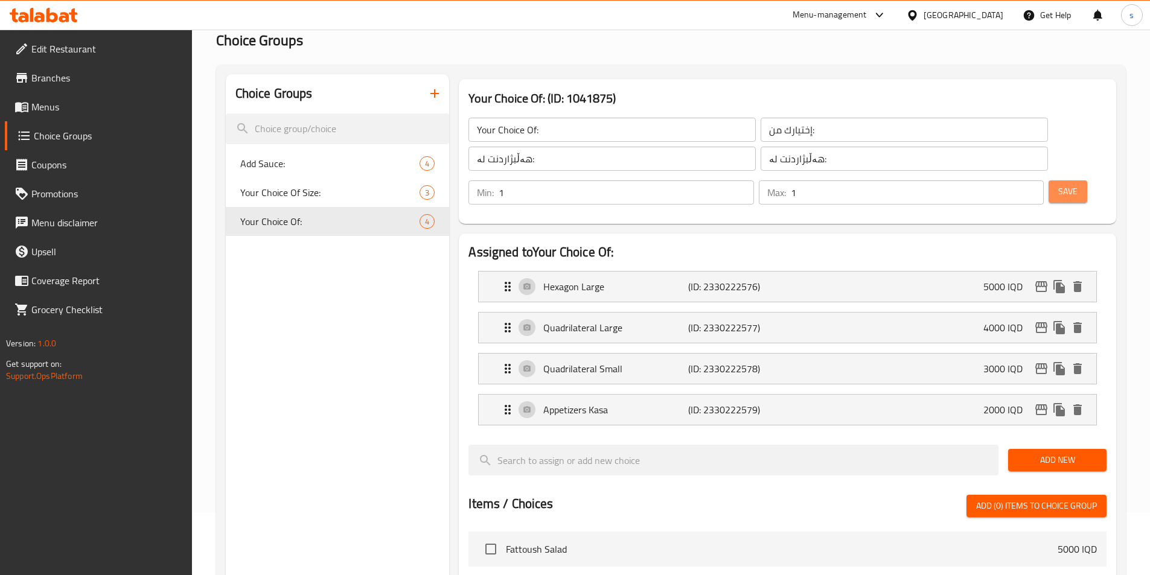
click at [1058, 184] on span "Save" at bounding box center [1067, 191] width 19 height 15
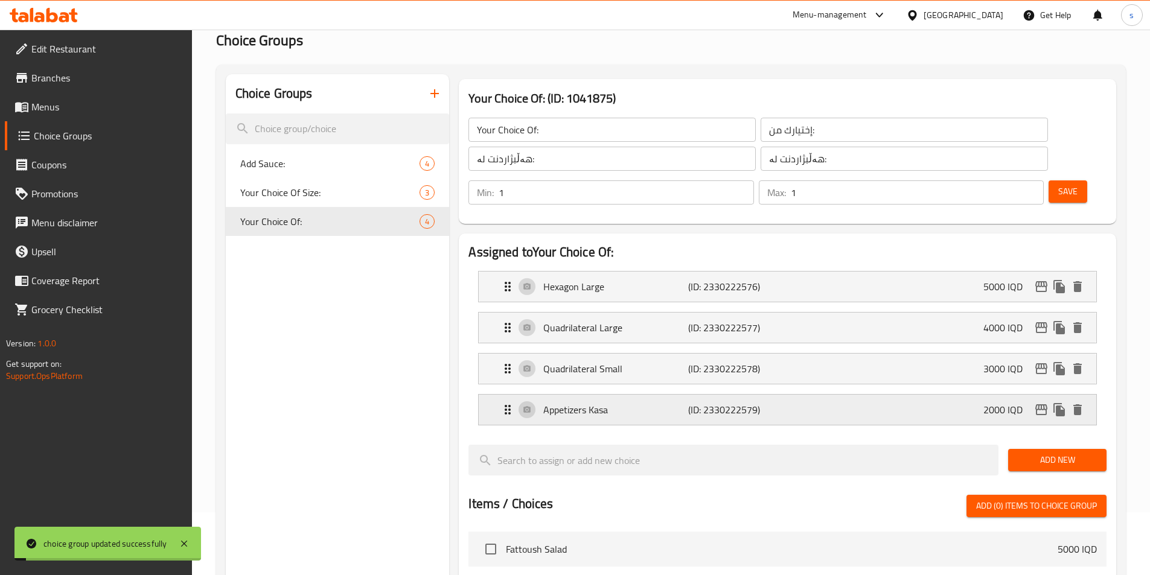
click at [771, 403] on p "(ID: 2330222579)" at bounding box center [736, 410] width 97 height 14
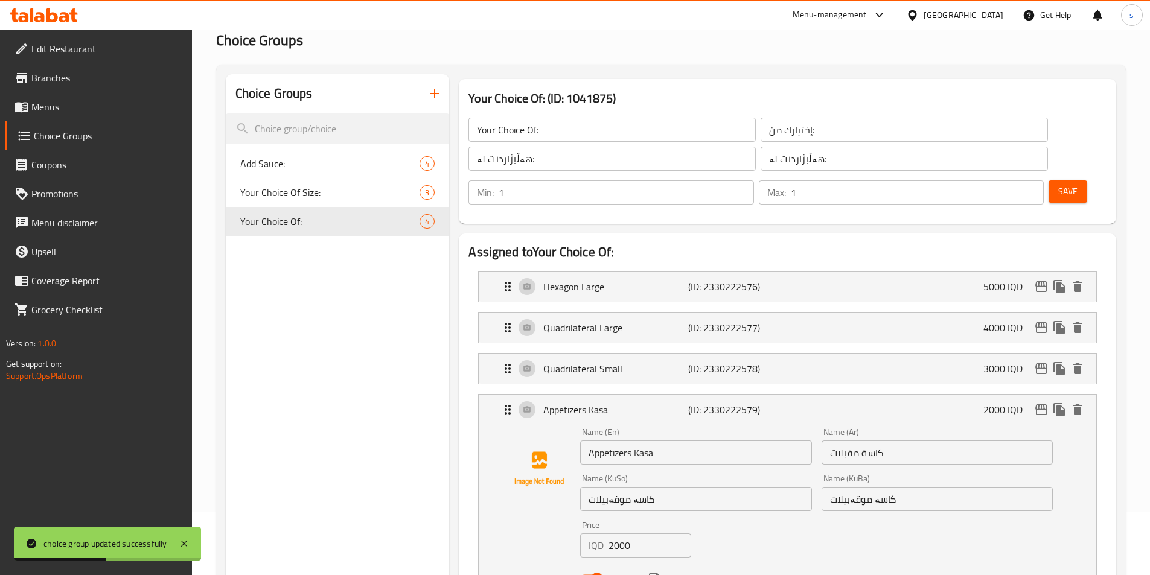
click at [758, 480] on div "Name (KuSo) کاسە موقەبیلات Name (KuSo)" at bounding box center [695, 493] width 241 height 46
click at [754, 487] on input "کاسە موقەبیلات" at bounding box center [695, 499] width 231 height 24
click at [783, 487] on input "کاسە موقەبیلات" at bounding box center [695, 499] width 231 height 24
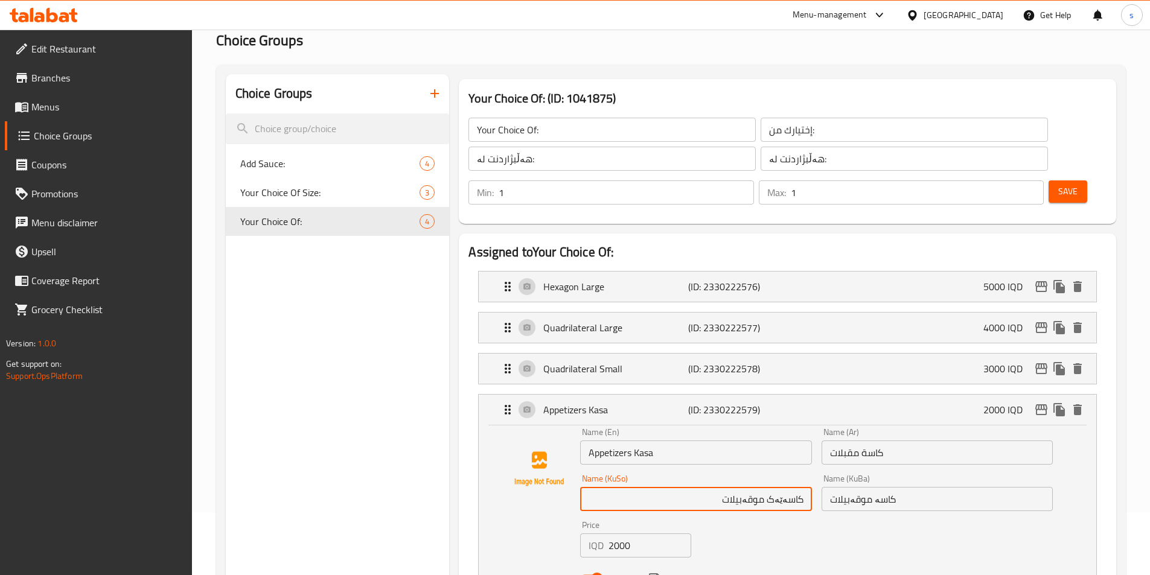
drag, startPoint x: 699, startPoint y: 469, endPoint x: 819, endPoint y: 464, distance: 120.3
click at [819, 464] on div "Name (En) Appetizers Kasa Name (En) Name (Ar) كاسة مقبلات Name (Ar) Name (KuSo)…" at bounding box center [816, 509] width 482 height 172
type input "کاسەێەک موقەبیلات"
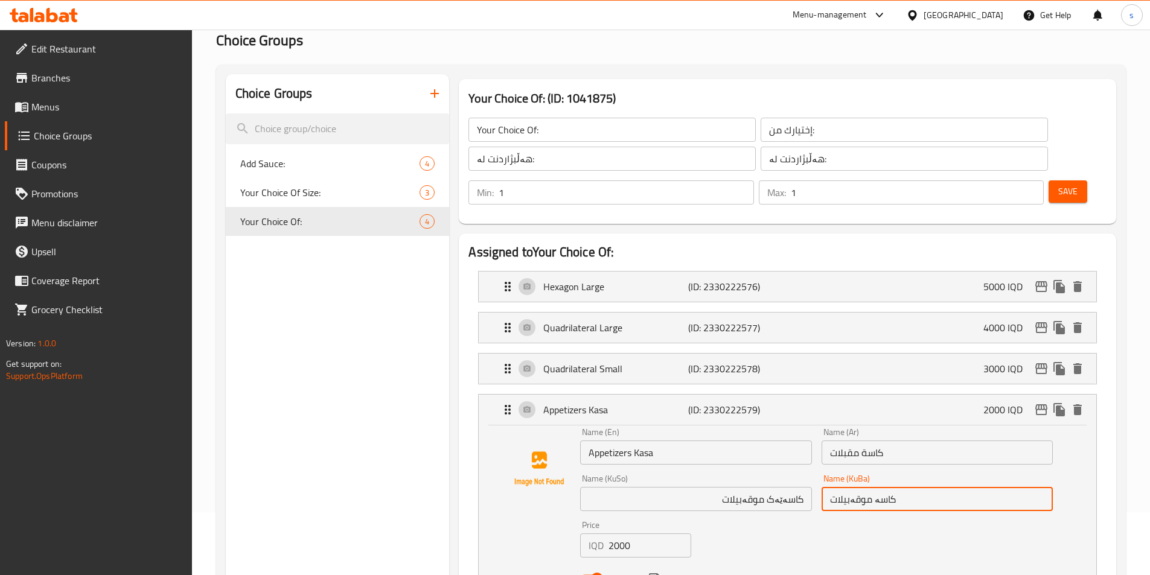
click at [932, 487] on input "کاسە موقەبیلات" at bounding box center [937, 499] width 231 height 24
paste input "ێەک"
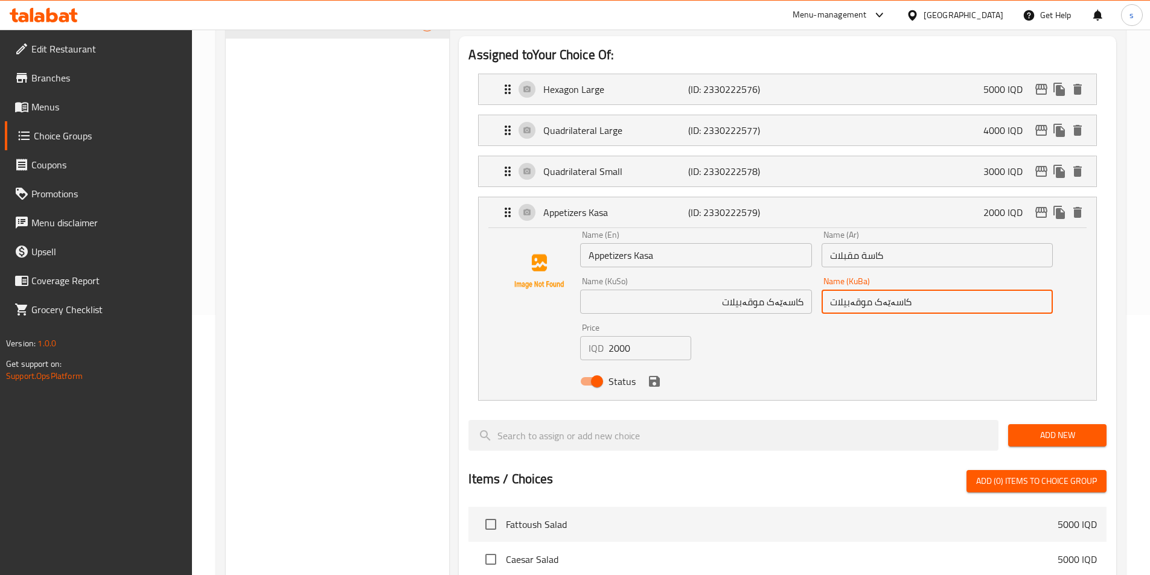
scroll to position [263, 0]
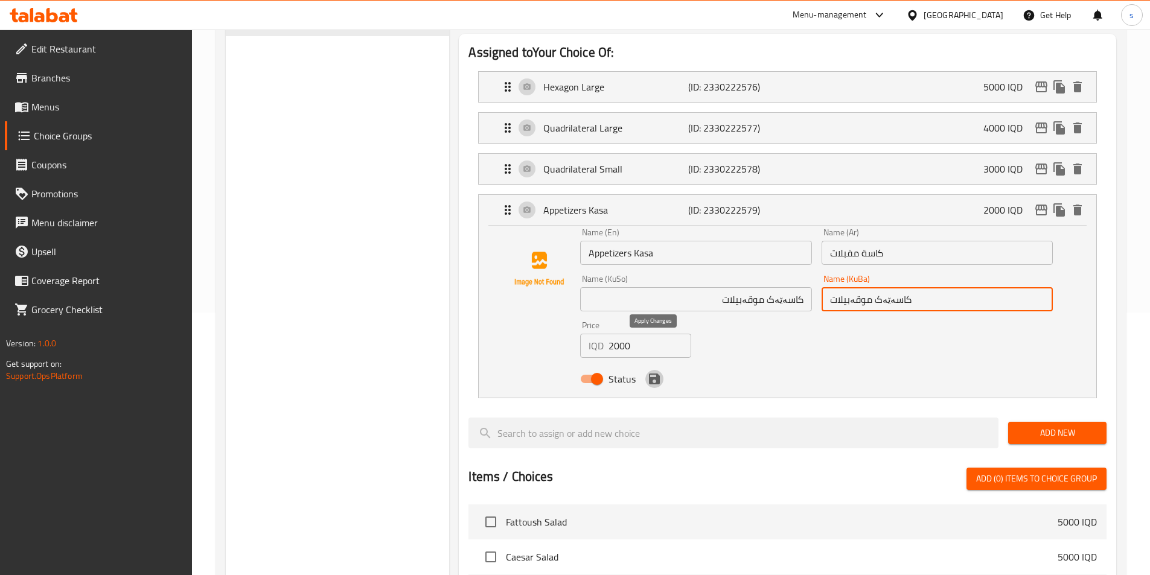
click at [648, 372] on icon "save" at bounding box center [654, 379] width 14 height 14
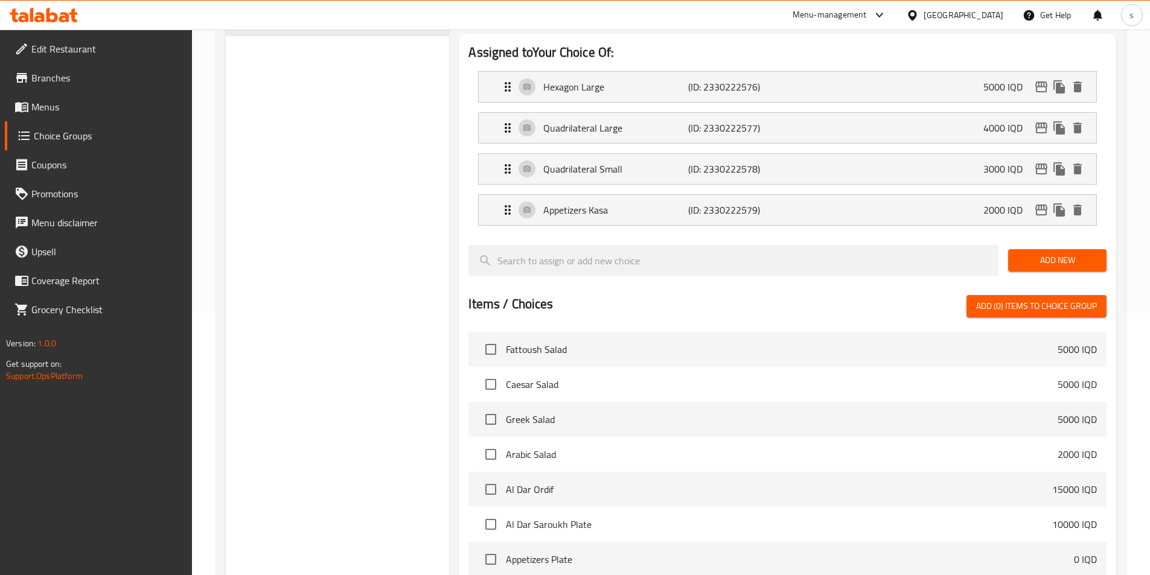
type input "کاسەێەک موقەبیلات"
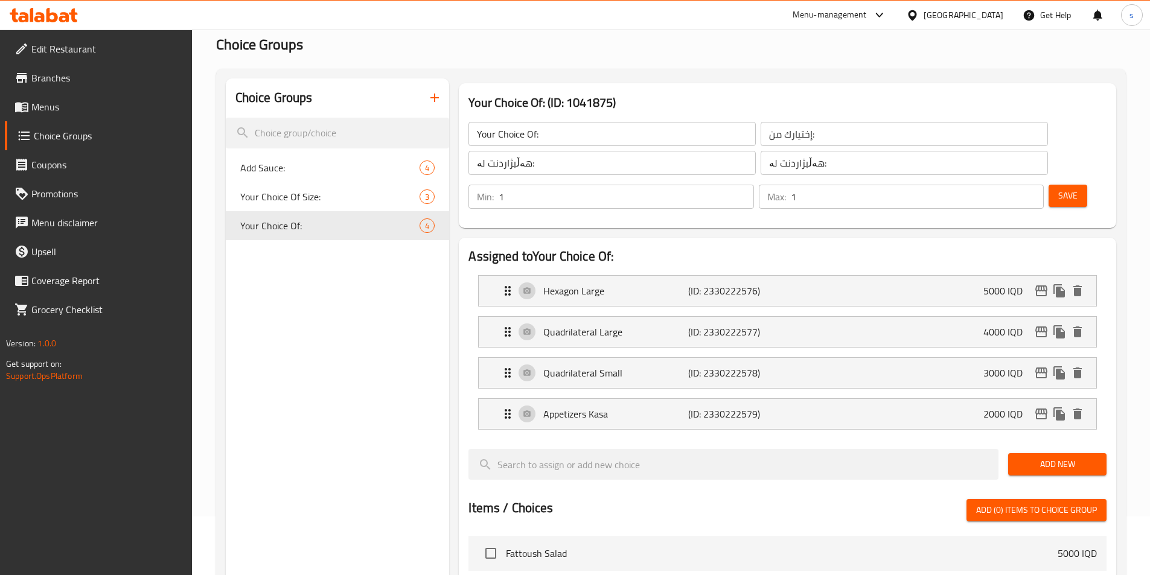
scroll to position [28, 0]
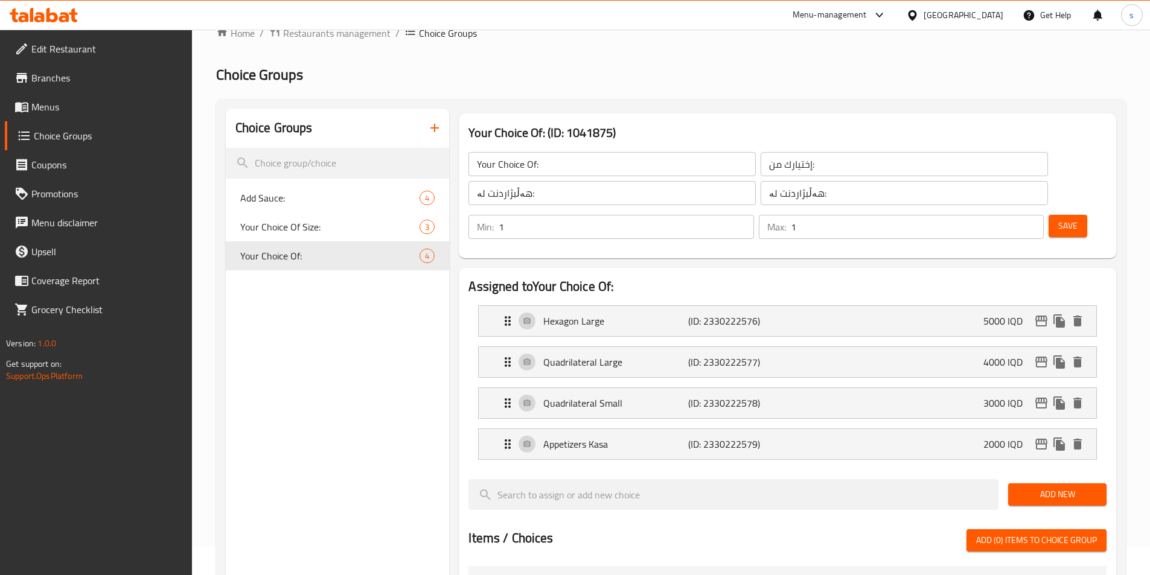
click at [1049, 215] on button "Save" at bounding box center [1068, 226] width 39 height 22
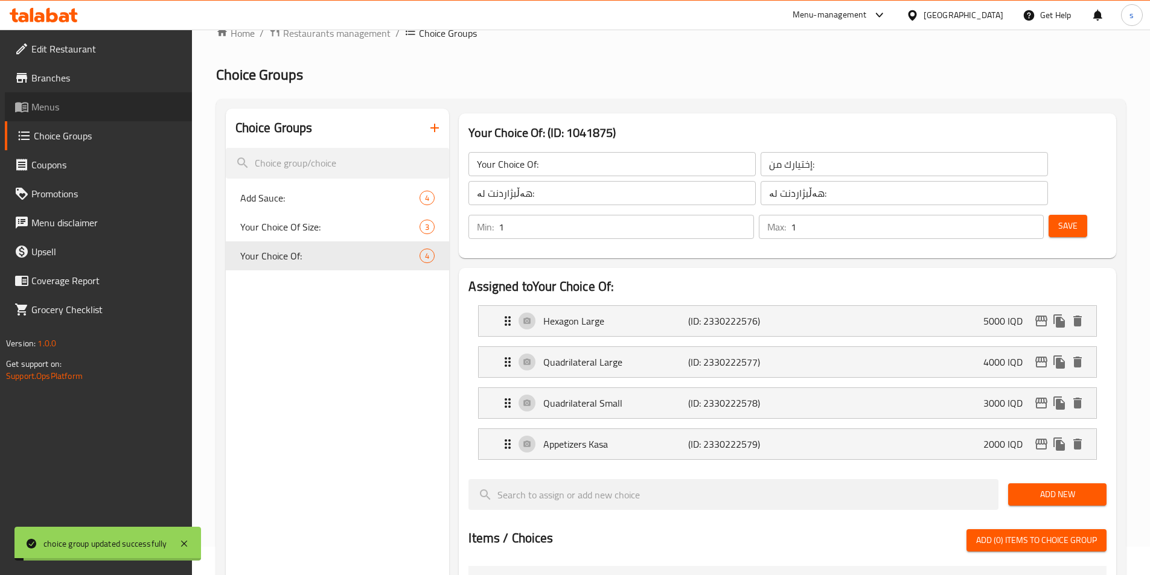
click at [45, 106] on span "Menus" at bounding box center [106, 107] width 151 height 14
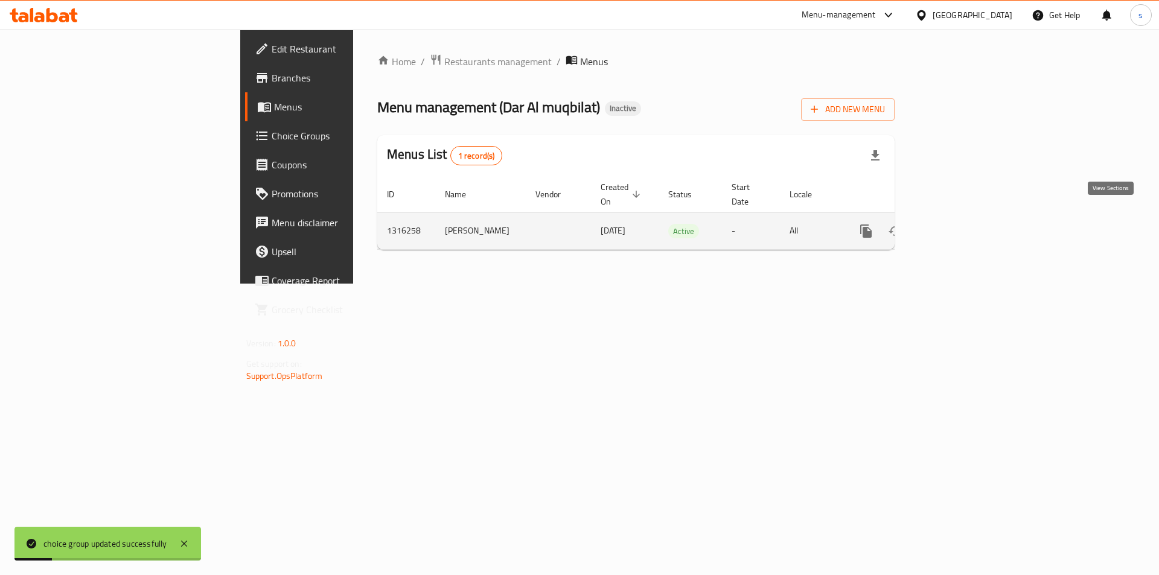
click at [968, 220] on link "enhanced table" at bounding box center [953, 231] width 29 height 29
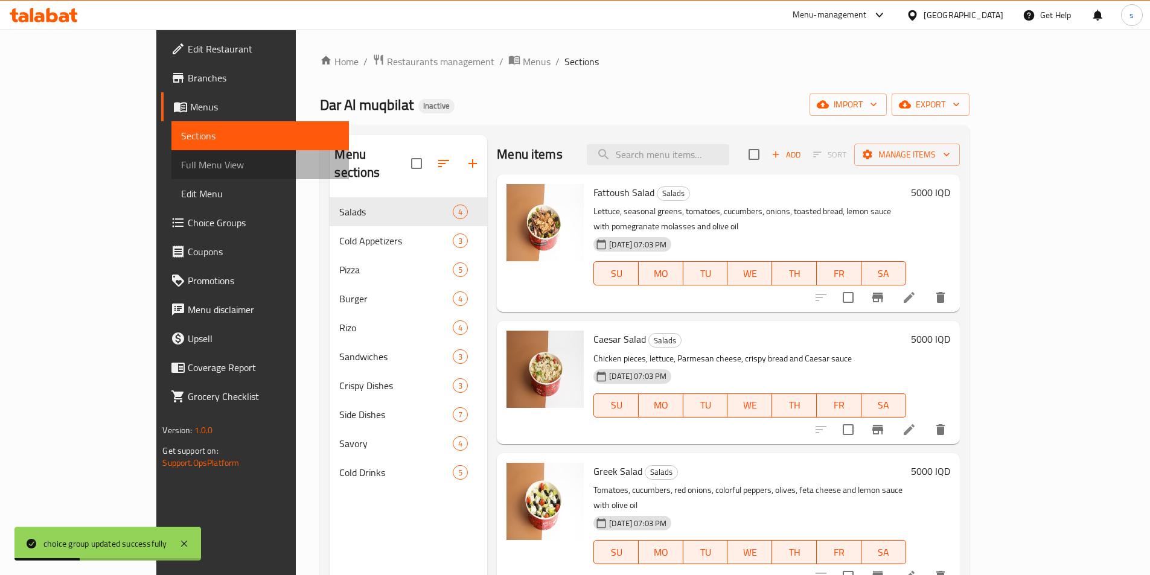
click at [181, 169] on span "Full Menu View" at bounding box center [260, 165] width 158 height 14
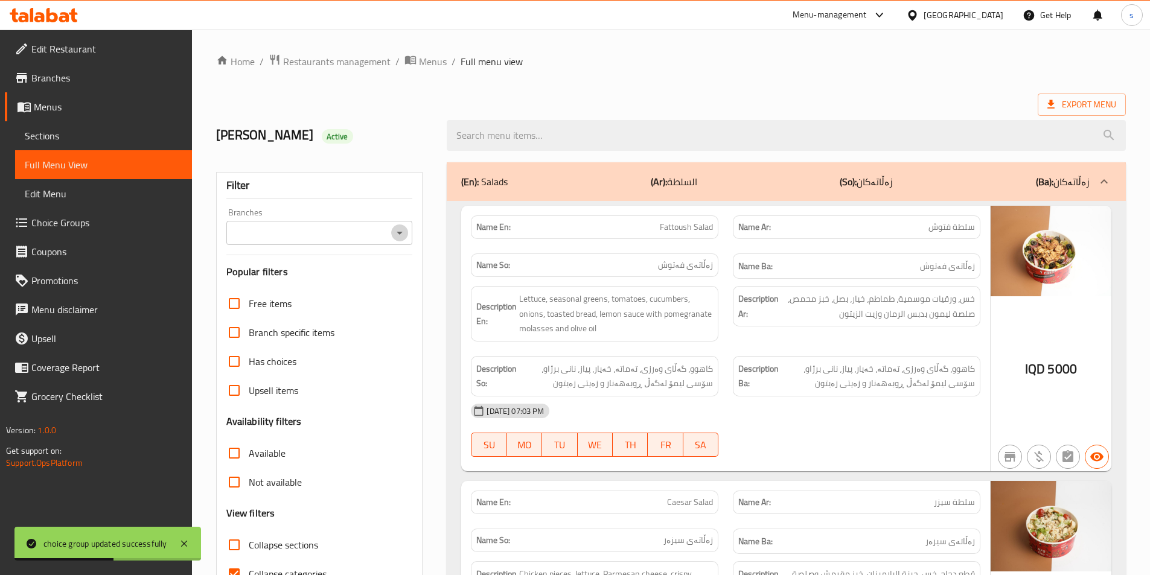
click at [392, 228] on icon "Open" at bounding box center [399, 233] width 14 height 14
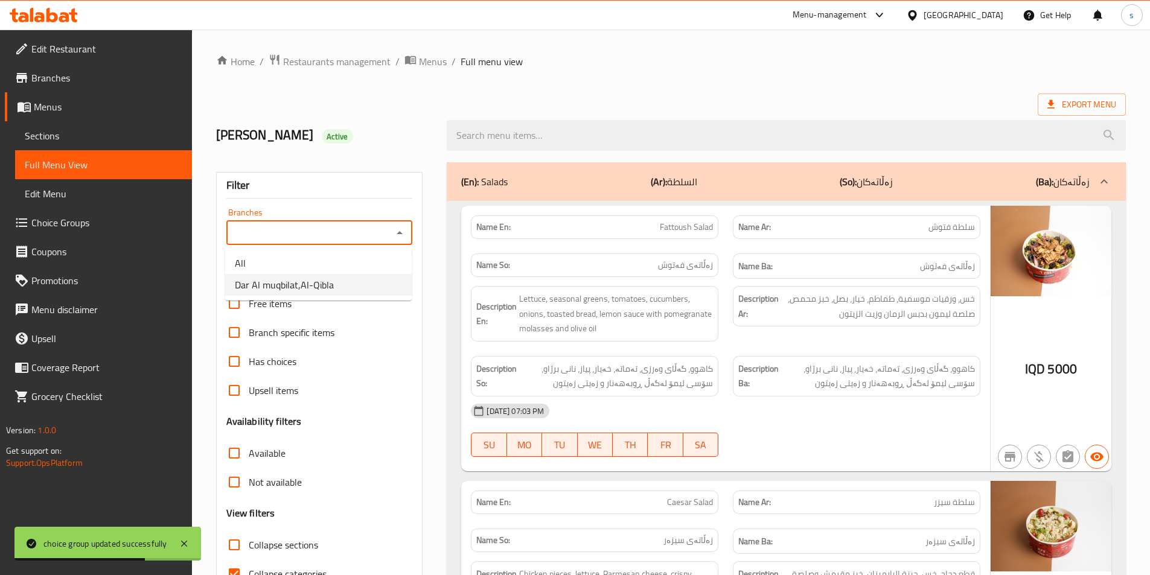
click at [375, 285] on li "Dar Al muqbilat,Al-Qibla" at bounding box center [318, 285] width 187 height 22
type input "Dar Al muqbilat,Al-Qibla"
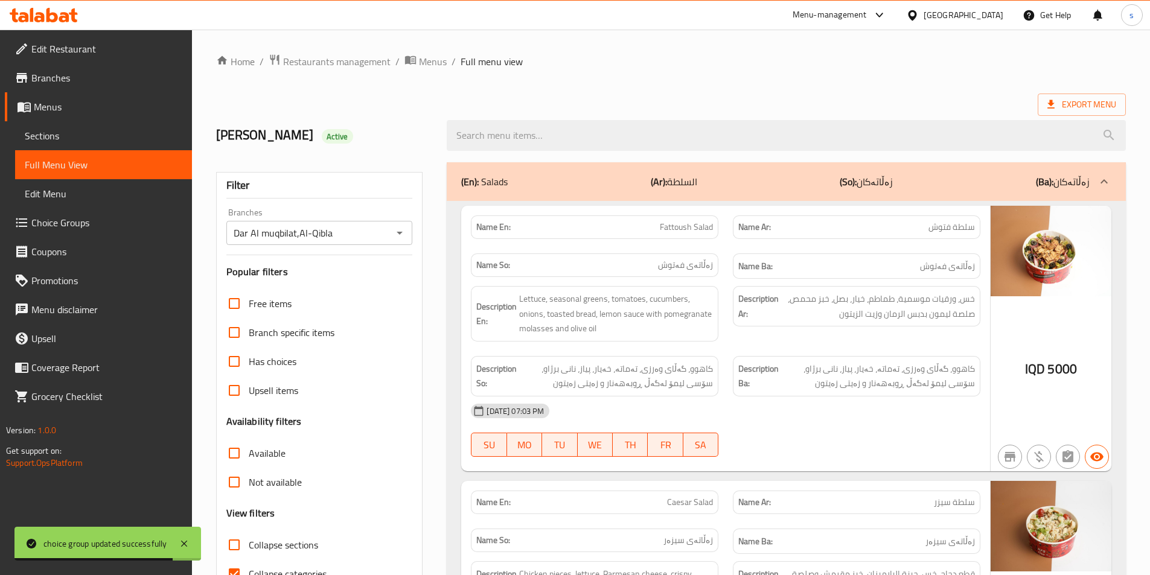
click at [533, 179] on div "(En): Salads (Ar): السلطة (So): زەڵاتەکان (Ba): زەڵاتەکان" at bounding box center [775, 181] width 628 height 14
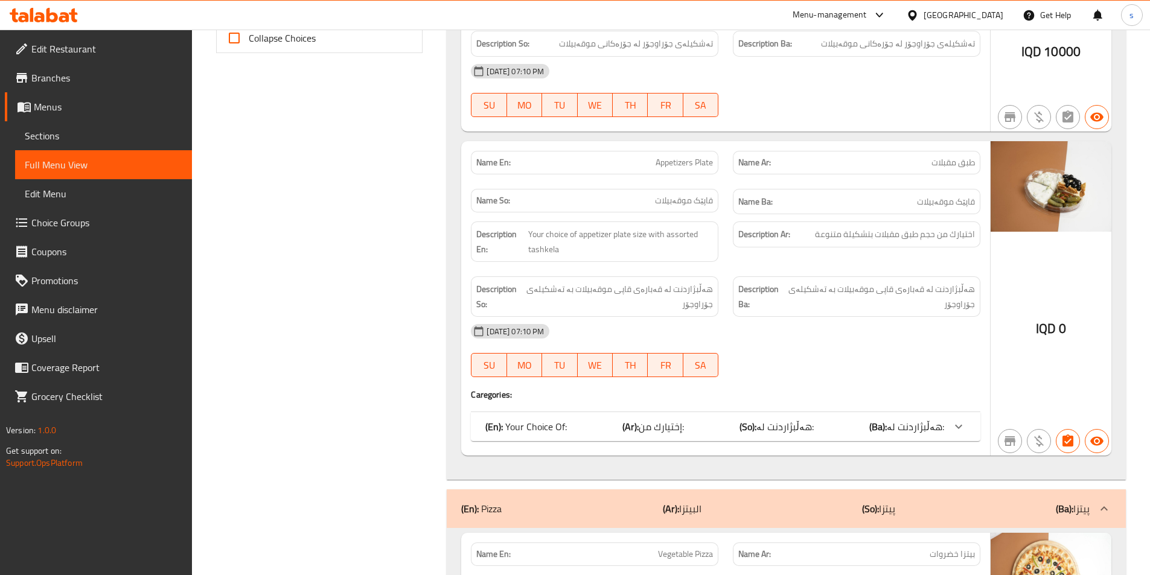
scroll to position [588, 0]
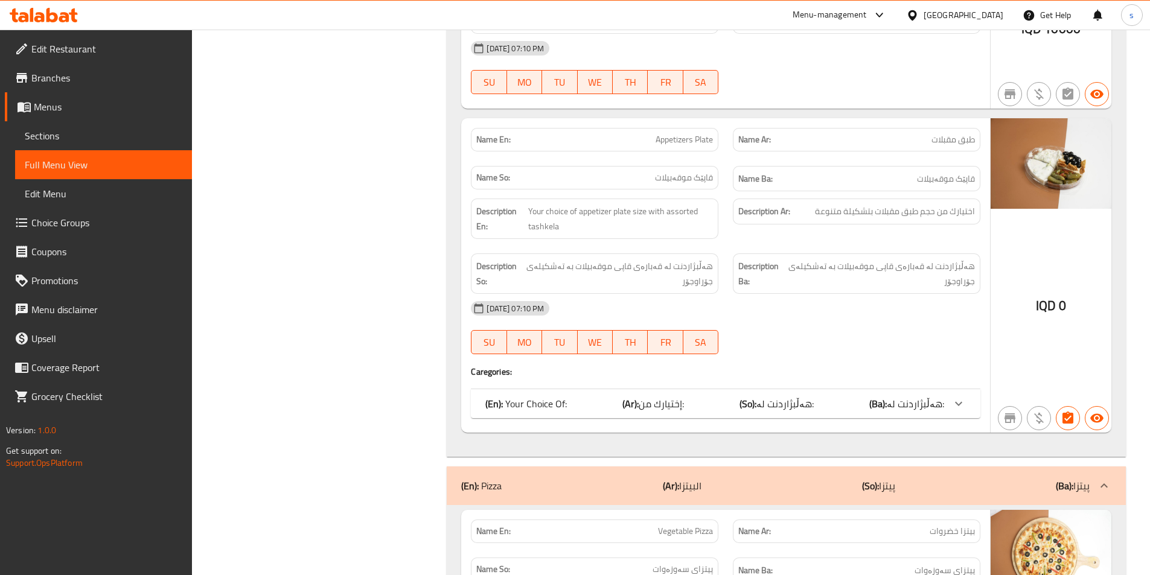
click at [948, 403] on div at bounding box center [958, 403] width 29 height 29
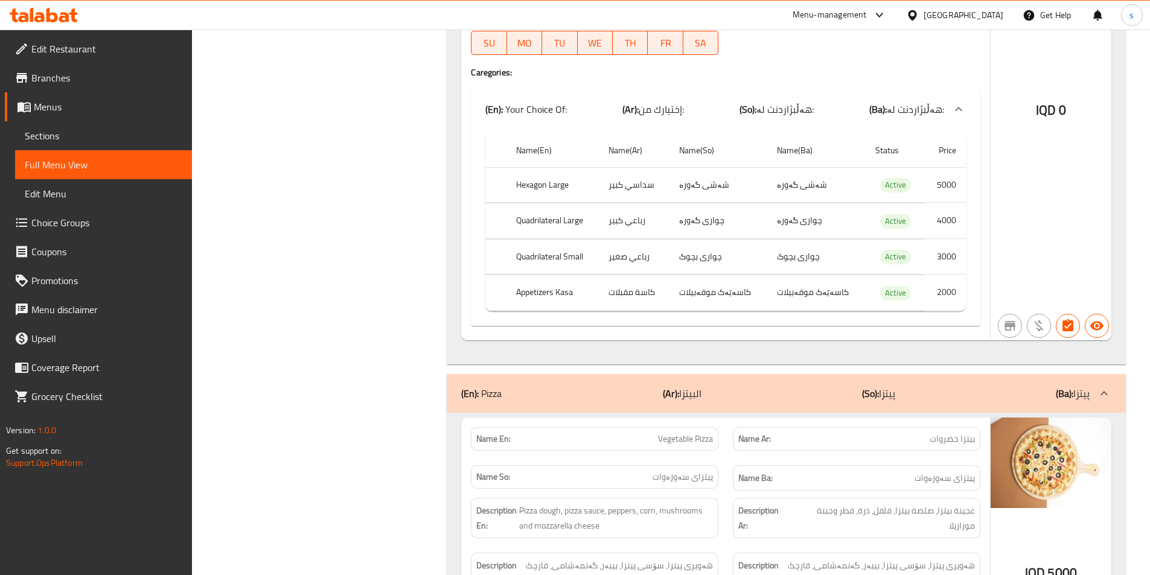
scroll to position [0, 0]
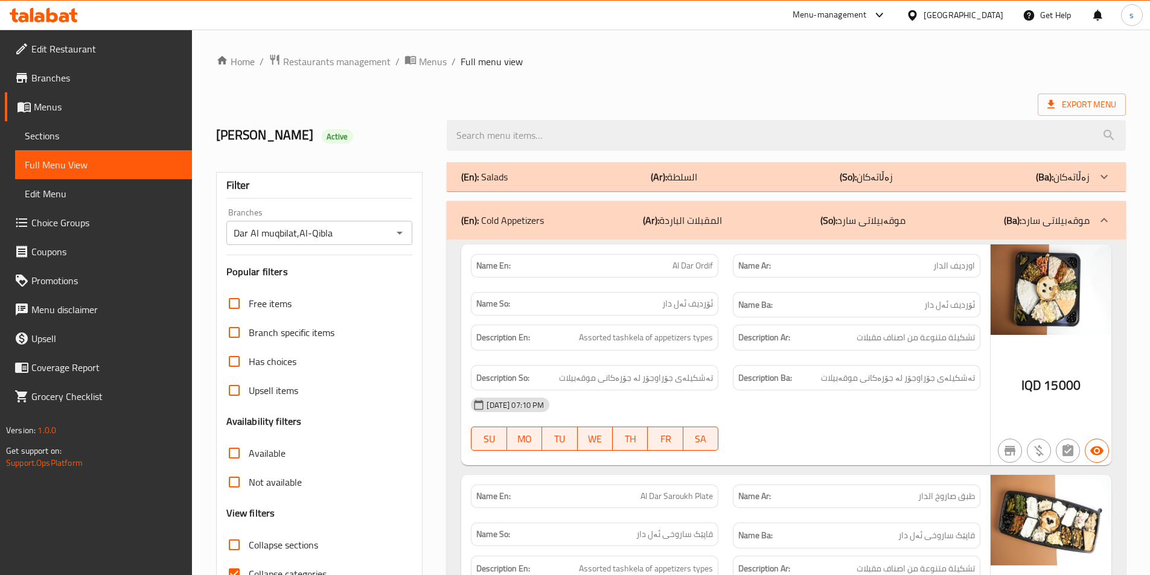
click at [899, 218] on p "(So): موقەبیلاتی سارد" at bounding box center [862, 220] width 85 height 14
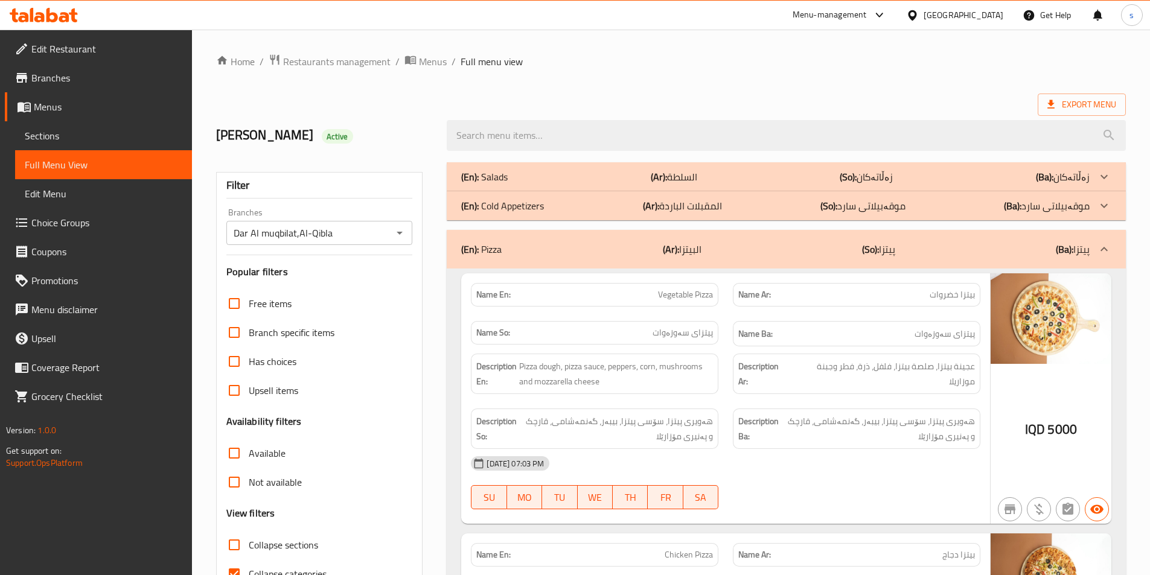
scroll to position [156, 0]
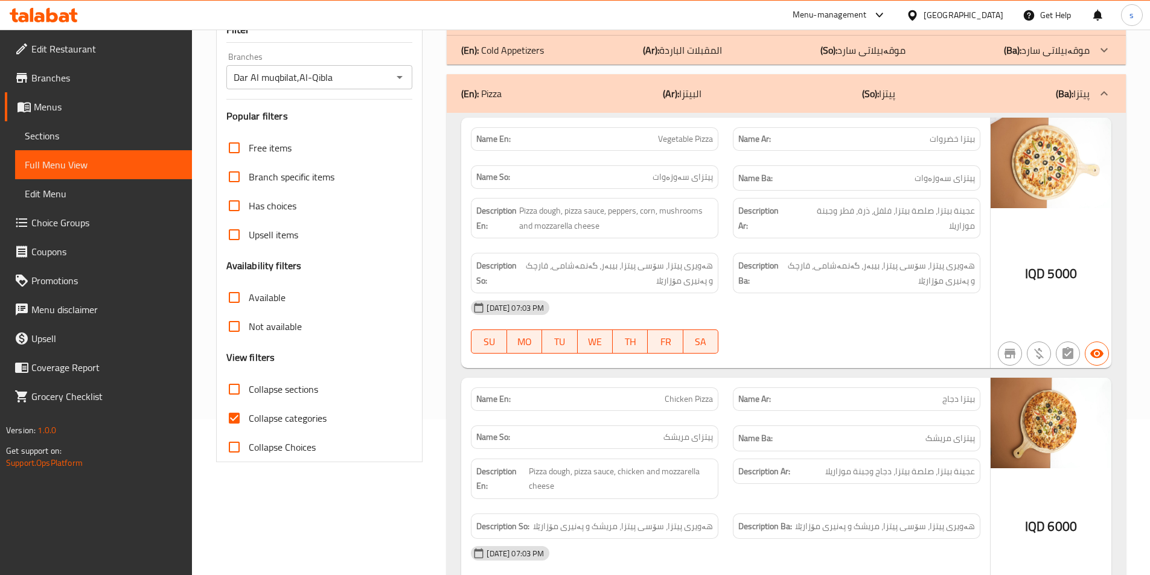
click at [832, 300] on div "07-10-2025 07:03 PM" at bounding box center [726, 307] width 524 height 29
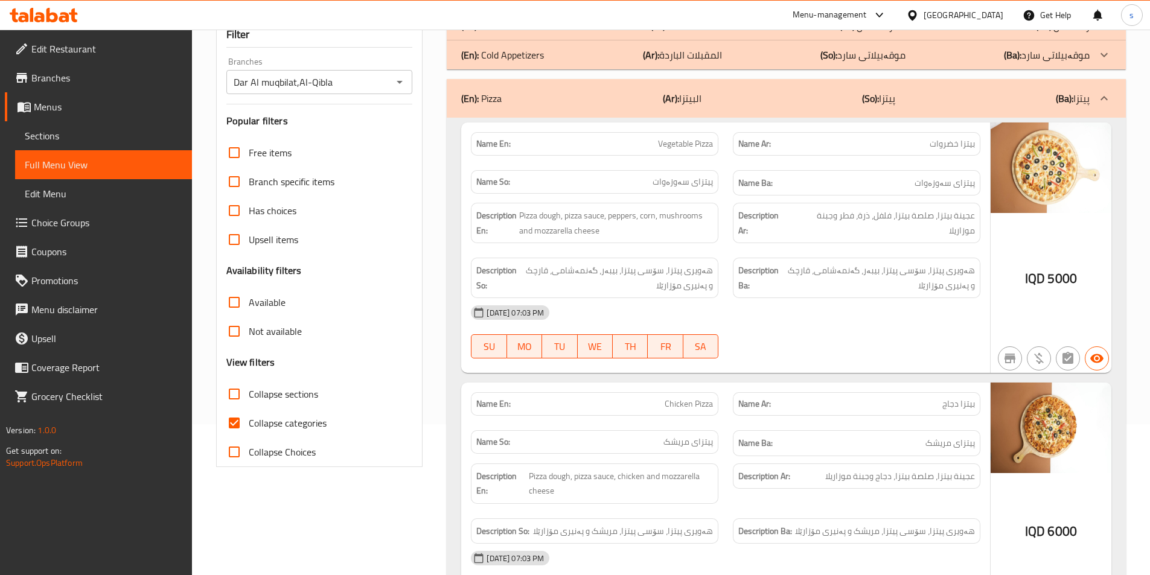
scroll to position [16, 0]
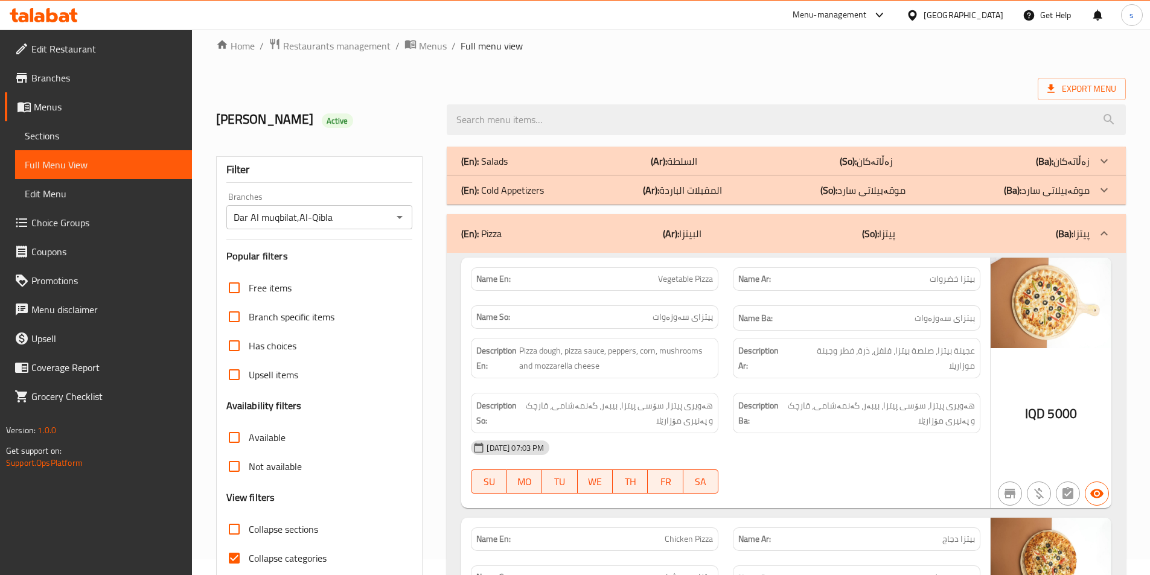
click at [955, 236] on div "(En): Pizza (Ar): البيتزا (So): پیتزا (Ba): پیتزا" at bounding box center [775, 233] width 628 height 14
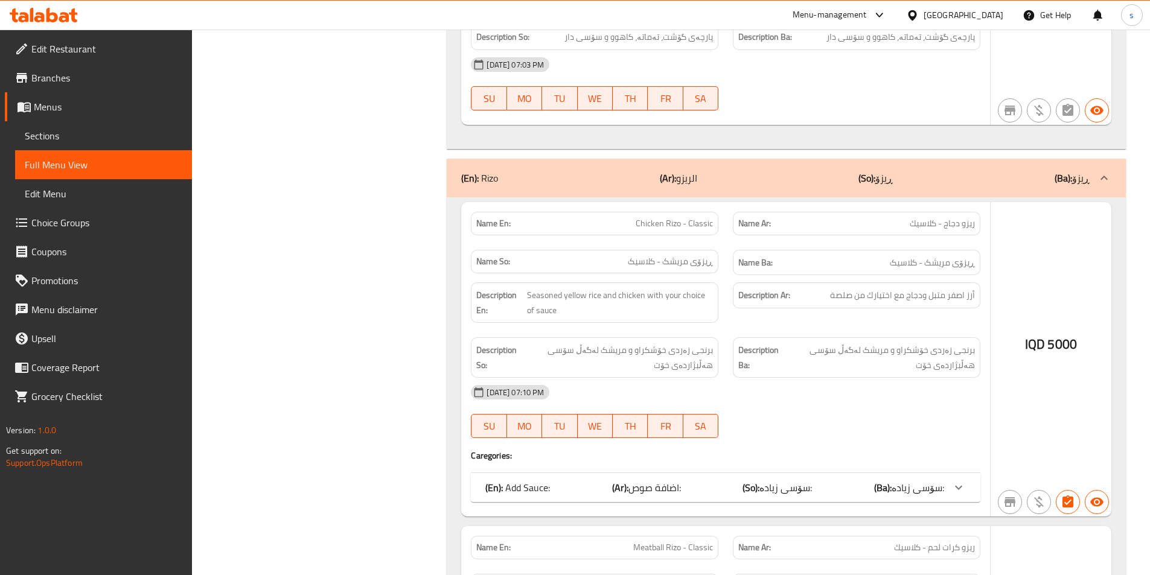
scroll to position [1238, 0]
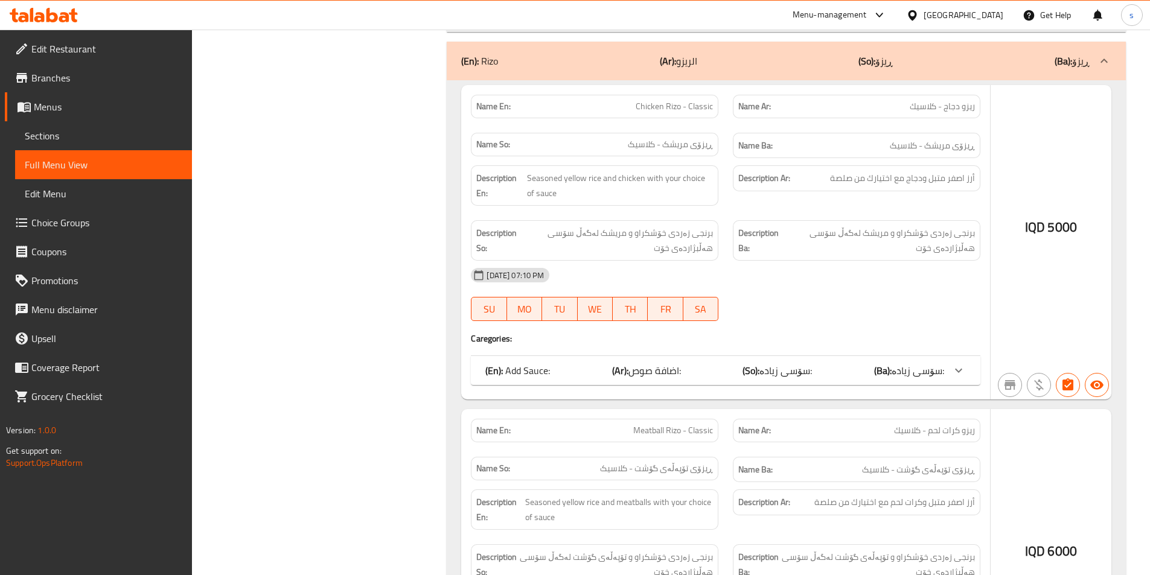
click at [681, 362] on span "اضافة صوص:" at bounding box center [654, 371] width 53 height 18
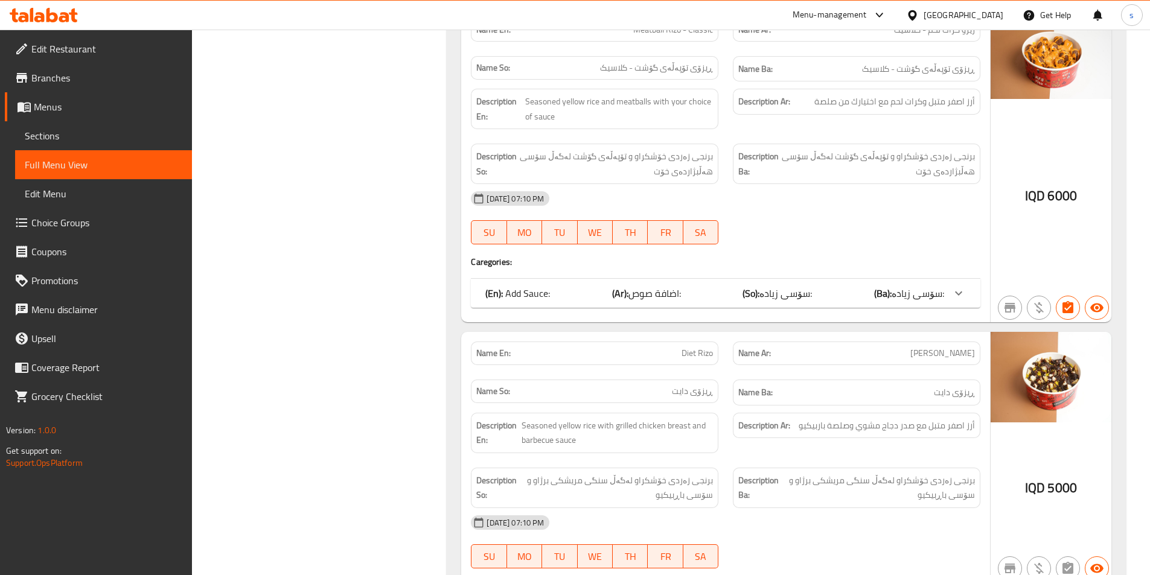
scroll to position [1690, 0]
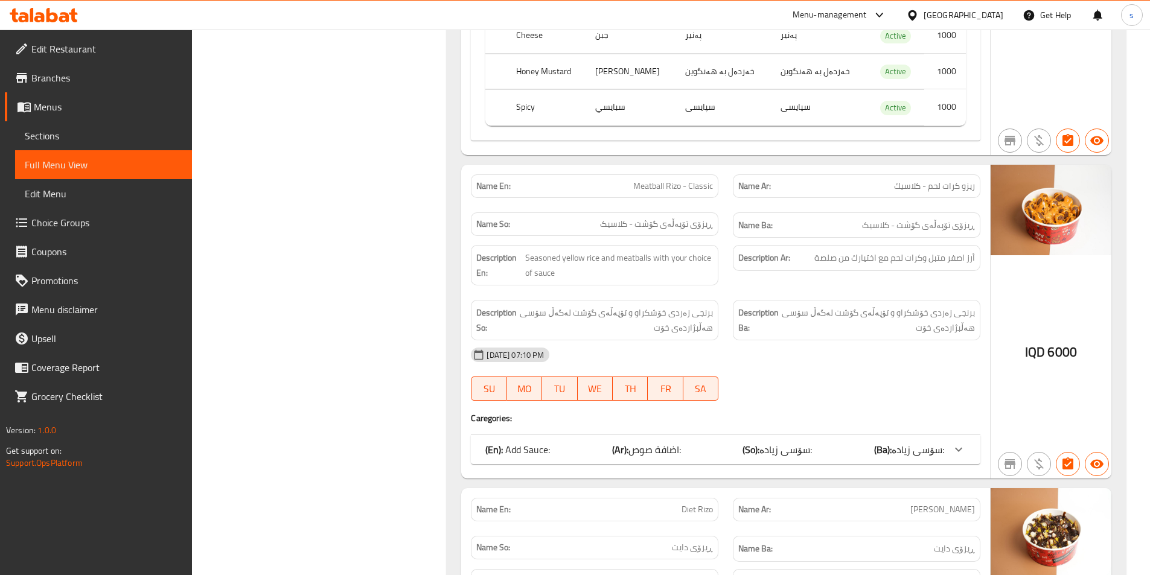
click at [699, 441] on div "(En): Add Sauce: (Ar): اضافة صوص: (So): سۆسی زیادە: (Ba): سۆسی زیادە:" at bounding box center [726, 449] width 510 height 29
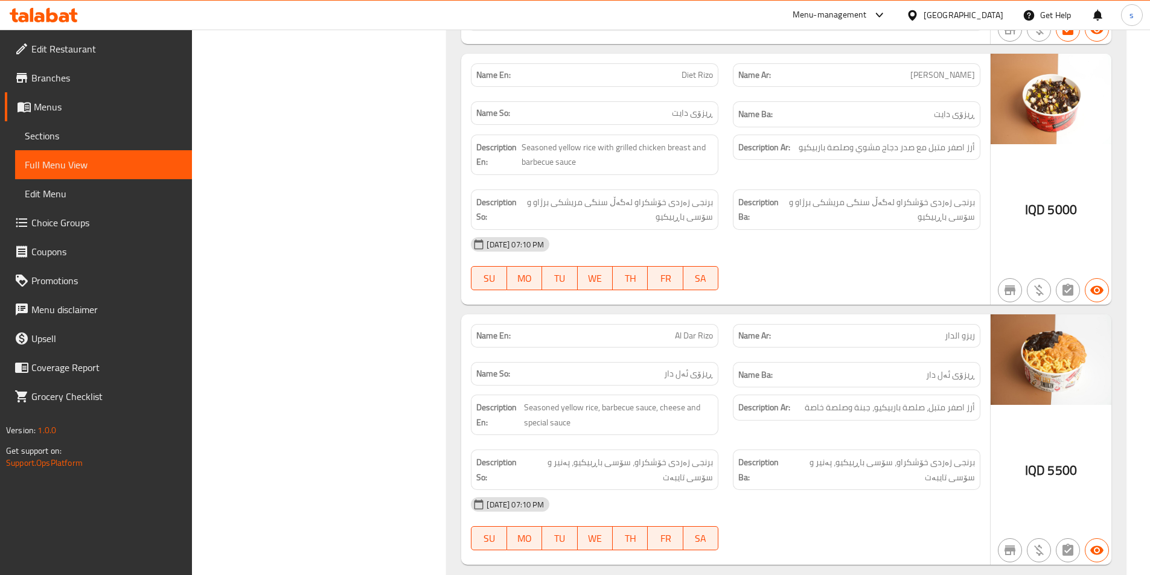
scroll to position [2341, 0]
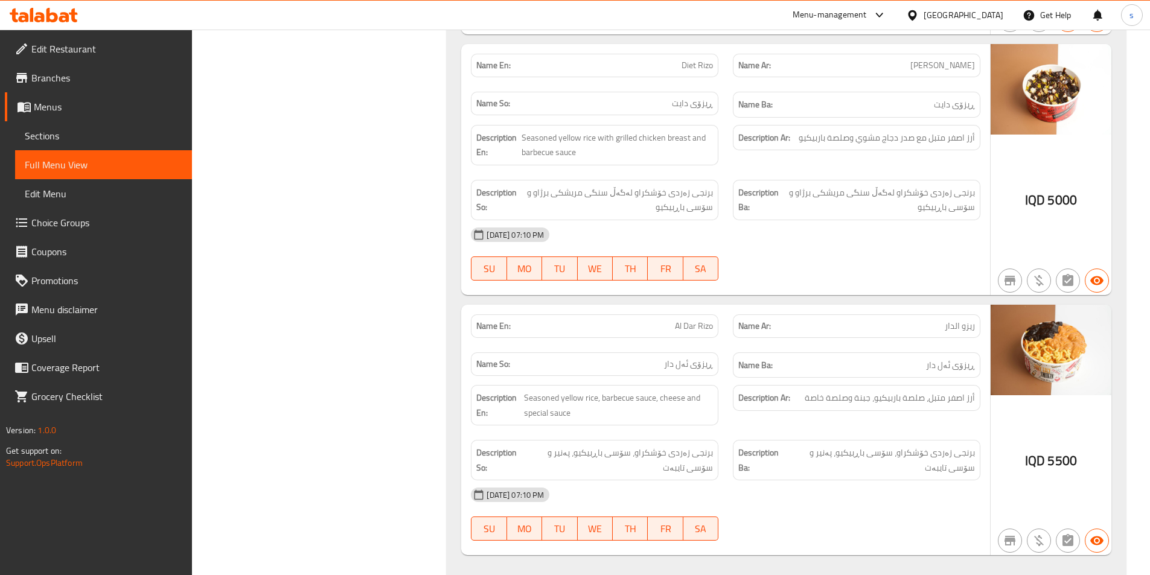
drag, startPoint x: 1159, startPoint y: 178, endPoint x: 1005, endPoint y: 162, distance: 154.2
click at [1005, 162] on div "IQD 5000" at bounding box center [1051, 169] width 121 height 251
click at [671, 138] on span "Seasoned yellow rice with grilled chicken breast and barbecue sauce" at bounding box center [617, 145] width 191 height 30
click at [676, 136] on span "Seasoned yellow rice with grilled chicken breast and barbecue sauce" at bounding box center [617, 145] width 191 height 30
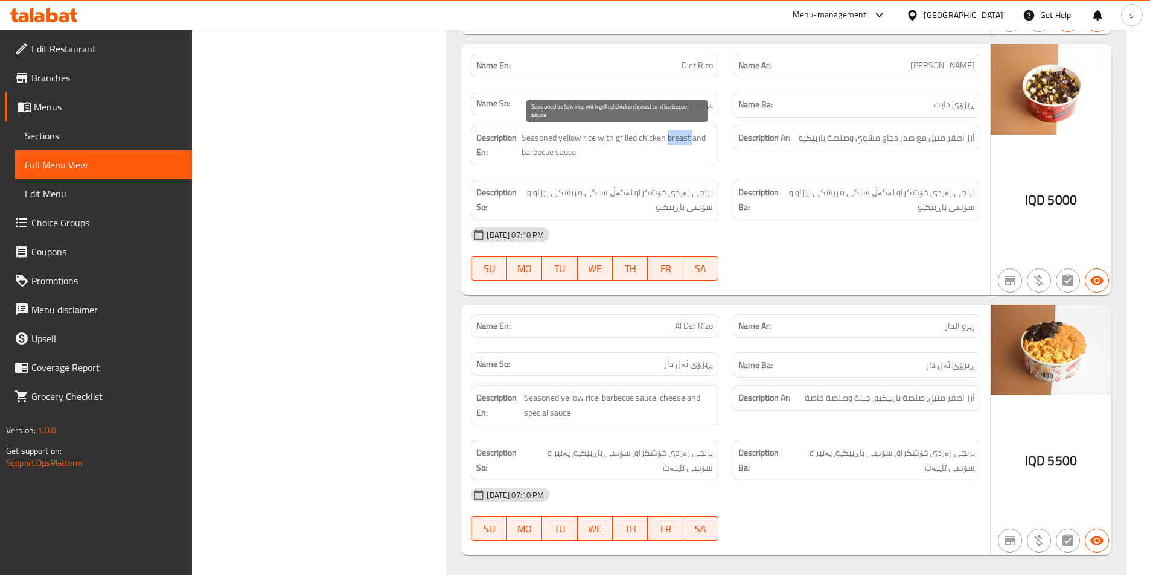
copy span "breast"
click at [54, 145] on link "Sections" at bounding box center [103, 135] width 177 height 29
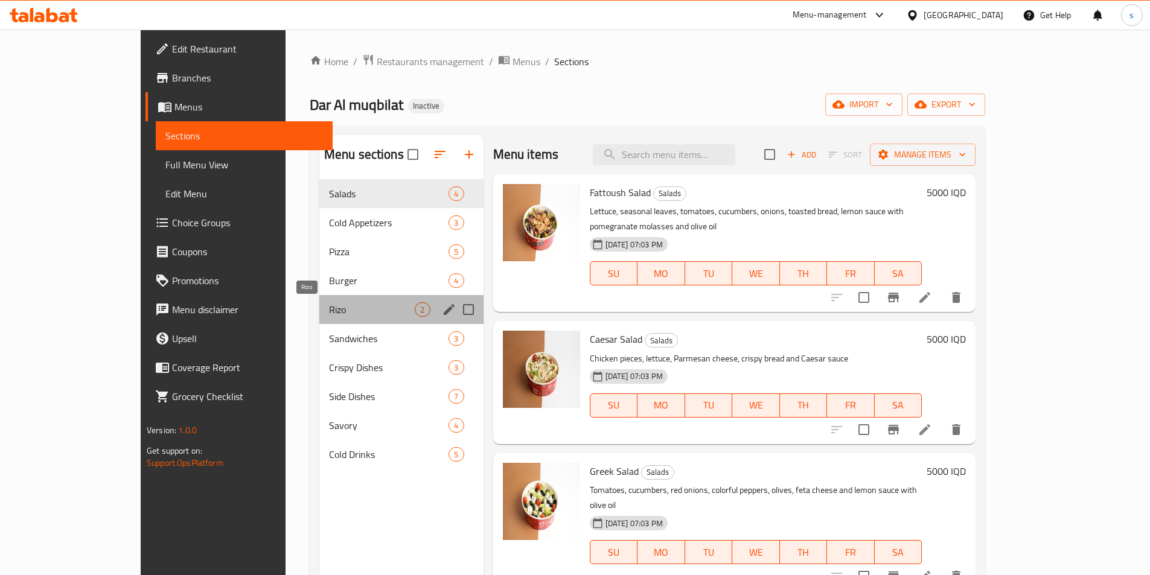
click at [329, 308] on span "Rizo" at bounding box center [372, 309] width 86 height 14
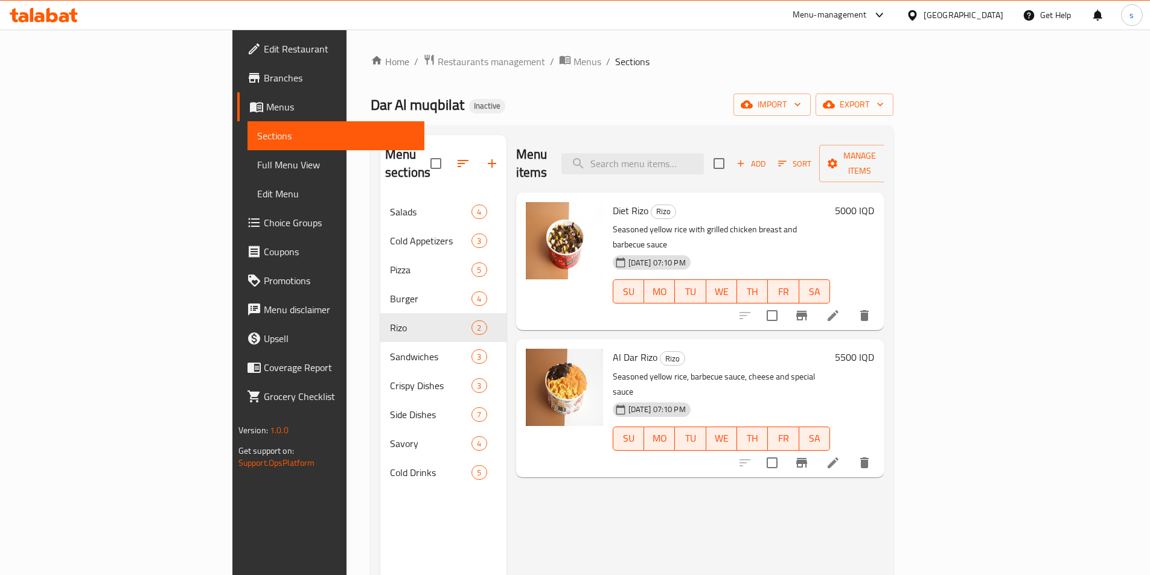
click at [850, 305] on li at bounding box center [833, 316] width 34 height 22
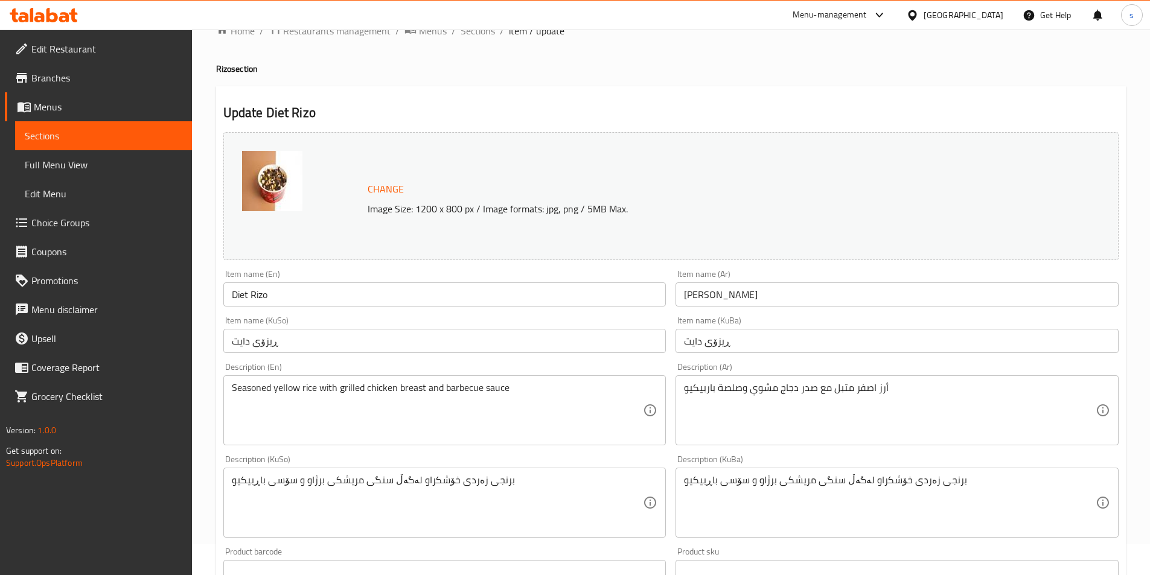
scroll to position [37, 0]
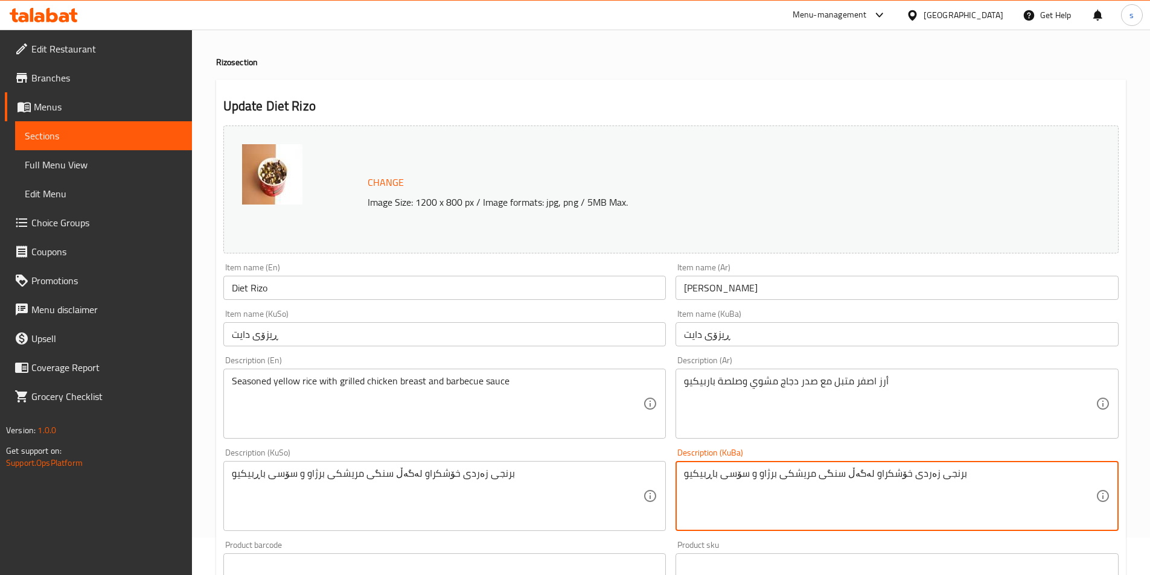
click at [837, 478] on textarea "برنجی زەردی خۆشکراو لەگەڵ سنگی مریشکی برژاو و سۆسی باڕبیکیو" at bounding box center [890, 496] width 412 height 57
paste textarea "ی"
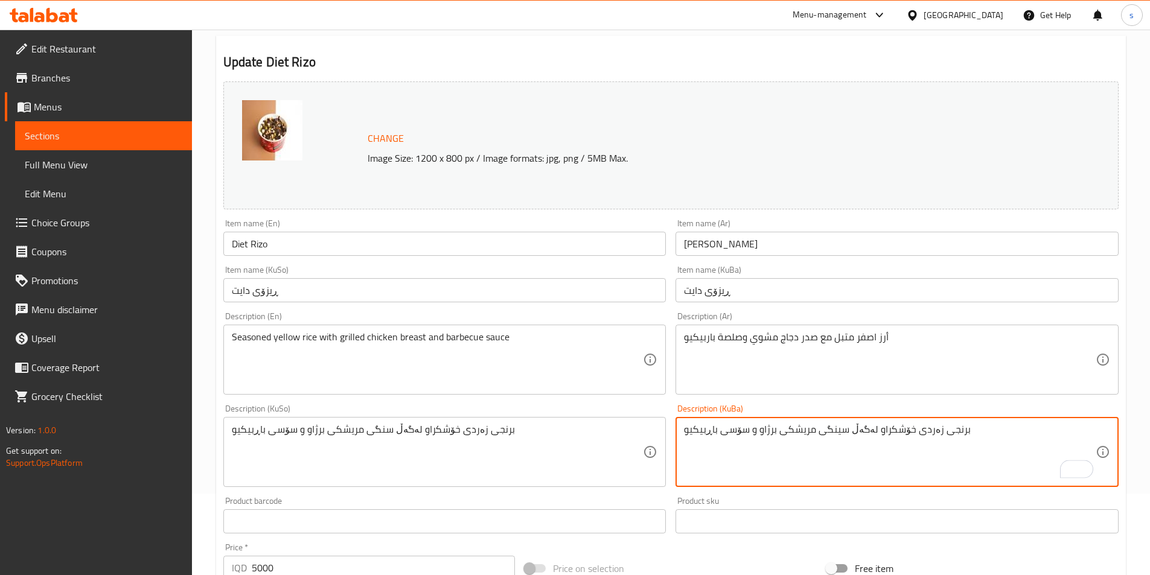
click at [974, 438] on textarea "برنجی زەردی خۆشکراو لەگەڵ سینگی مریشکی برژاو و سۆسی باڕبیکیو" at bounding box center [890, 452] width 412 height 57
type textarea "برنجی زەردی خۆشکراو لەگەڵ سینگی مریشکی برژاو و سۆسی باڕبیکیو"
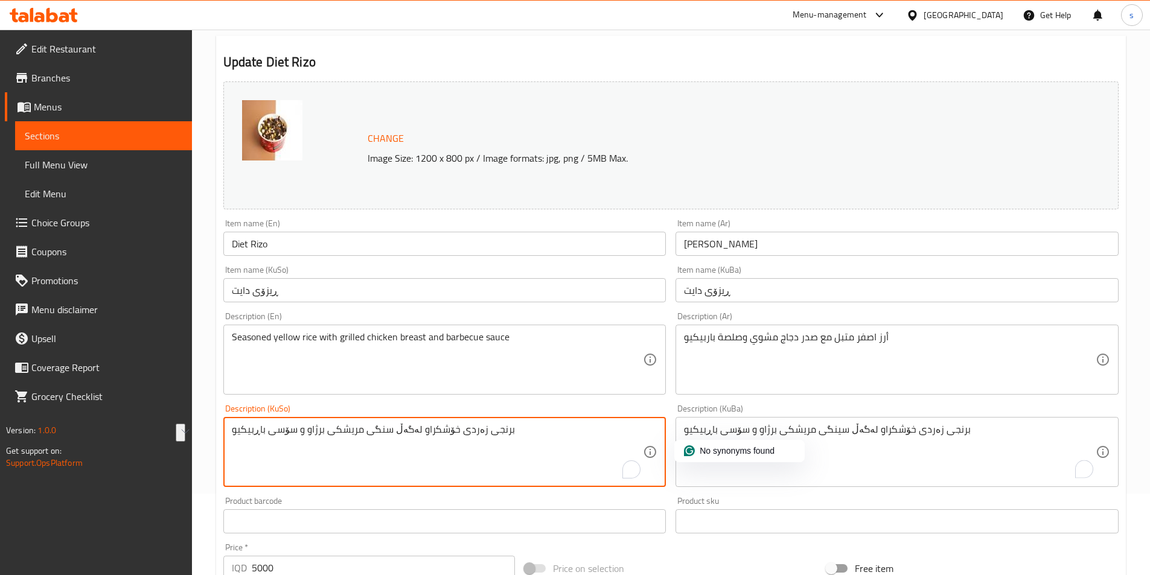
click at [587, 436] on textarea "برنجی زەردی خۆشکراو لەگەڵ سنگی مریشکی برژاو و سۆسی باڕبیکیو" at bounding box center [438, 452] width 412 height 57
paste textarea "ی"
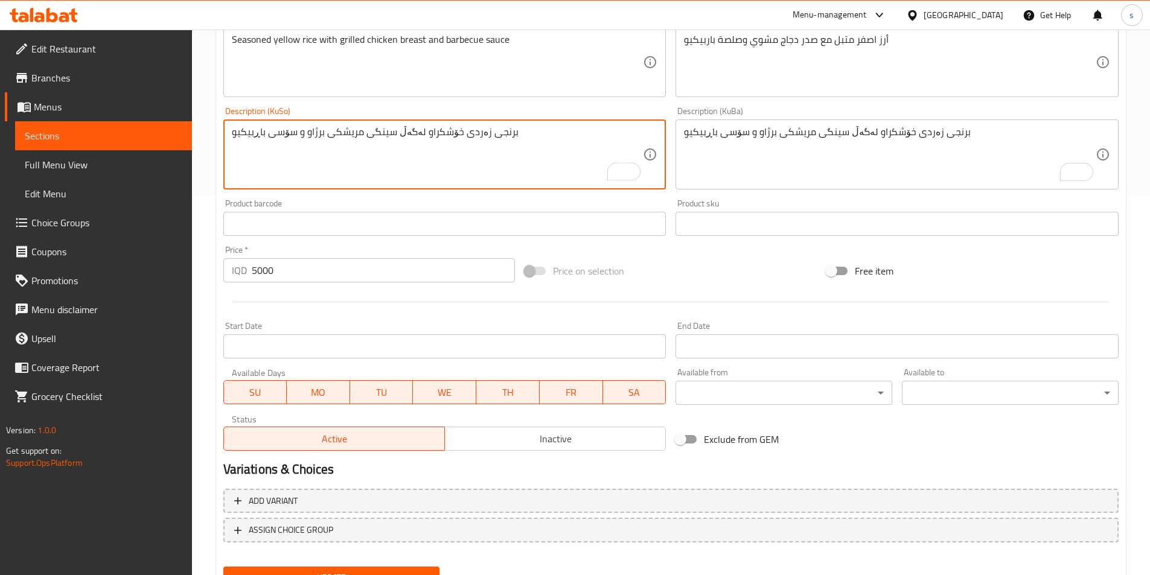
scroll to position [409, 0]
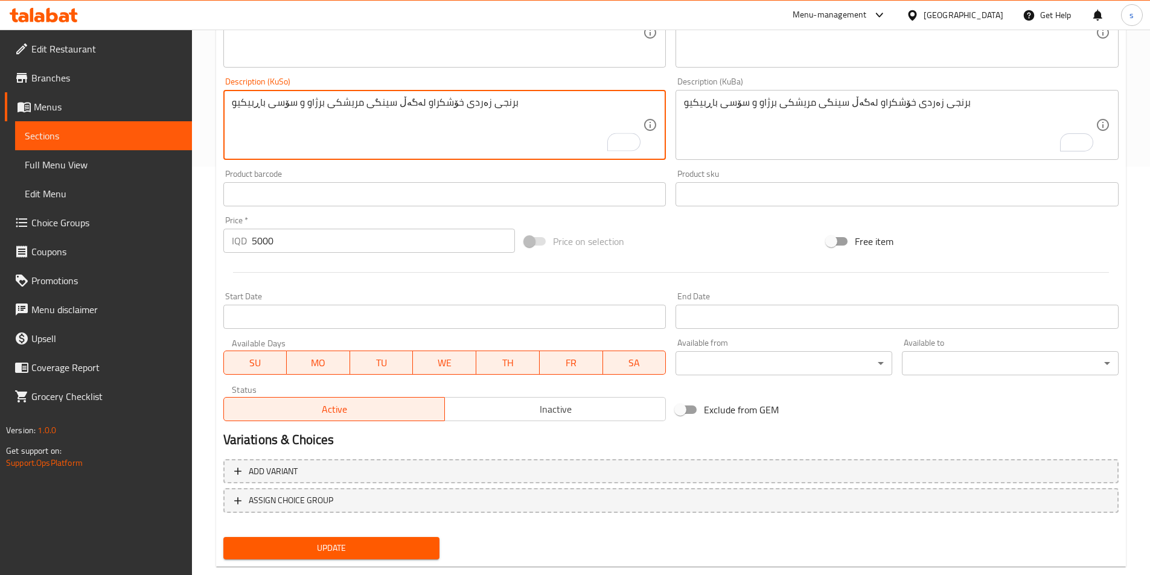
type textarea "برنجی زەردی خۆشکراو لەگەڵ سینگی مریشکی برژاو و سۆسی باڕبیکیو"
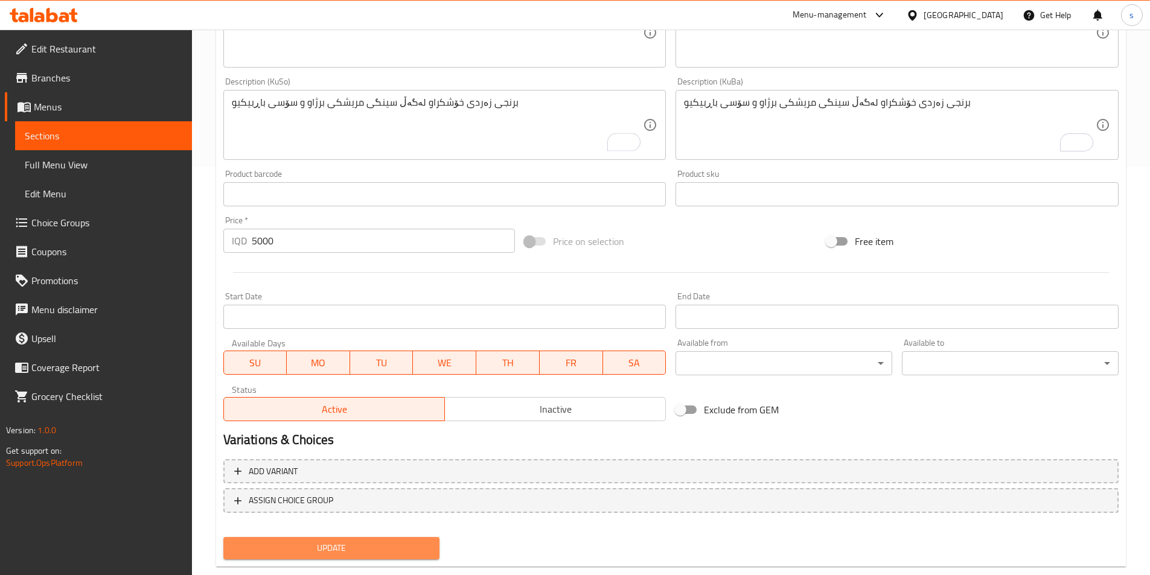
click at [286, 552] on span "Update" at bounding box center [331, 548] width 197 height 15
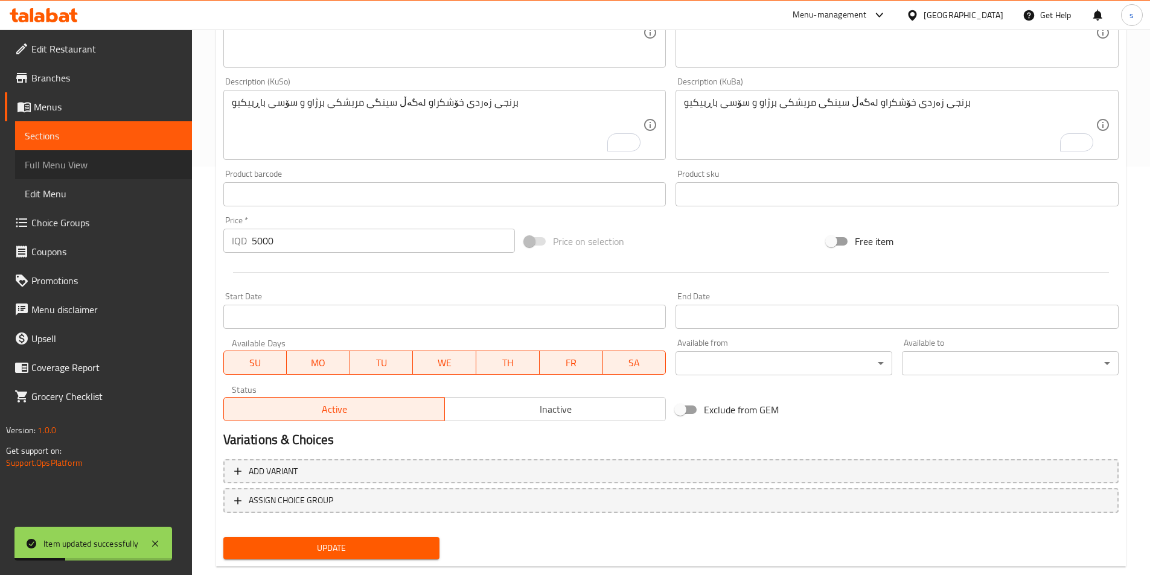
click at [62, 167] on span "Full Menu View" at bounding box center [104, 165] width 158 height 14
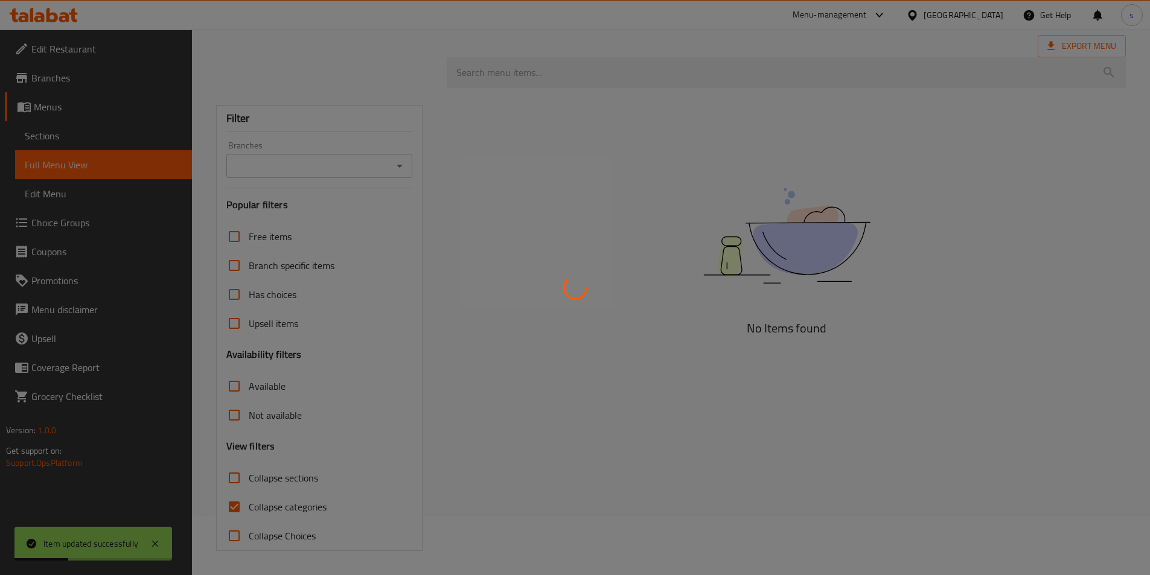
scroll to position [67, 0]
click at [237, 477] on div at bounding box center [575, 287] width 1150 height 575
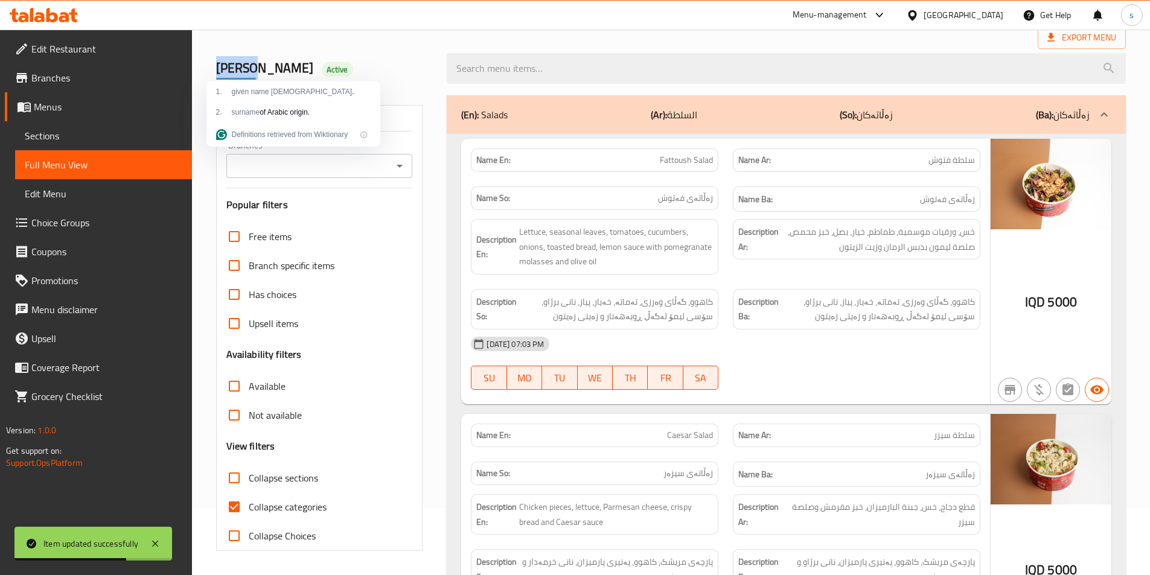
click at [237, 477] on input "Collapse sections" at bounding box center [234, 478] width 29 height 29
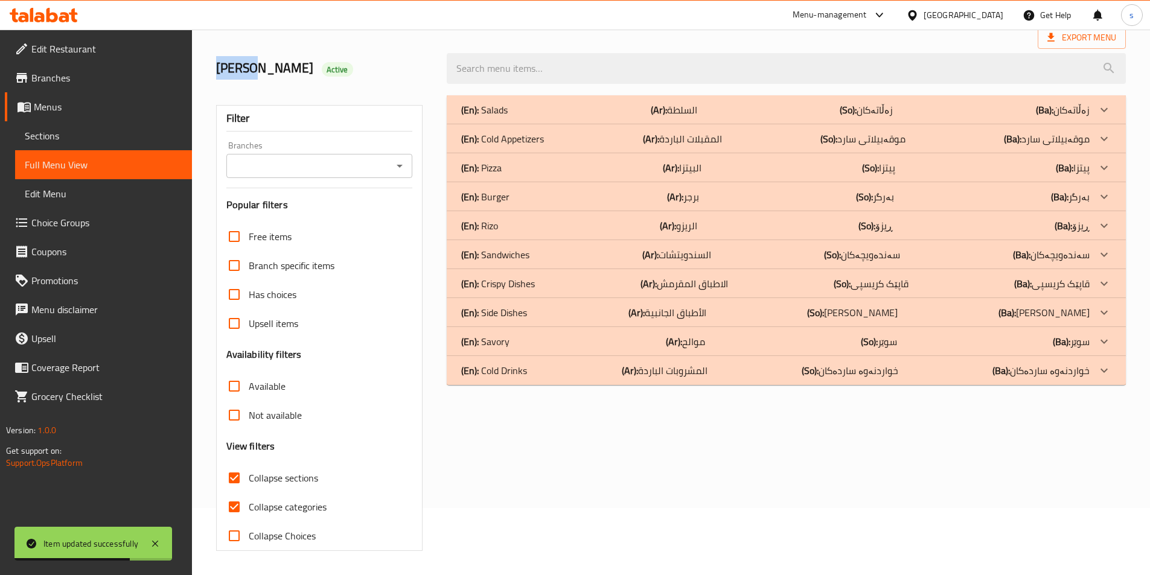
click at [237, 477] on input "Collapse sections" at bounding box center [234, 478] width 29 height 29
checkbox input "false"
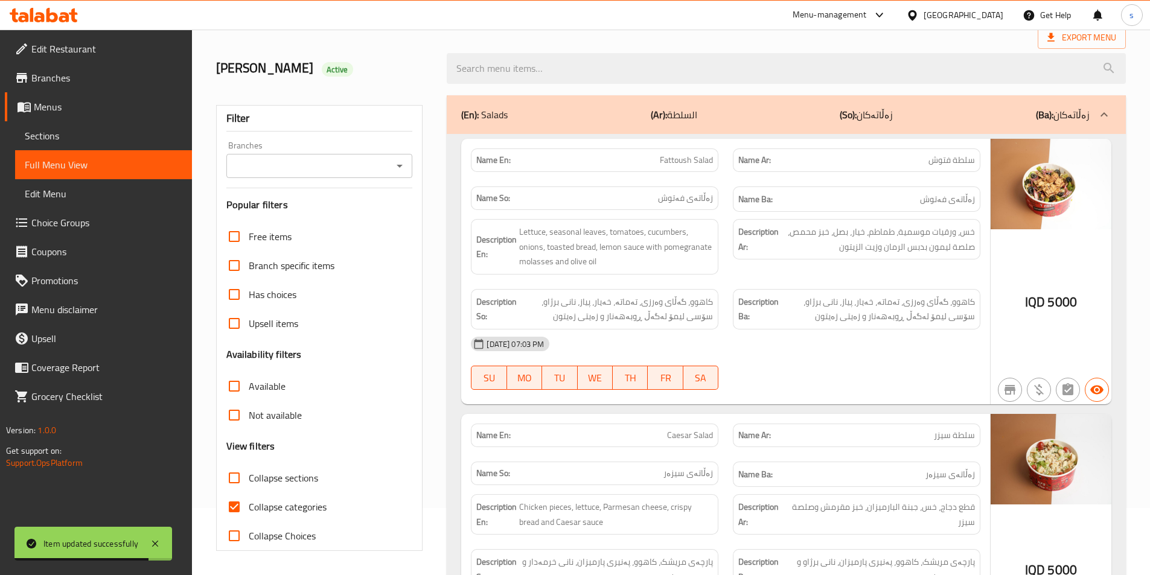
click at [388, 180] on div "Filter Branches Branches Popular filters Free items Branch specific items Has c…" at bounding box center [319, 328] width 207 height 446
click at [394, 165] on icon "Open" at bounding box center [399, 166] width 14 height 14
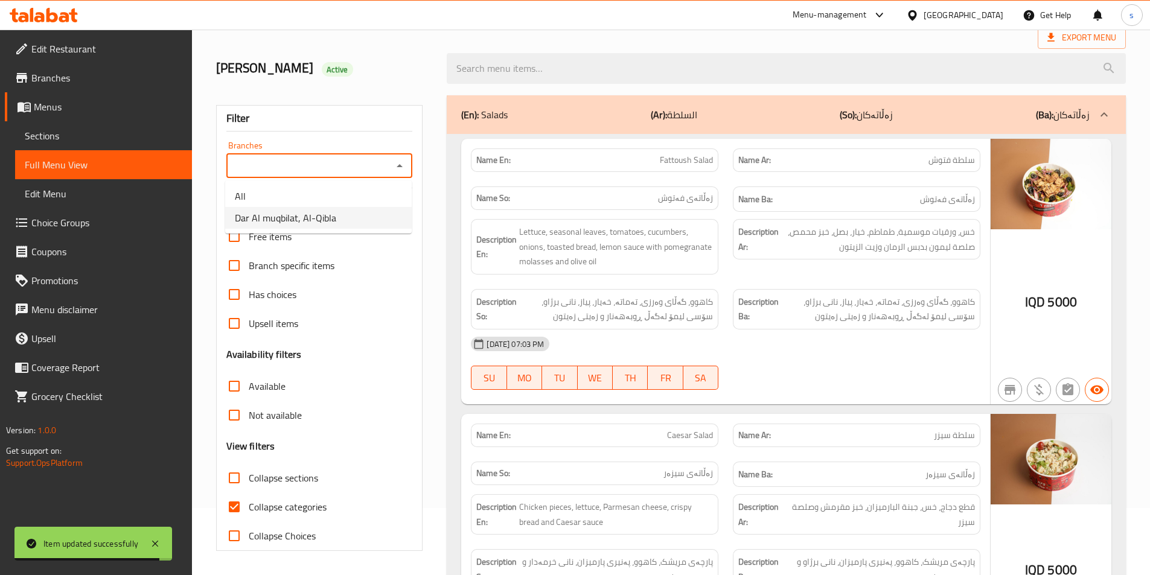
click at [369, 216] on li "Dar Al muqbilat, Al-Qibla" at bounding box center [318, 218] width 187 height 22
type input "Dar Al muqbilat, Al-Qibla"
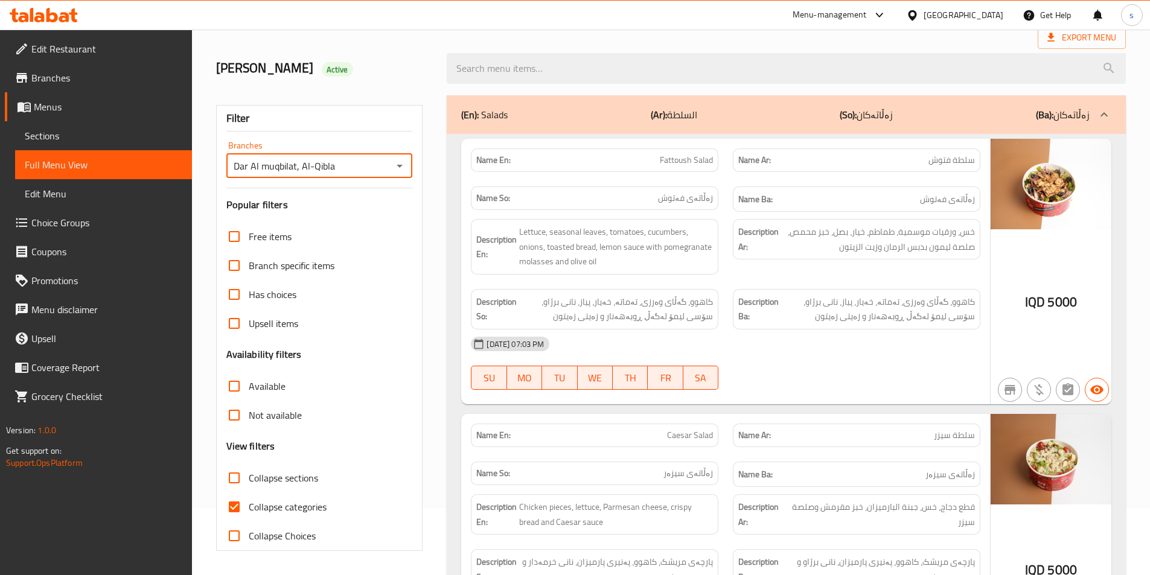
click at [231, 478] on input "Collapse sections" at bounding box center [234, 478] width 29 height 29
checkbox input "true"
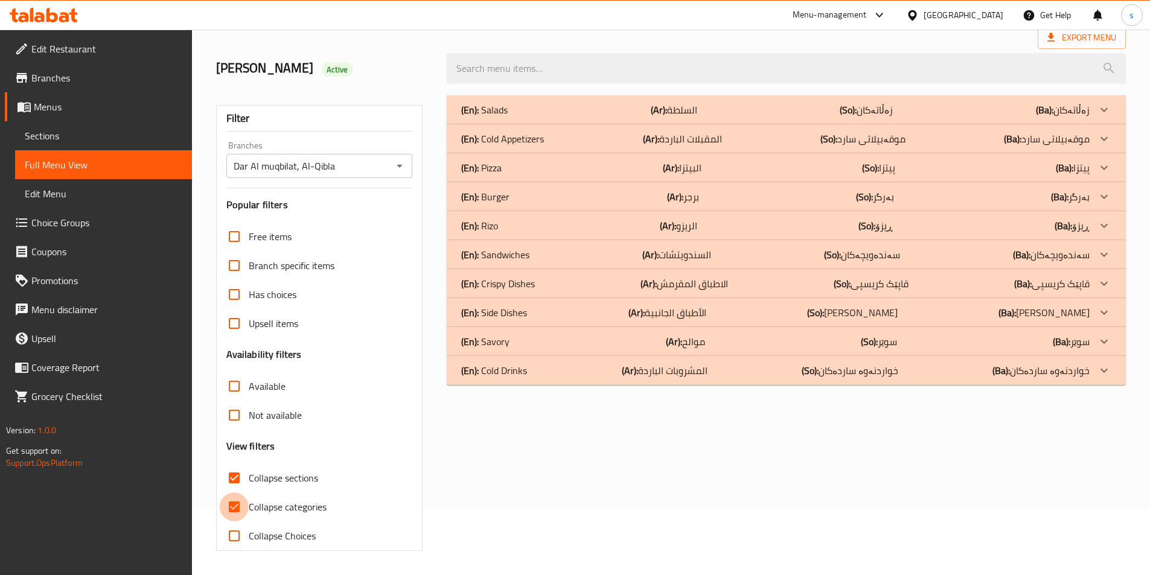
click at [237, 506] on input "Collapse categories" at bounding box center [234, 507] width 29 height 29
checkbox input "false"
click at [543, 231] on div "(En): Rizo (Ar): الريزو (So): ڕیزۆ (Ba): ڕیزۆ" at bounding box center [775, 226] width 628 height 14
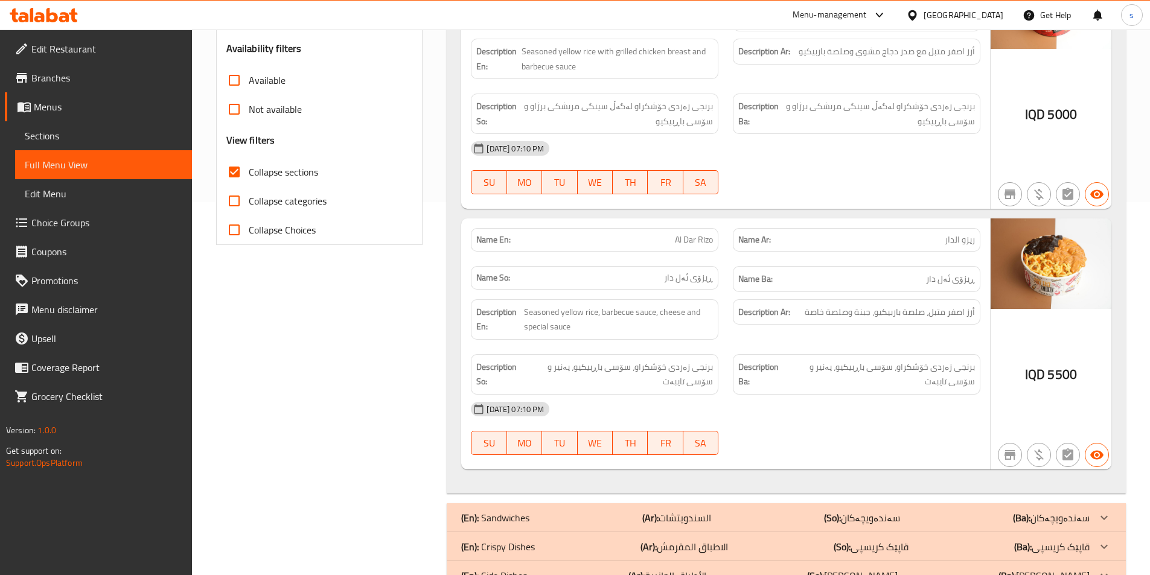
scroll to position [470, 0]
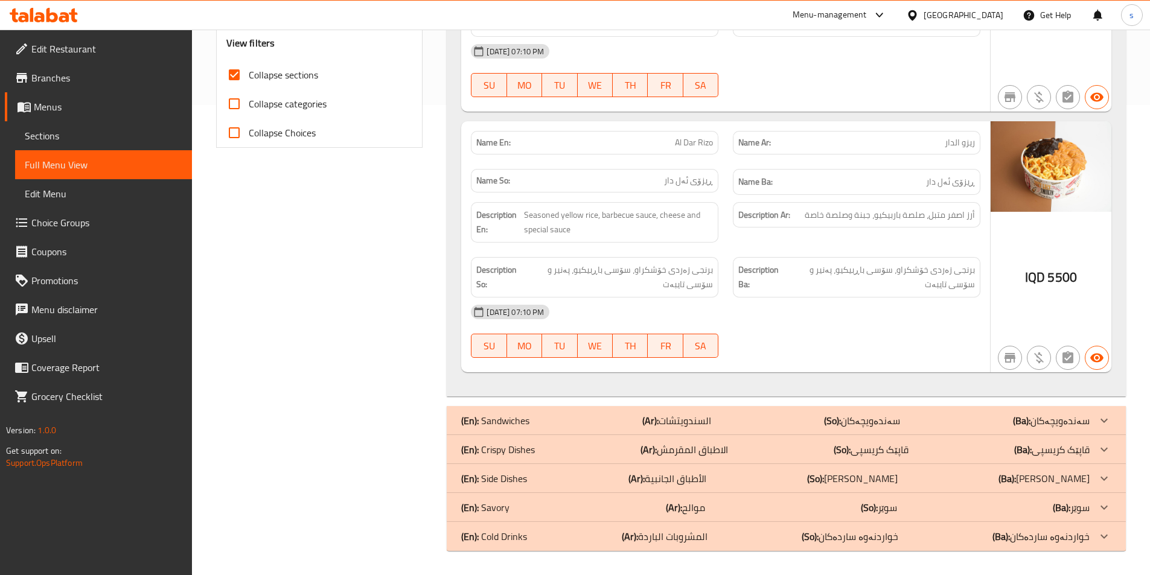
click at [540, 445] on div "(En): Crispy Dishes (Ar): الاطباق المقرمش (So): قاپێک کریسپی (Ba): قاپێک کریسپی" at bounding box center [775, 450] width 628 height 14
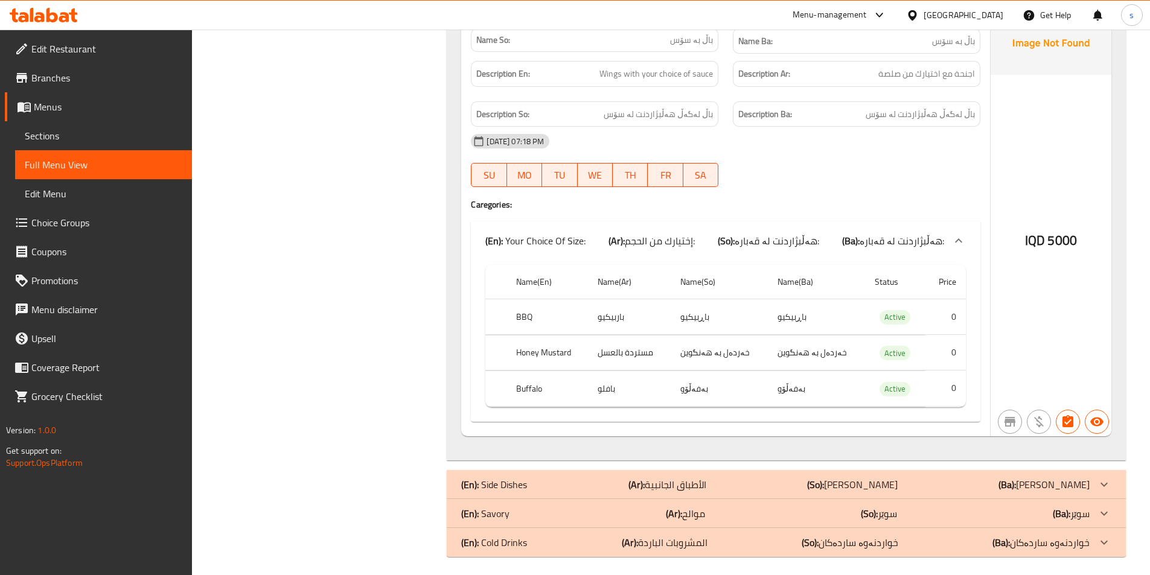
scroll to position [1740, 0]
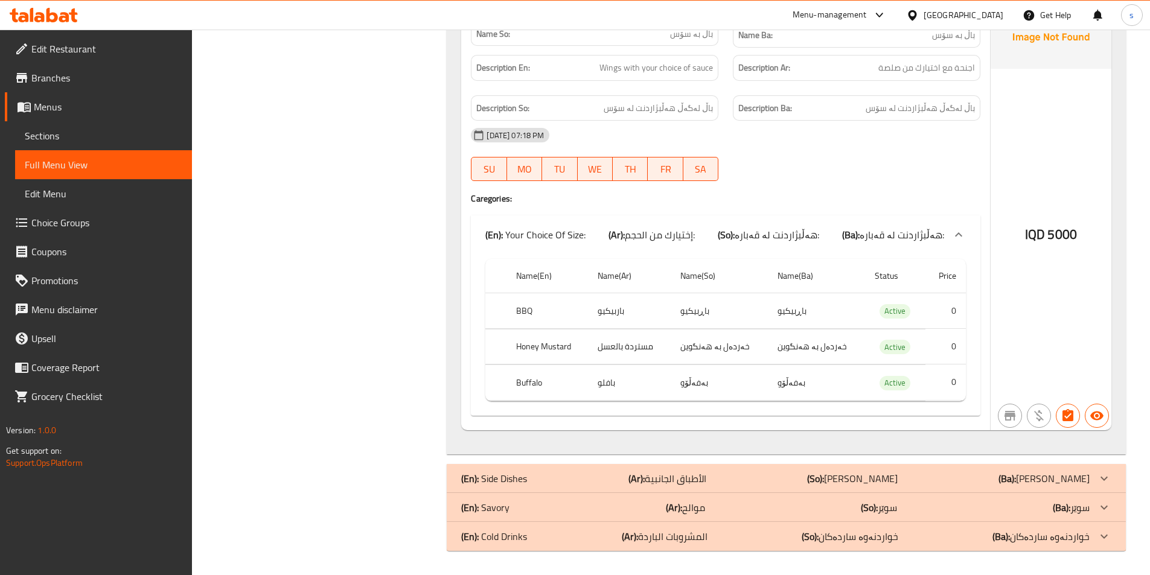
click at [579, 478] on div "(En): Side Dishes (Ar): الأطباق الجانبية (So): ژەمە لاوەکییەکان (Ba): ژەمە لاوە…" at bounding box center [775, 479] width 628 height 14
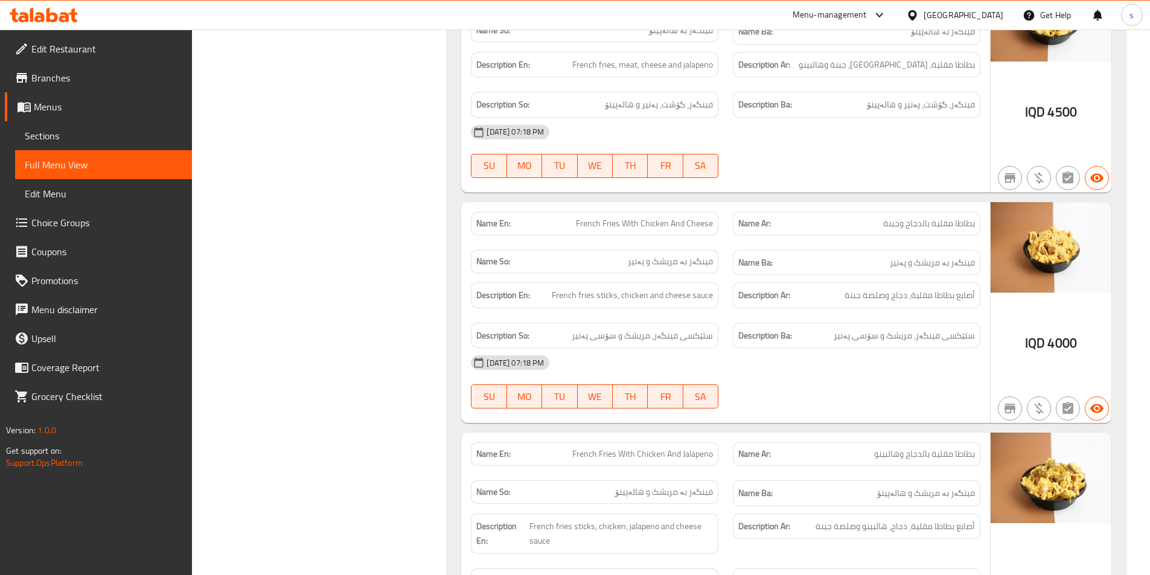
scroll to position [3609, 0]
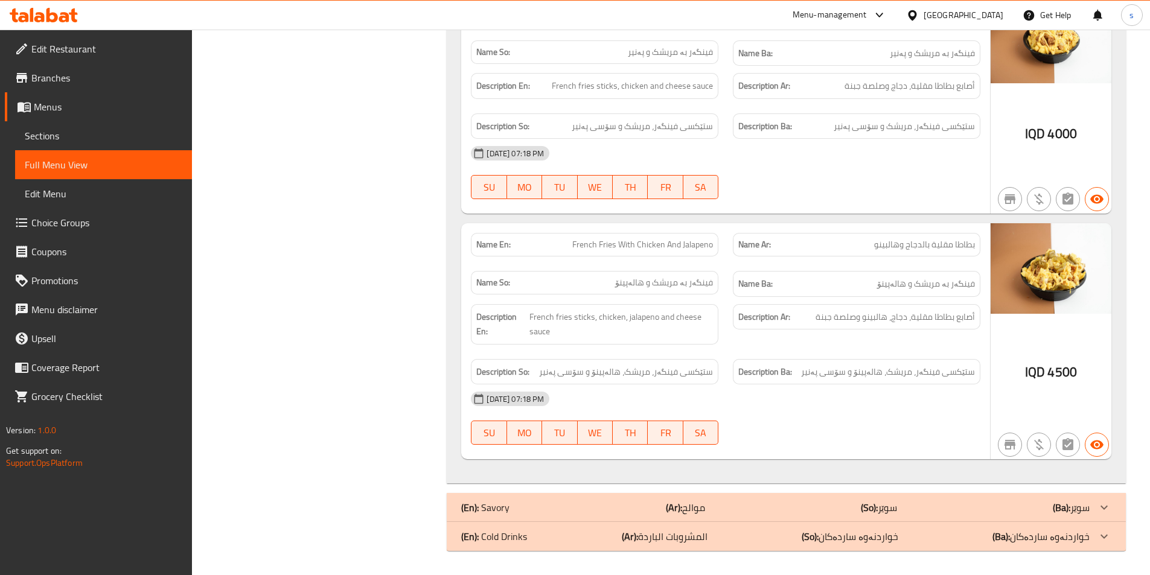
click at [808, 501] on div "(En): Savory (Ar): موالح (So): سوێر (Ba): سوێر" at bounding box center [775, 507] width 628 height 14
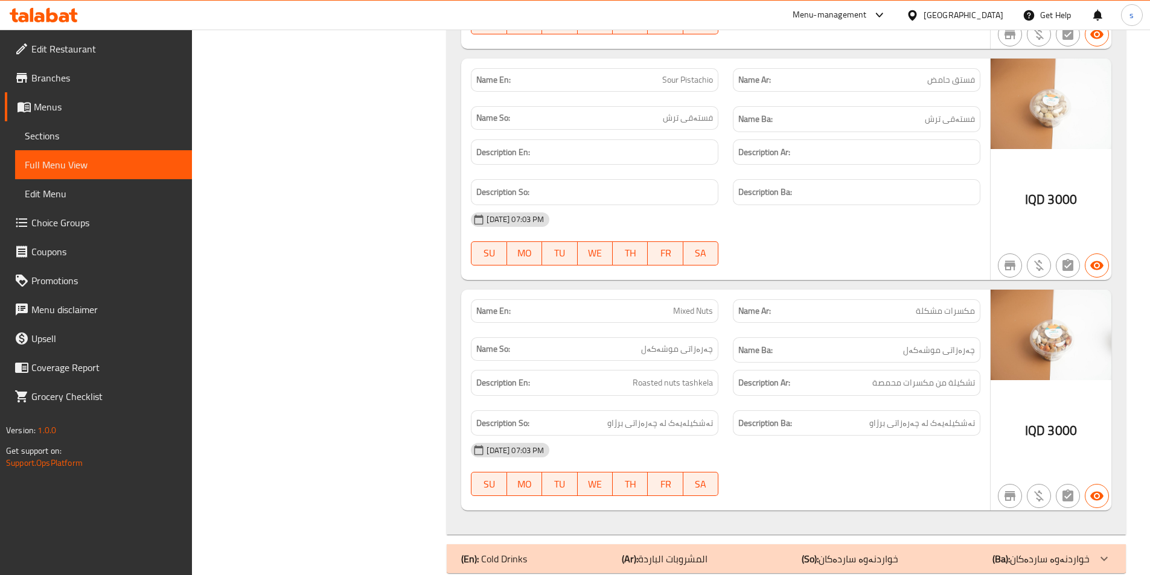
scroll to position [4571, 0]
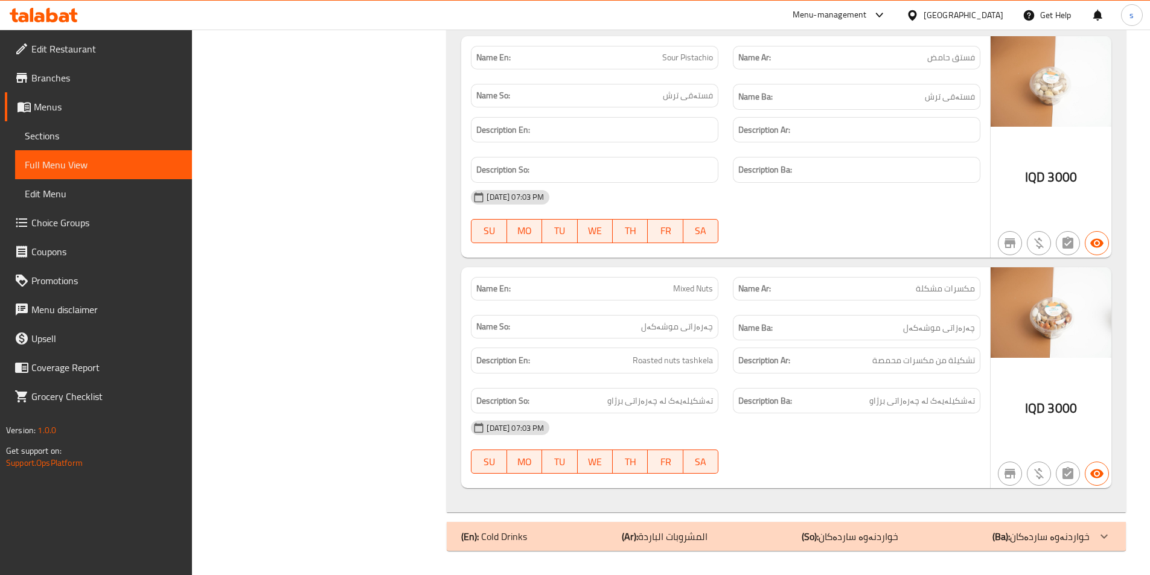
click at [972, 545] on div "(En): Cold Drinks (Ar): المشروبات الباردة (So): خواردنەوە ساردەکان (Ba): خواردن…" at bounding box center [786, 536] width 679 height 29
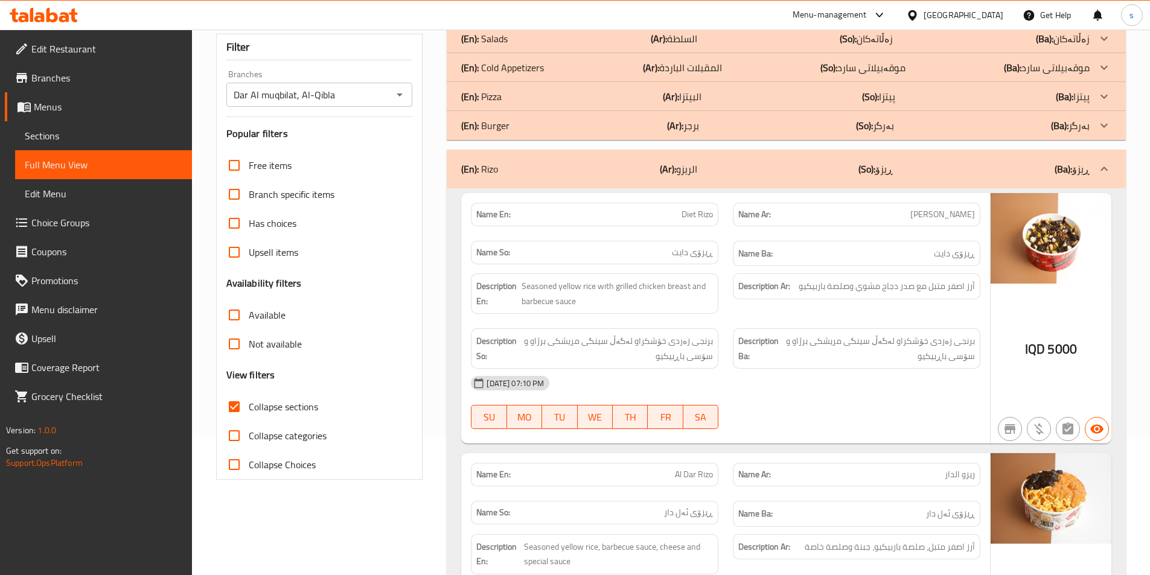
scroll to position [110, 0]
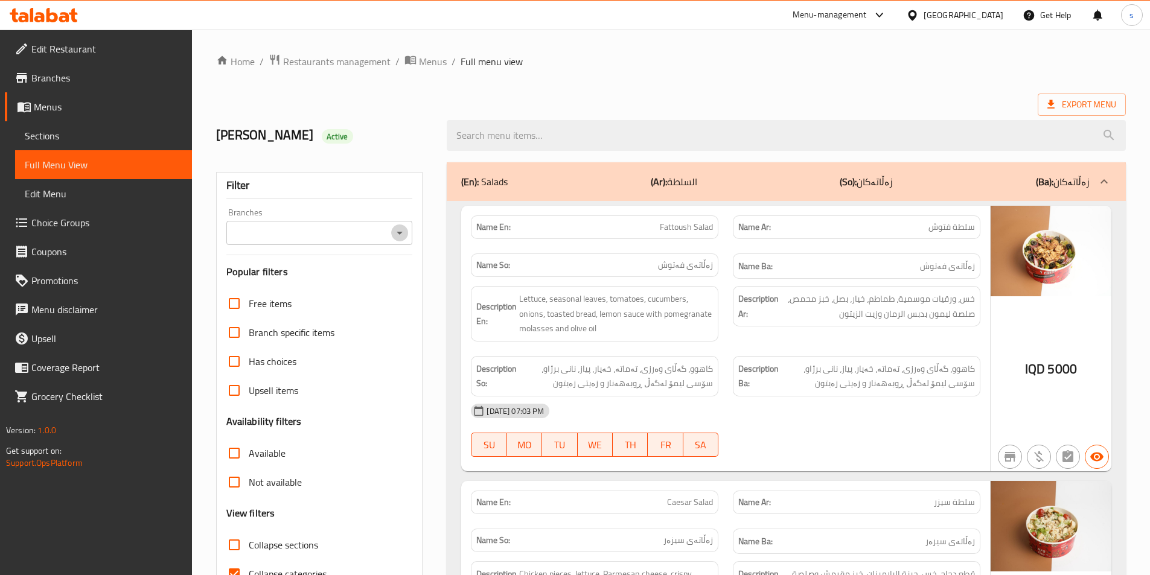
click at [399, 231] on icon "Open" at bounding box center [399, 233] width 14 height 14
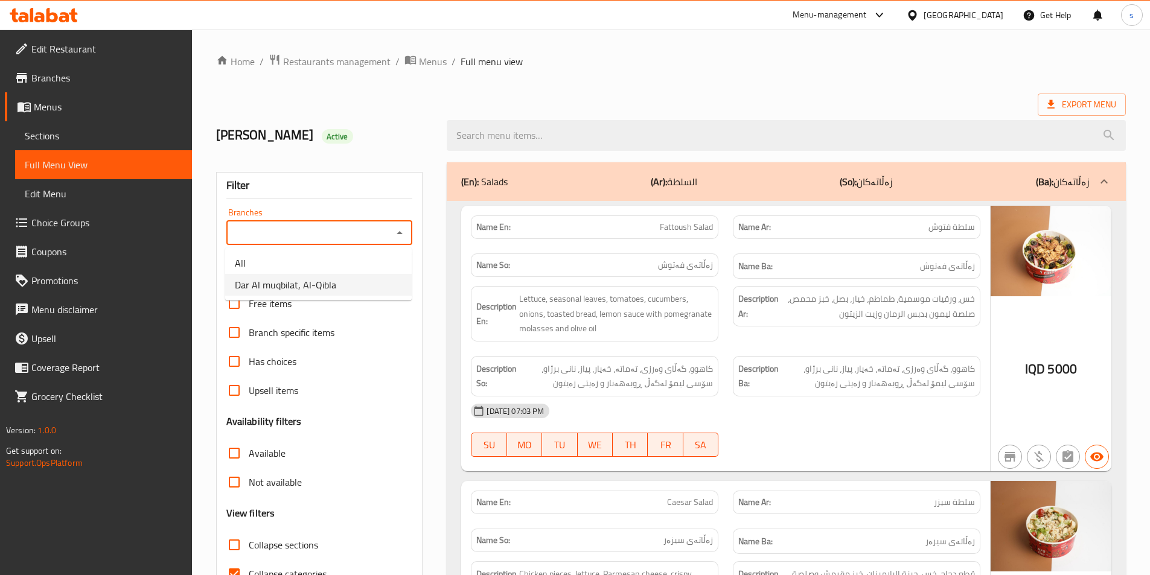
click at [389, 280] on li "Dar Al muqbilat, Al-Qibla" at bounding box center [318, 285] width 187 height 22
type input "Dar Al muqbilat, Al-Qibla"
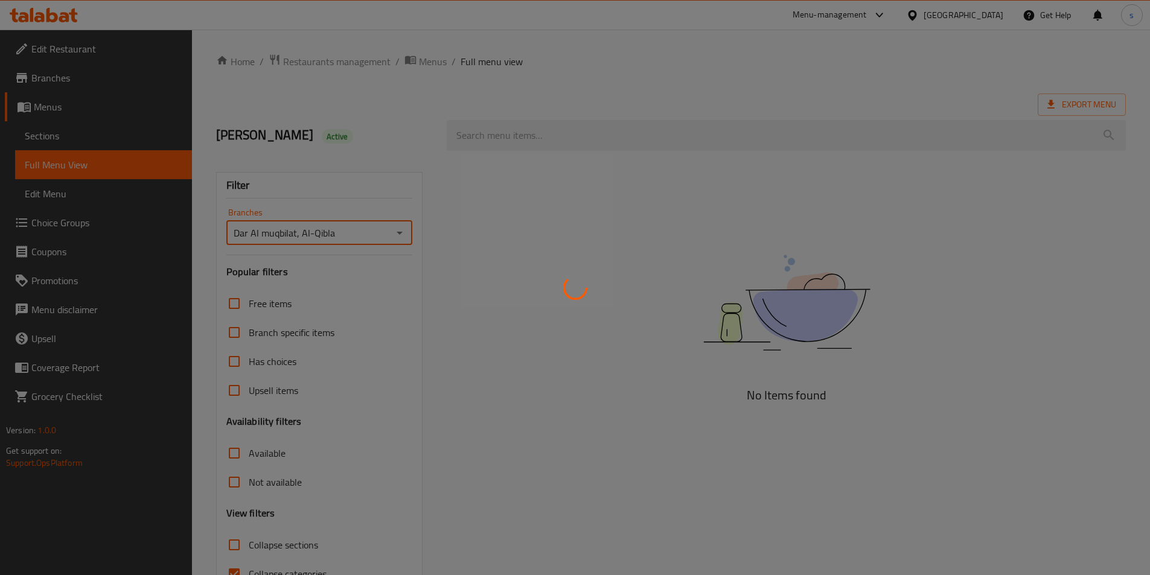
scroll to position [40, 0]
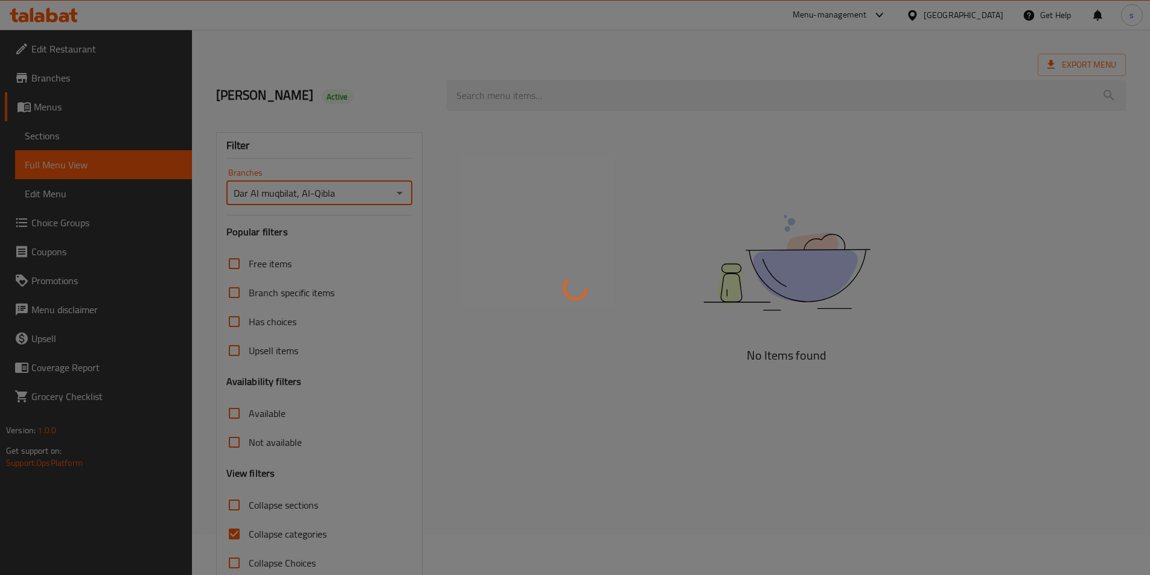
click at [235, 534] on div at bounding box center [575, 287] width 1150 height 575
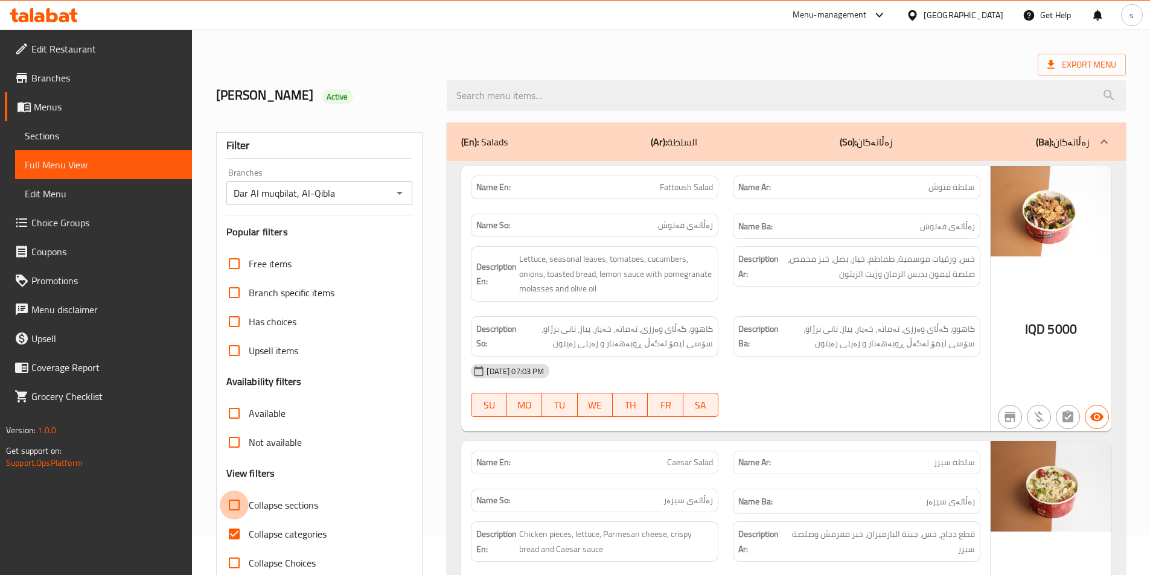
click at [235, 509] on input "Collapse sections" at bounding box center [234, 505] width 29 height 29
checkbox input "true"
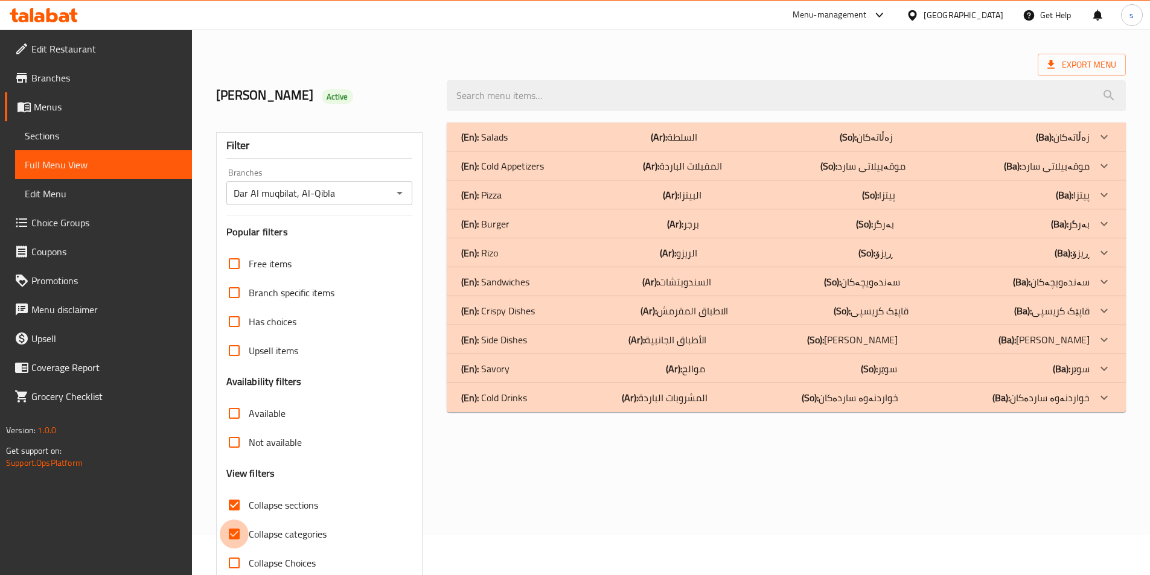
click at [234, 537] on input "Collapse categories" at bounding box center [234, 534] width 29 height 29
checkbox input "false"
click at [504, 340] on p "(En): Side Dishes" at bounding box center [494, 340] width 66 height 14
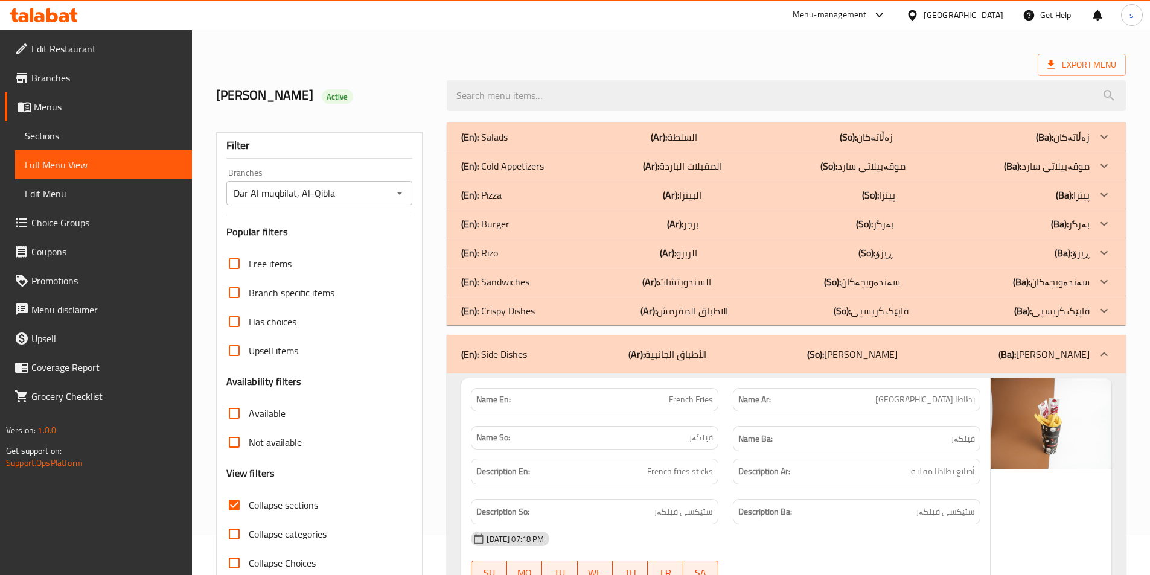
click at [505, 313] on p "(En): Crispy Dishes" at bounding box center [498, 311] width 74 height 14
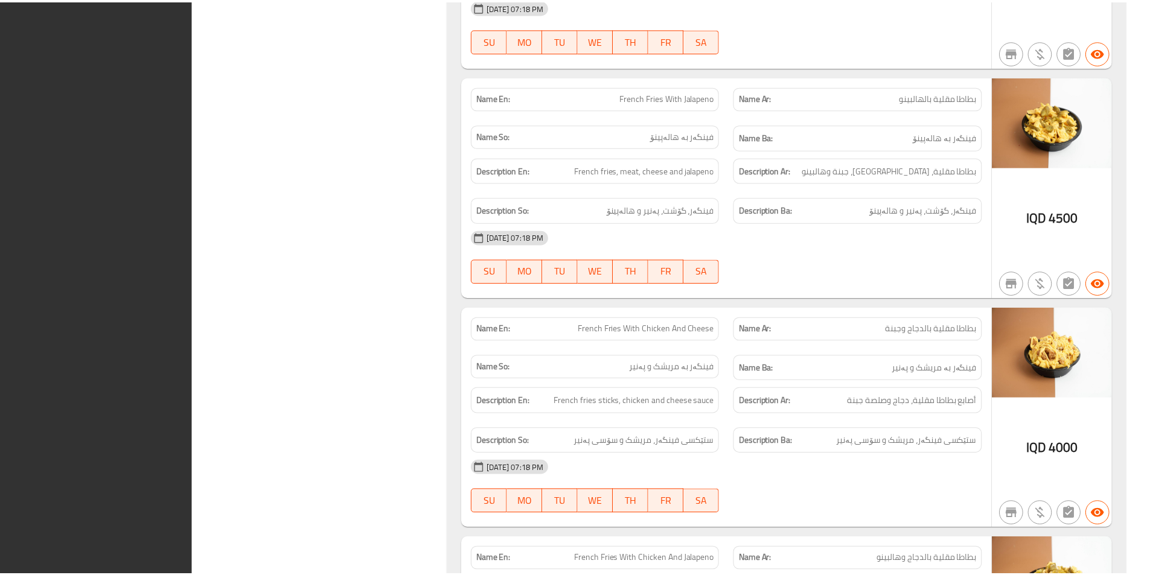
scroll to position [3039, 0]
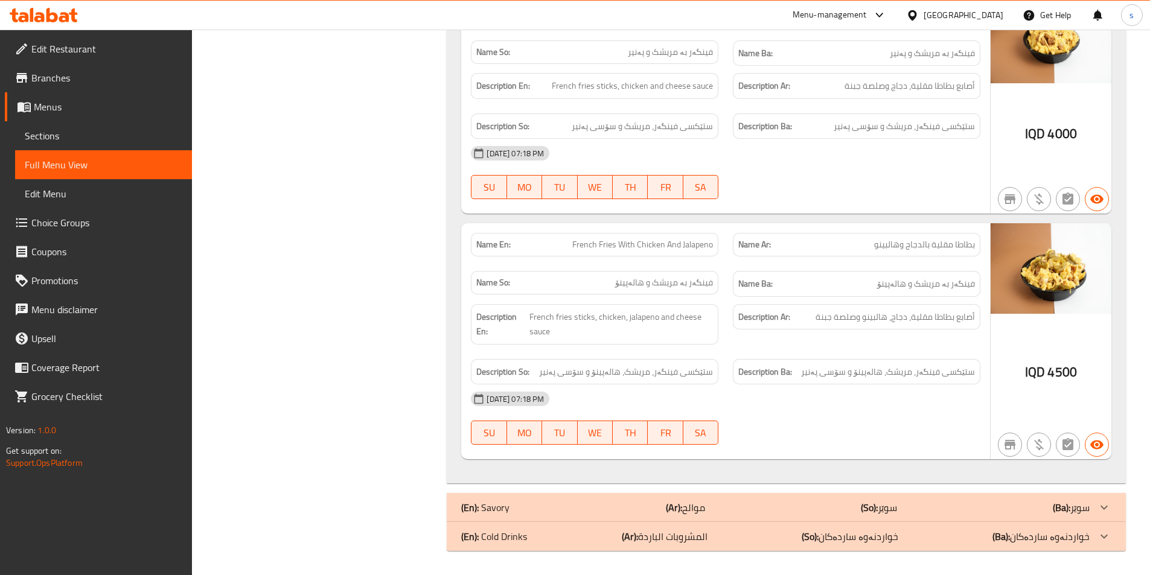
click at [57, 4] on div at bounding box center [44, 15] width 88 height 24
click at [57, 16] on icon at bounding box center [51, 15] width 11 height 14
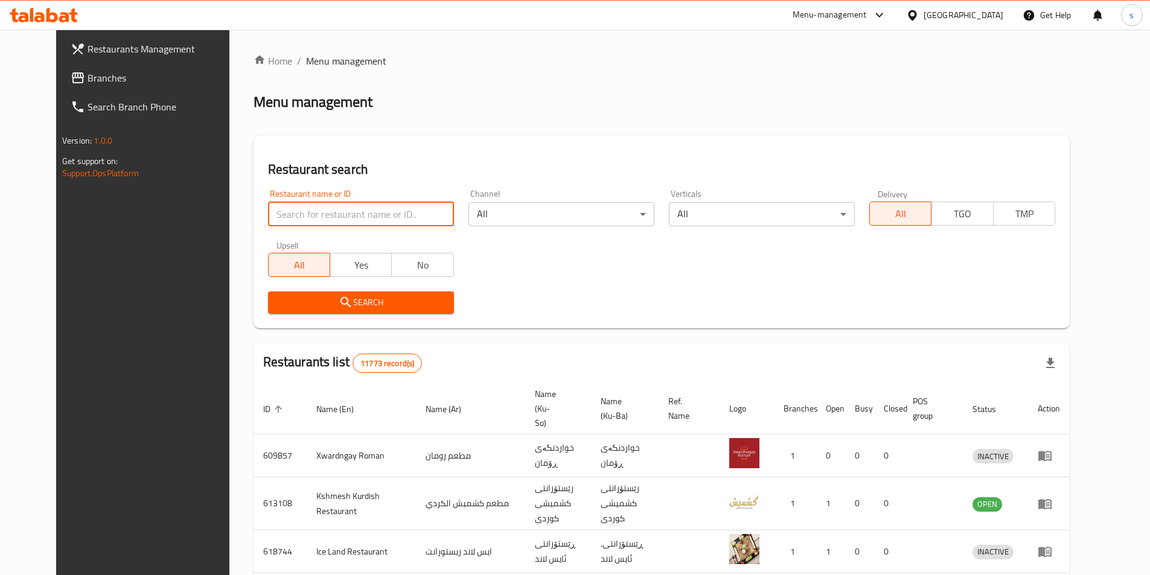
paste input "750758"
type input "750758"
click at [278, 305] on span "Search" at bounding box center [361, 302] width 167 height 15
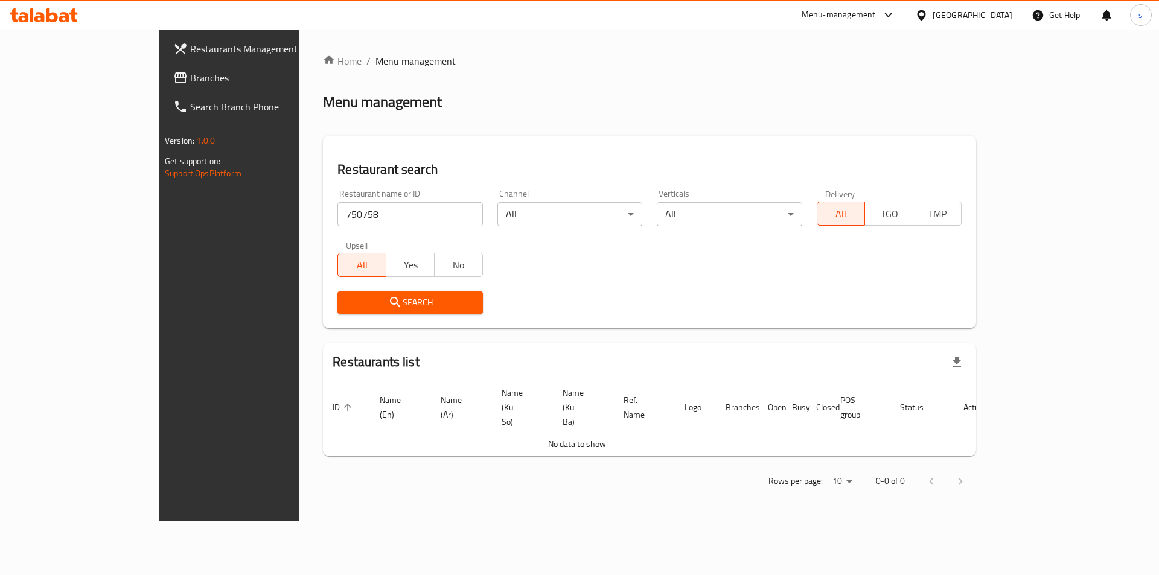
click at [190, 78] on span "Branches" at bounding box center [266, 78] width 153 height 14
